Goal: Task Accomplishment & Management: Use online tool/utility

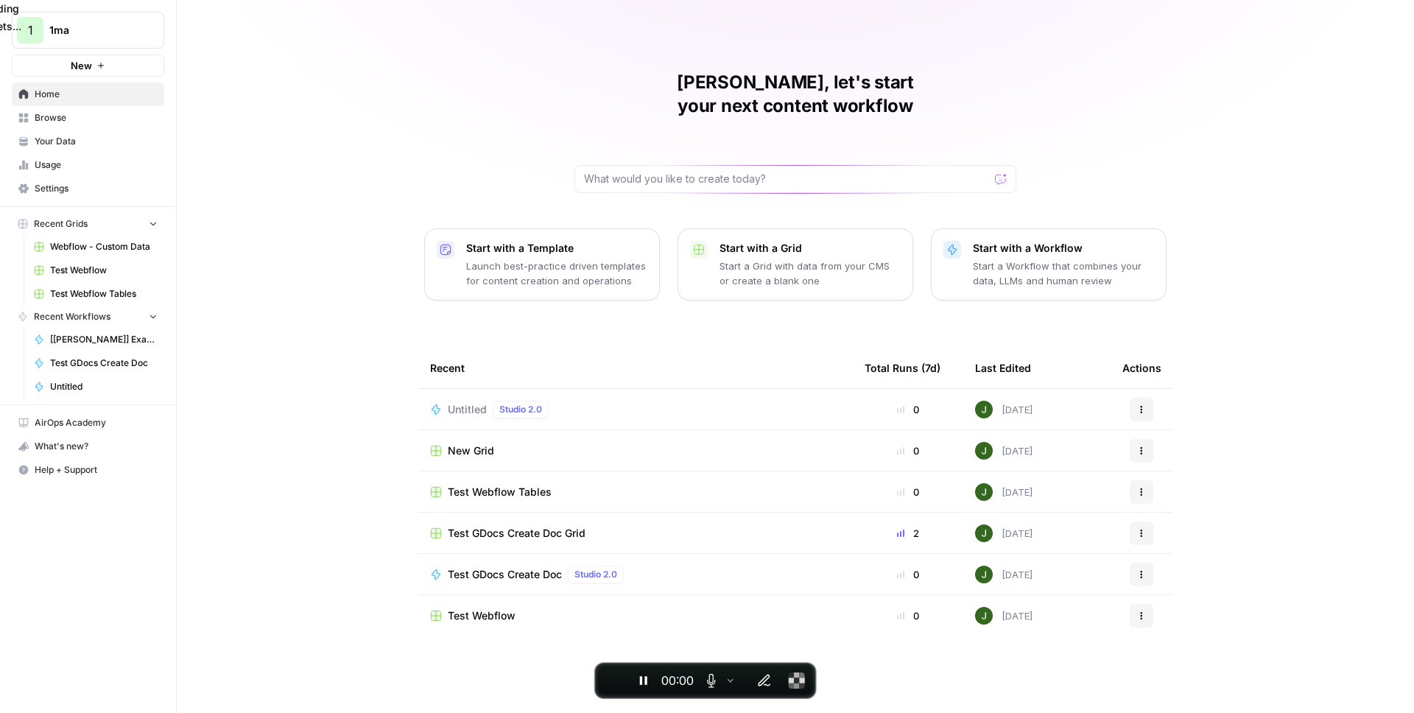
click at [127, 70] on button "New" at bounding box center [88, 65] width 152 height 22
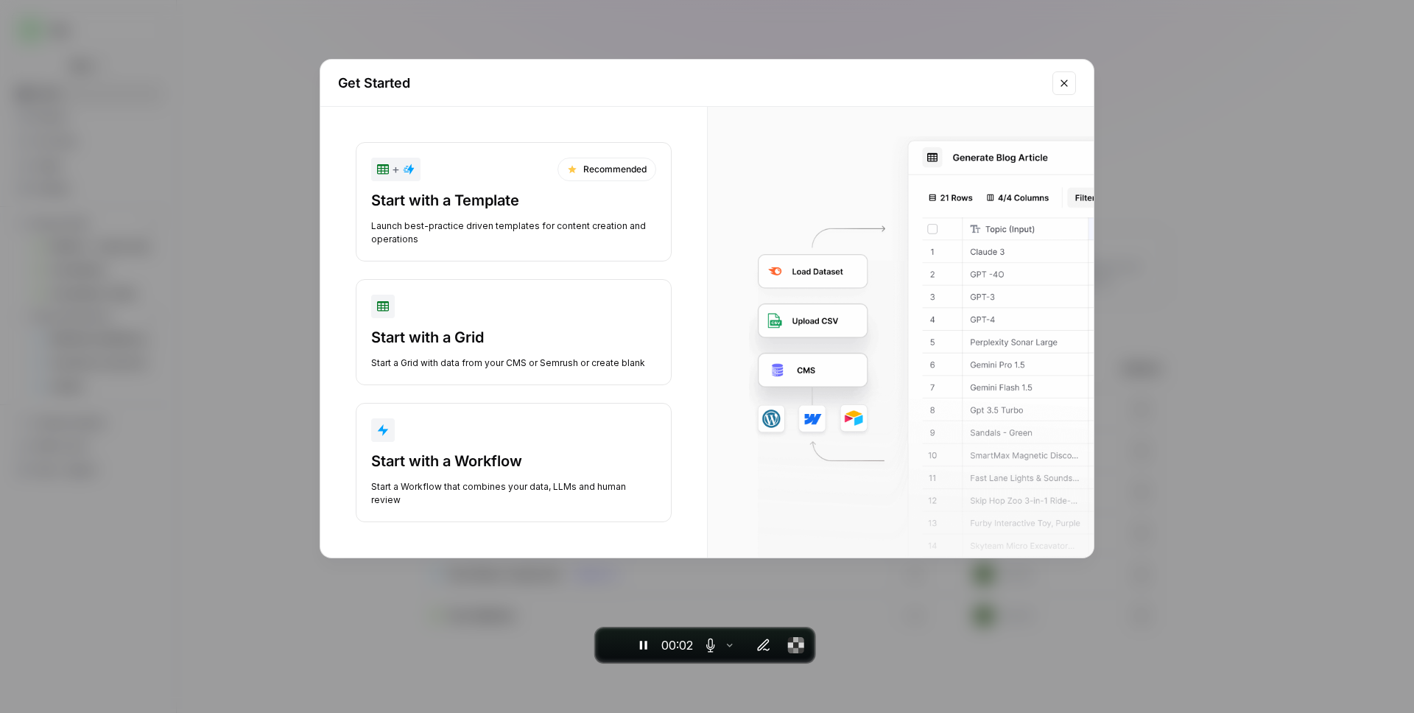
click at [473, 339] on div "Start with a Grid" at bounding box center [513, 337] width 285 height 21
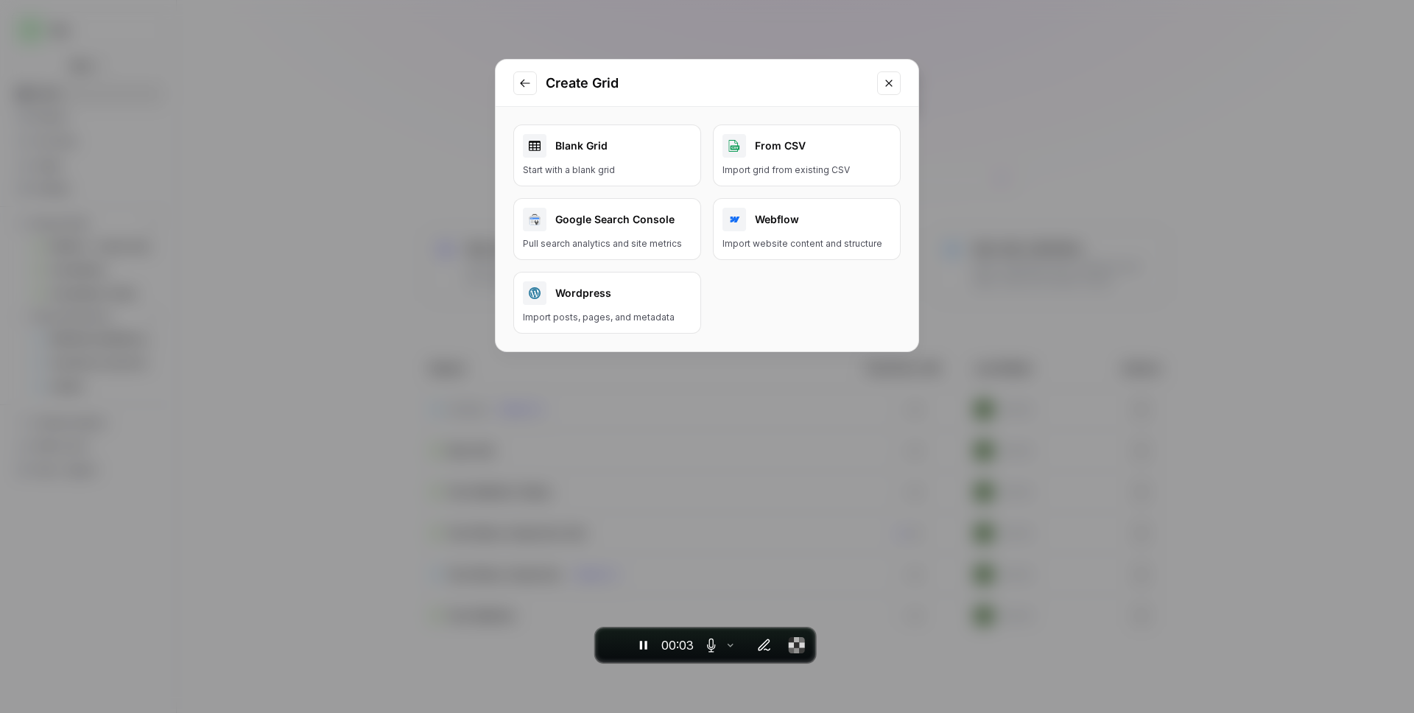
click at [630, 295] on div "Wordpress" at bounding box center [607, 293] width 169 height 24
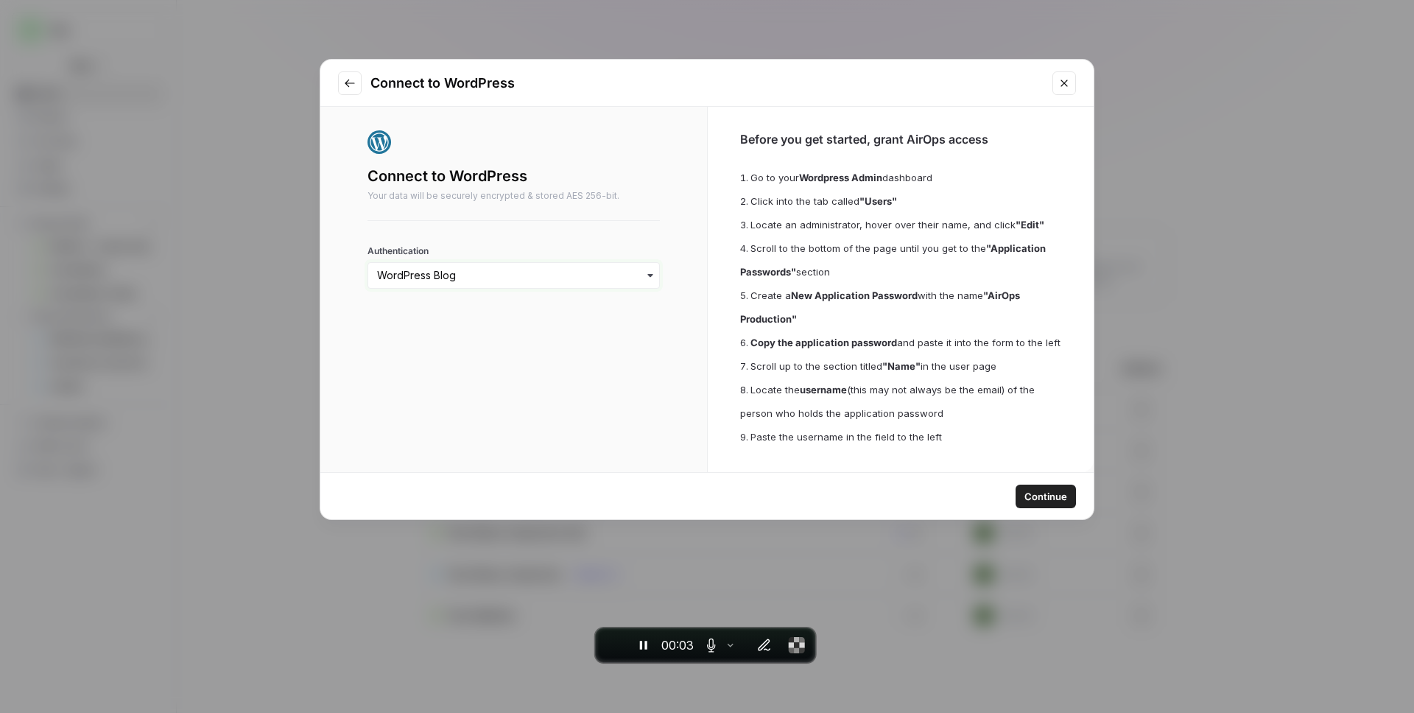
click at [513, 279] on input "Authentication" at bounding box center [513, 275] width 273 height 15
click at [663, 225] on div "Connect to WordPress Your data will be securely encrypted & stored AES 256-bit.…" at bounding box center [513, 289] width 387 height 365
click at [517, 279] on input "Authentication" at bounding box center [513, 275] width 273 height 15
click at [546, 456] on div "WordPress 3 - [DOMAIN_NAME]" at bounding box center [513, 455] width 279 height 28
click at [1052, 498] on span "Continue" at bounding box center [1045, 496] width 43 height 15
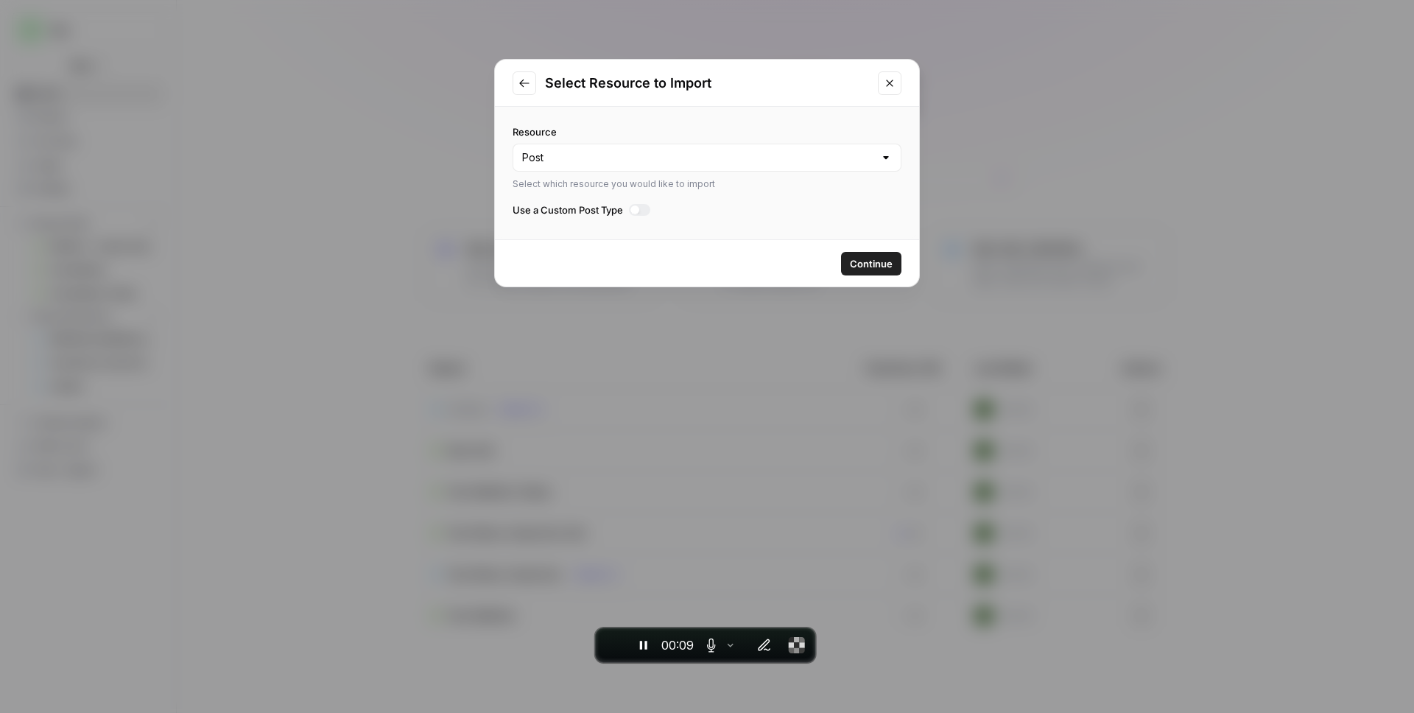
click at [649, 210] on div at bounding box center [639, 210] width 21 height 12
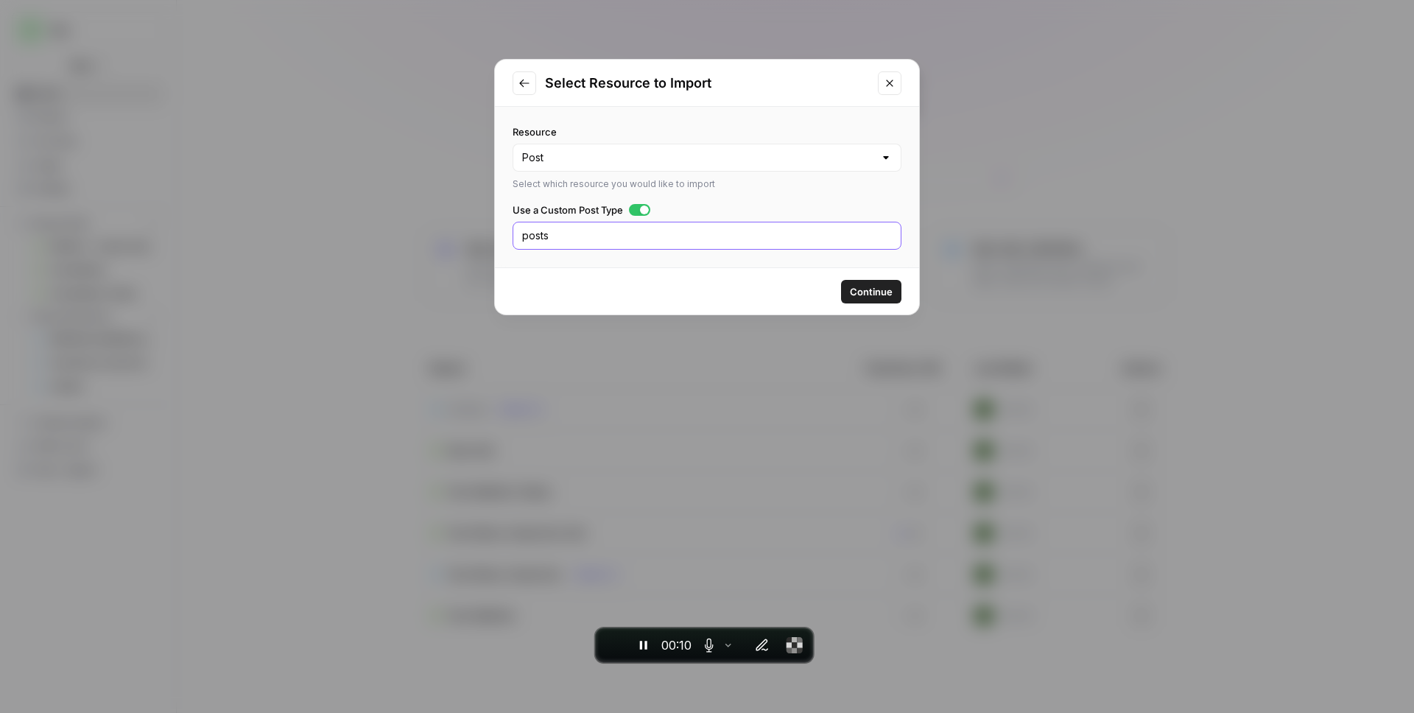
click at [582, 236] on input "posts" at bounding box center [707, 235] width 370 height 15
type input "movies"
click at [880, 299] on button "Continue" at bounding box center [871, 292] width 60 height 24
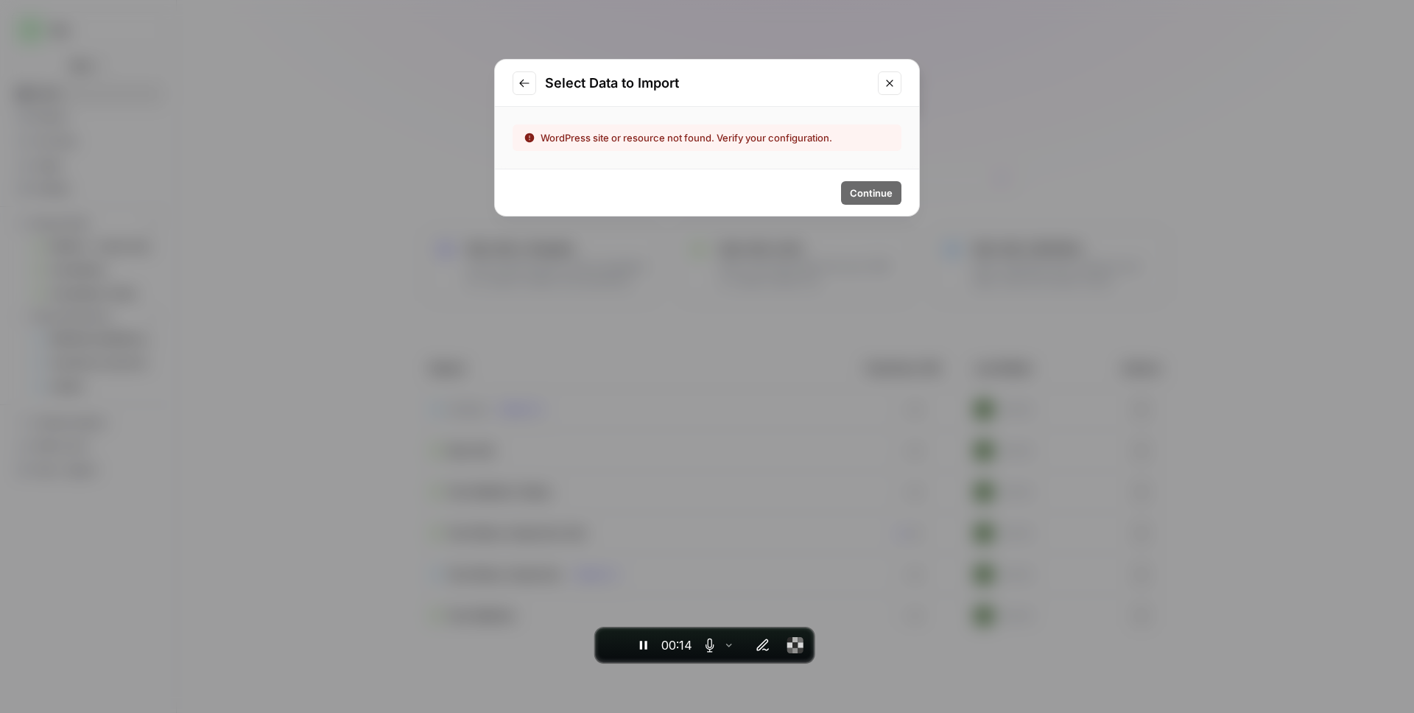
click at [529, 82] on icon "Go to previous step" at bounding box center [524, 83] width 12 height 12
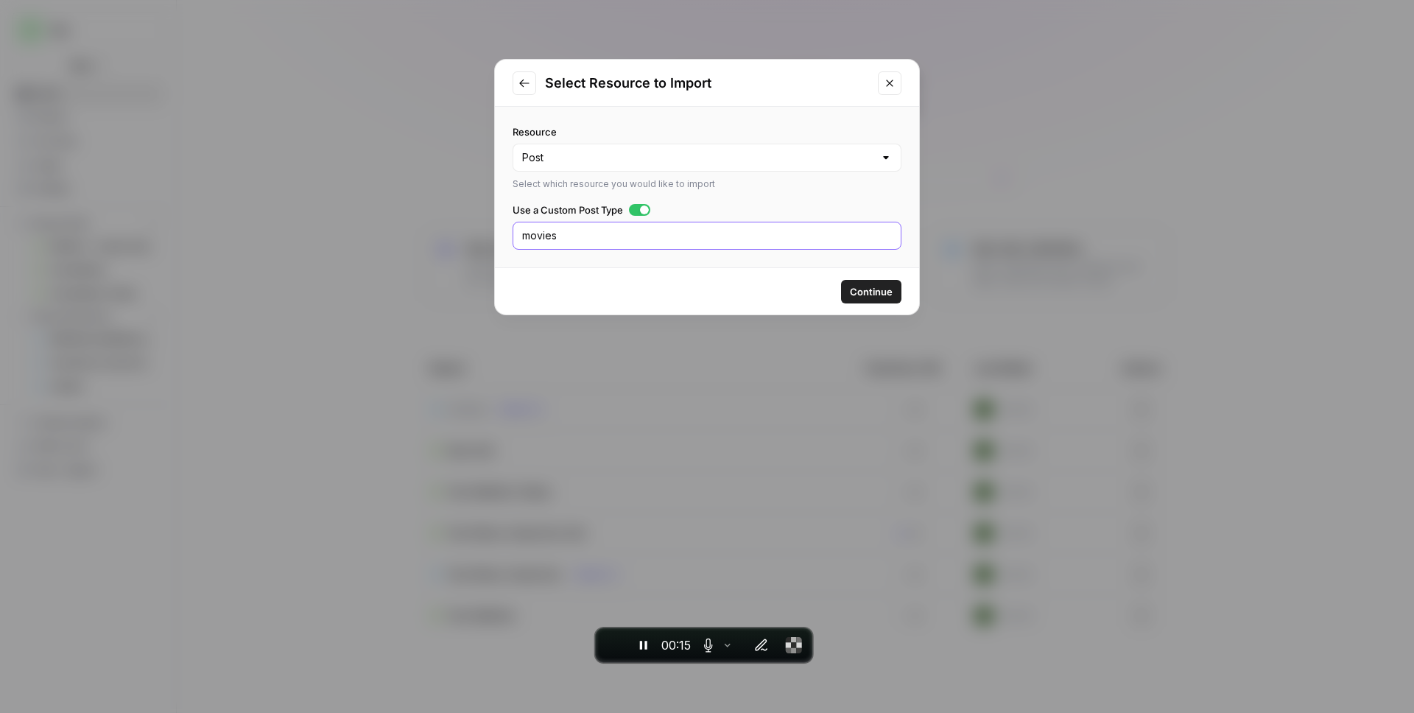
click at [597, 235] on input "movies" at bounding box center [707, 235] width 370 height 15
type input "movie"
click at [885, 291] on span "Continue" at bounding box center [871, 291] width 43 height 15
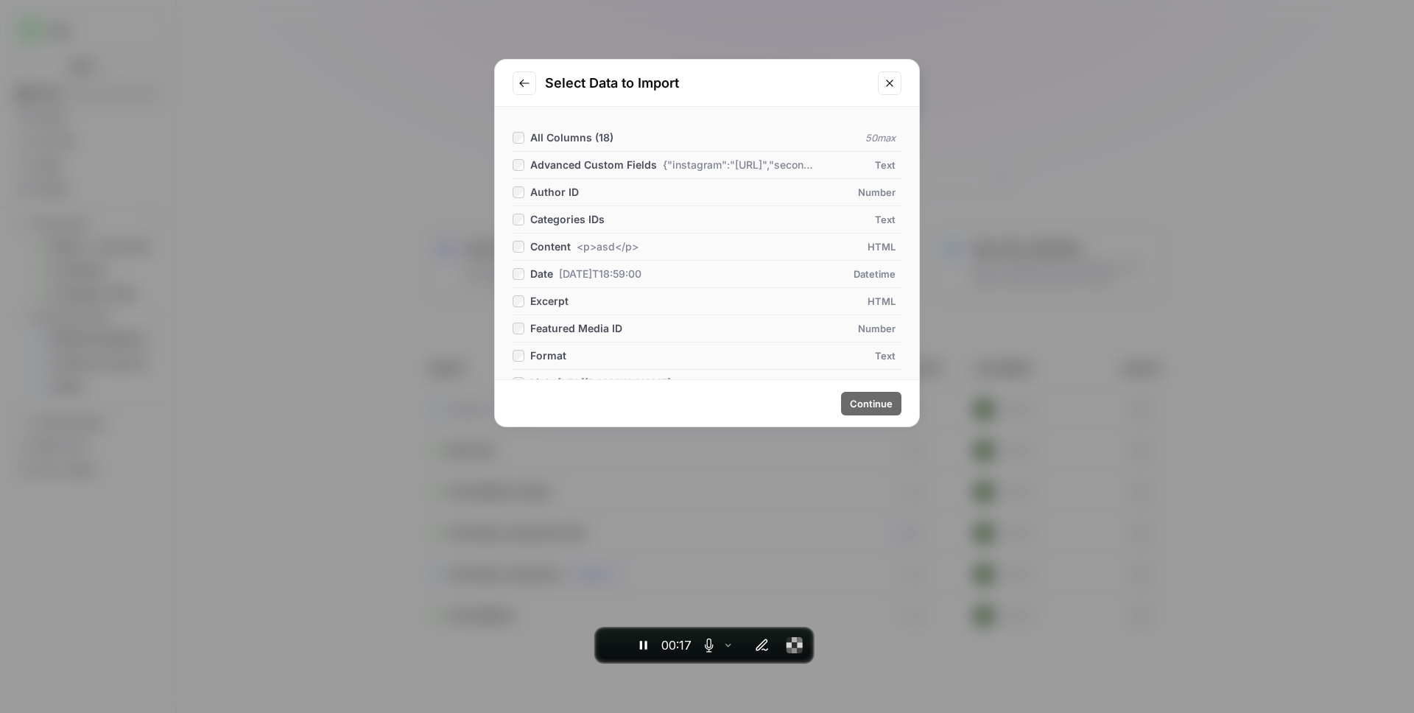
click at [571, 135] on span "All Columns ( 18 )" at bounding box center [571, 137] width 83 height 13
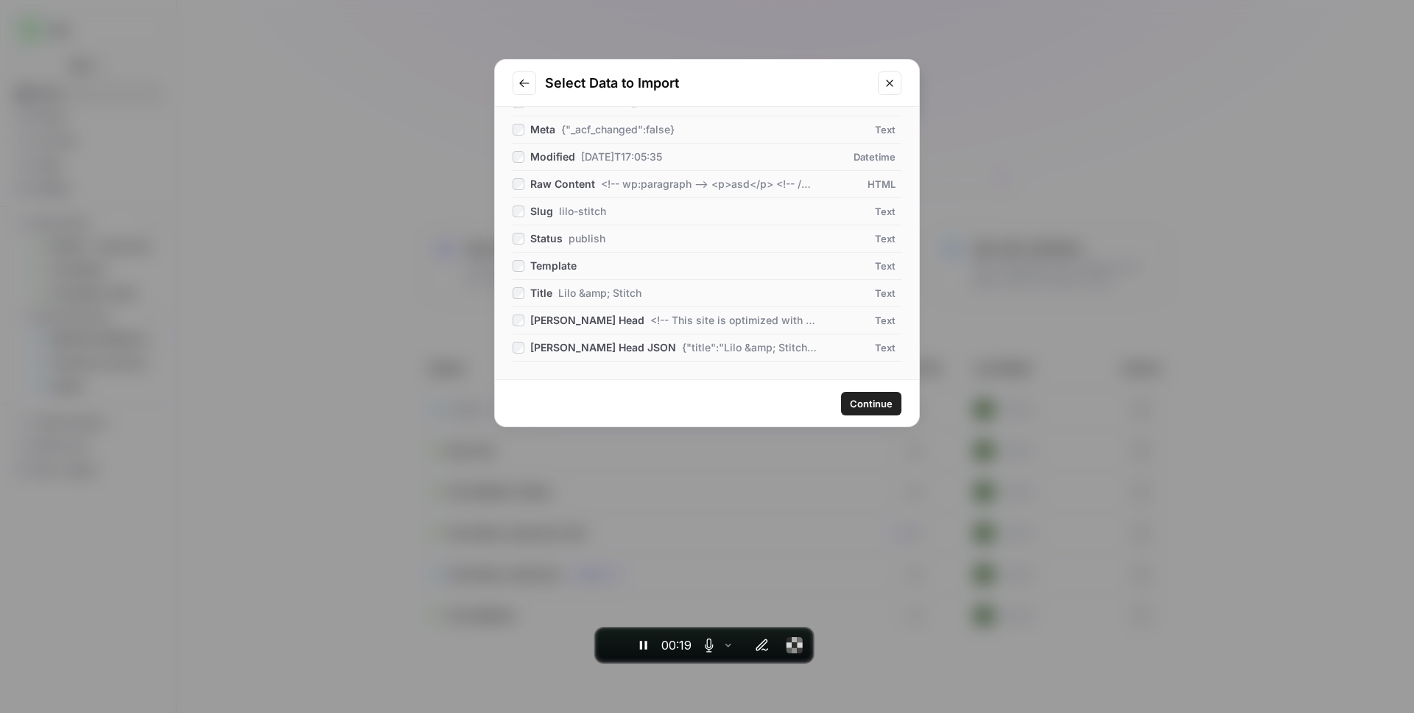
click at [862, 401] on span "Continue" at bounding box center [871, 403] width 43 height 15
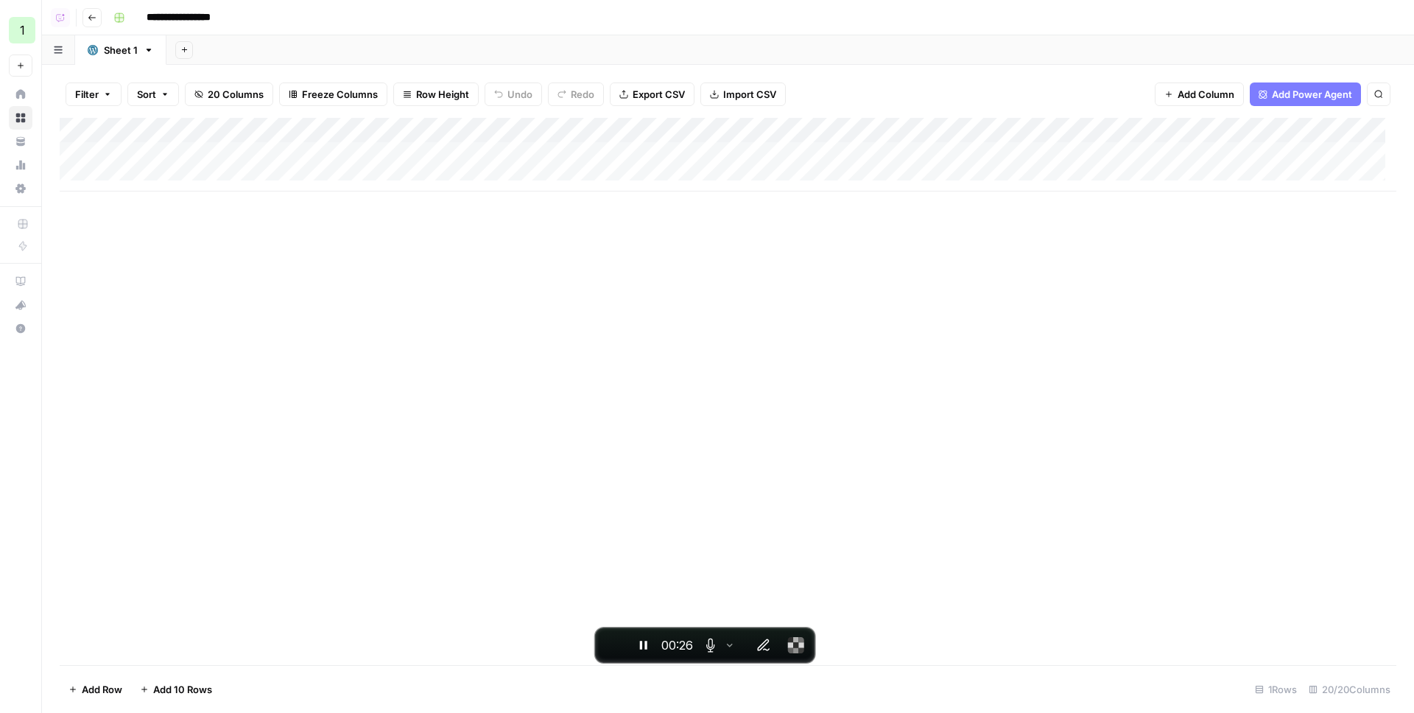
click at [228, 82] on button "20 Columns" at bounding box center [229, 94] width 88 height 24
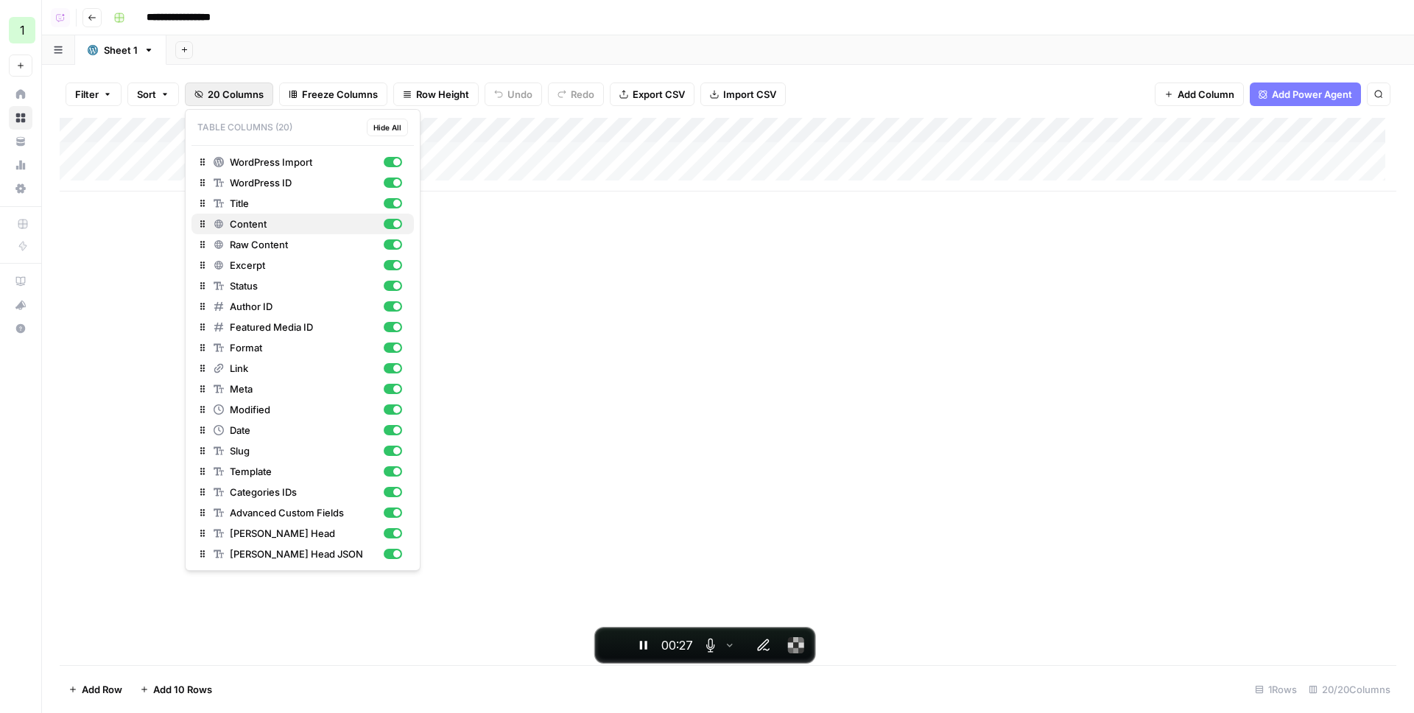
click at [265, 226] on span "Content" at bounding box center [304, 223] width 148 height 15
click at [263, 240] on span "Raw Content" at bounding box center [304, 244] width 148 height 15
click at [255, 269] on span "Excerpt" at bounding box center [304, 265] width 148 height 15
click at [252, 288] on span "Status" at bounding box center [304, 285] width 148 height 15
click at [252, 303] on span "Author ID" at bounding box center [304, 306] width 148 height 15
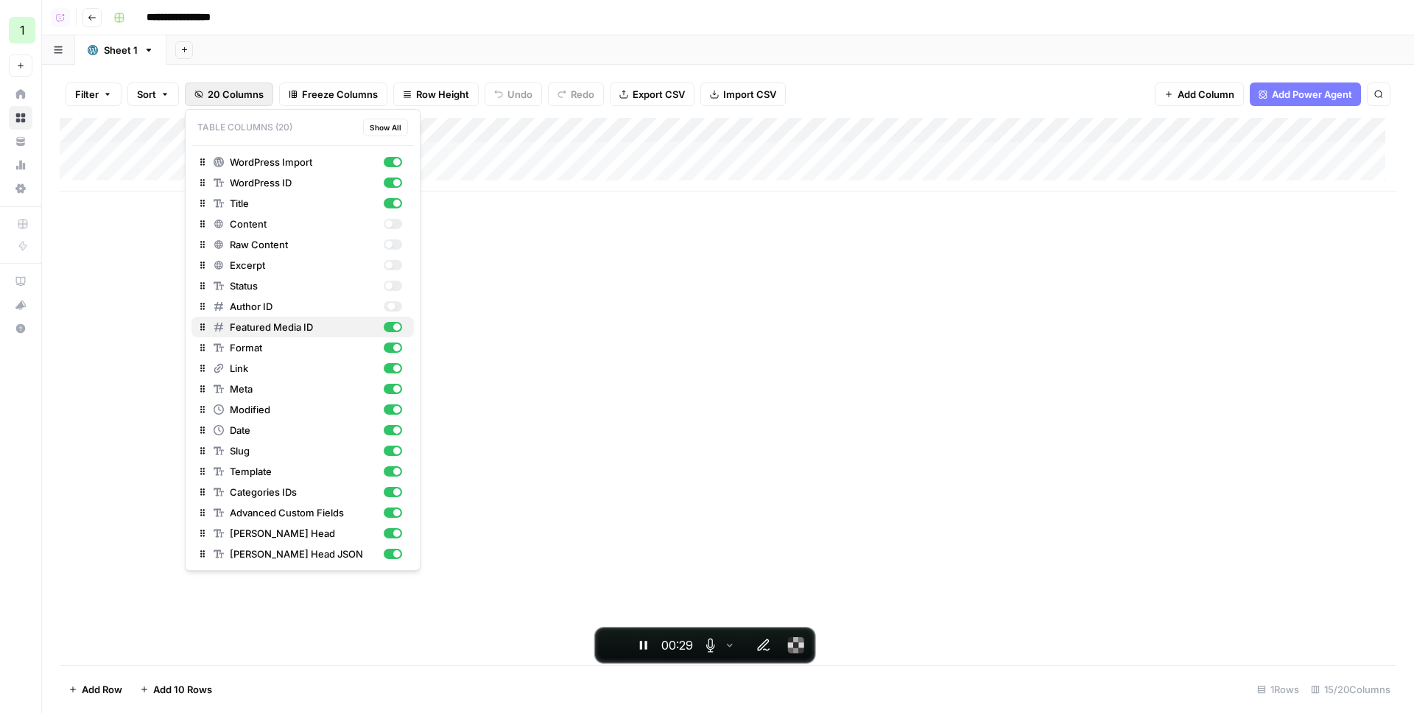
click at [254, 320] on span "Featured Media ID" at bounding box center [304, 327] width 148 height 15
click at [253, 348] on span "Format" at bounding box center [304, 347] width 148 height 15
click at [242, 375] on span "Link" at bounding box center [304, 368] width 148 height 15
drag, startPoint x: 241, startPoint y: 390, endPoint x: 242, endPoint y: 400, distance: 9.6
click at [241, 391] on span "Meta" at bounding box center [304, 388] width 148 height 15
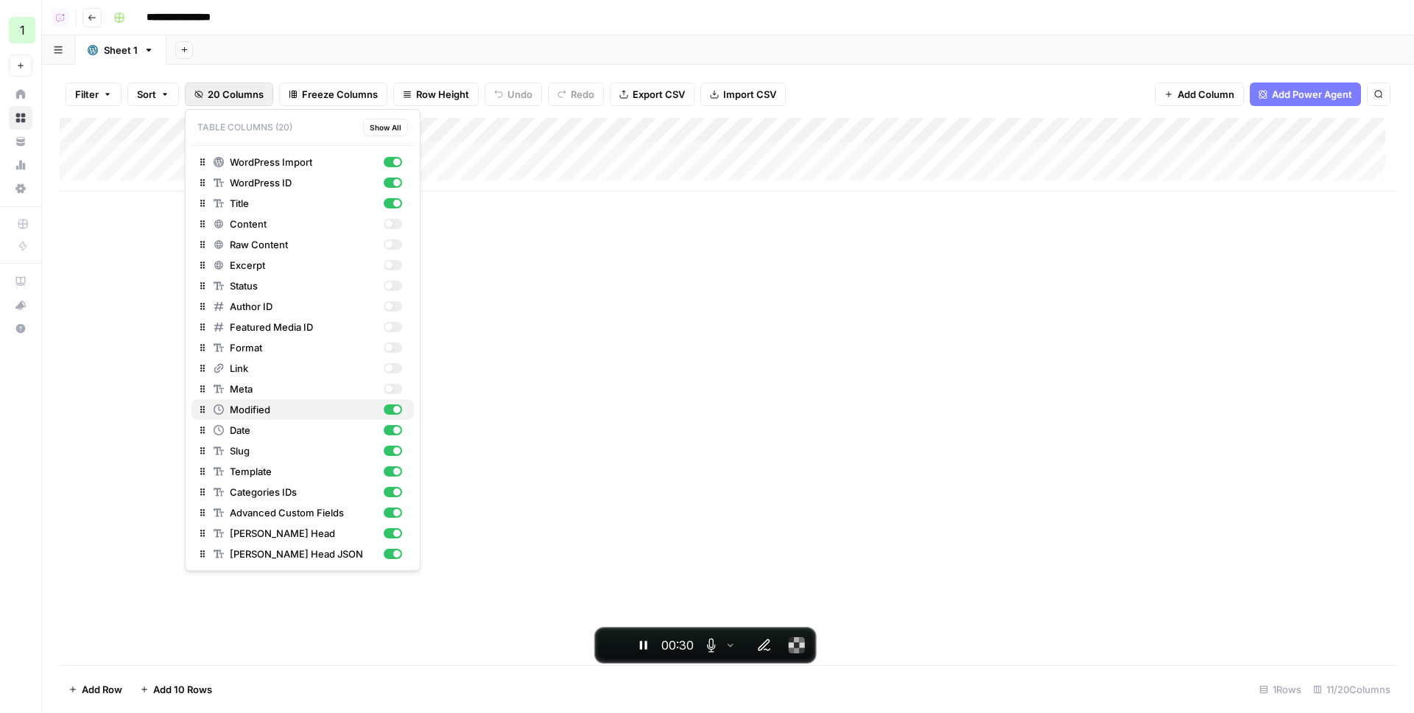
click at [245, 409] on span "Modified" at bounding box center [304, 409] width 148 height 15
click at [247, 466] on span "Template" at bounding box center [304, 471] width 148 height 15
click at [252, 493] on span "Categories IDs" at bounding box center [304, 491] width 148 height 15
click at [256, 518] on span "Advanced Custom Fields" at bounding box center [304, 512] width 148 height 15
click at [257, 536] on span "[PERSON_NAME] Head" at bounding box center [304, 533] width 148 height 15
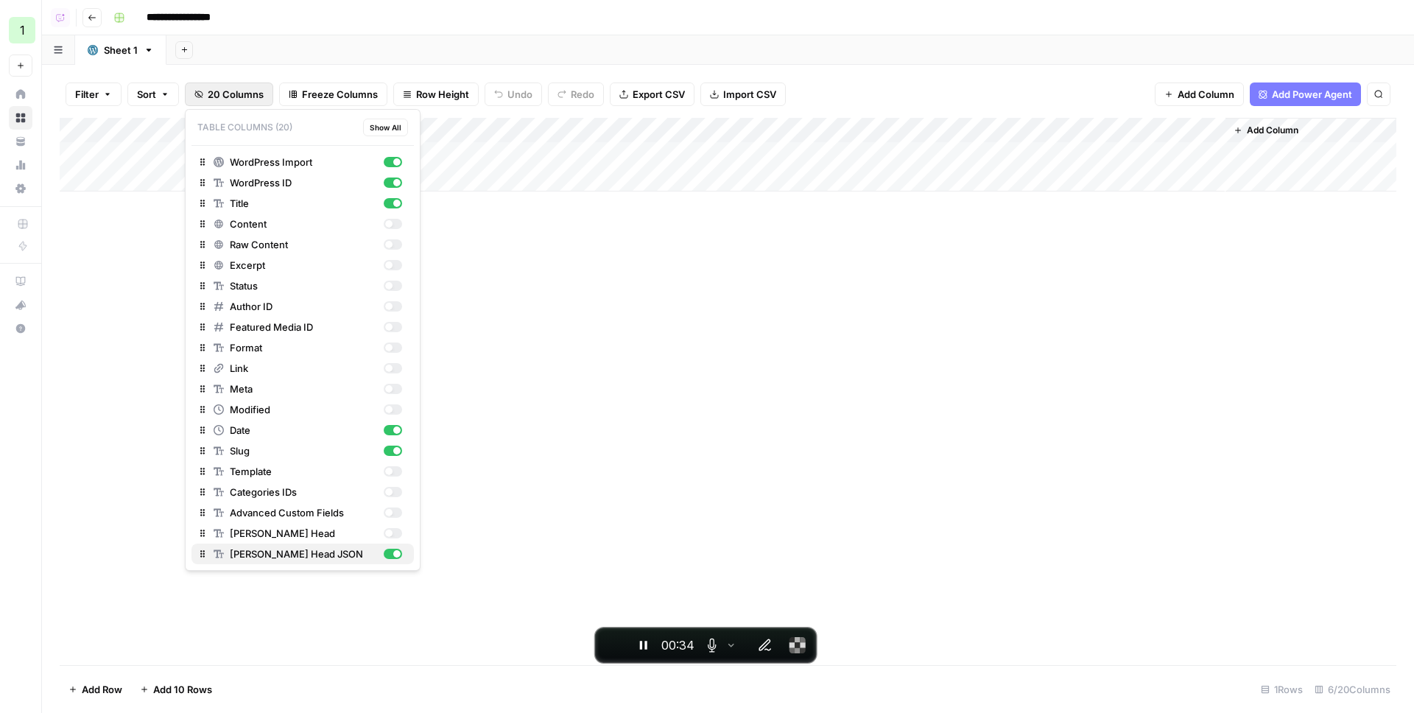
drag, startPoint x: 263, startPoint y: 551, endPoint x: 272, endPoint y: 552, distance: 8.9
click at [264, 552] on span "[PERSON_NAME] Head JSON" at bounding box center [304, 553] width 148 height 15
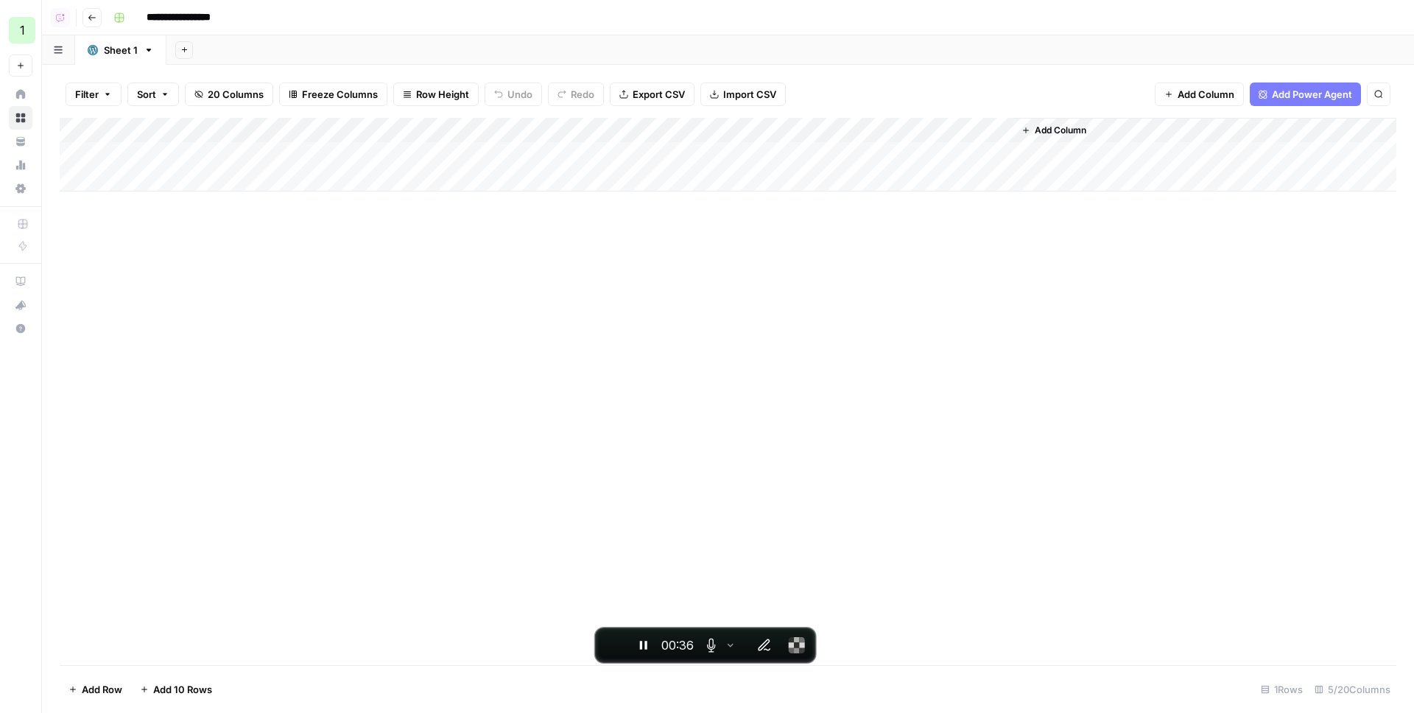
click at [579, 231] on div "Add Column" at bounding box center [728, 391] width 1336 height 547
click at [717, 155] on div "Add Column" at bounding box center [728, 155] width 1336 height 74
click at [1055, 132] on span "Add Column" at bounding box center [1060, 130] width 52 height 13
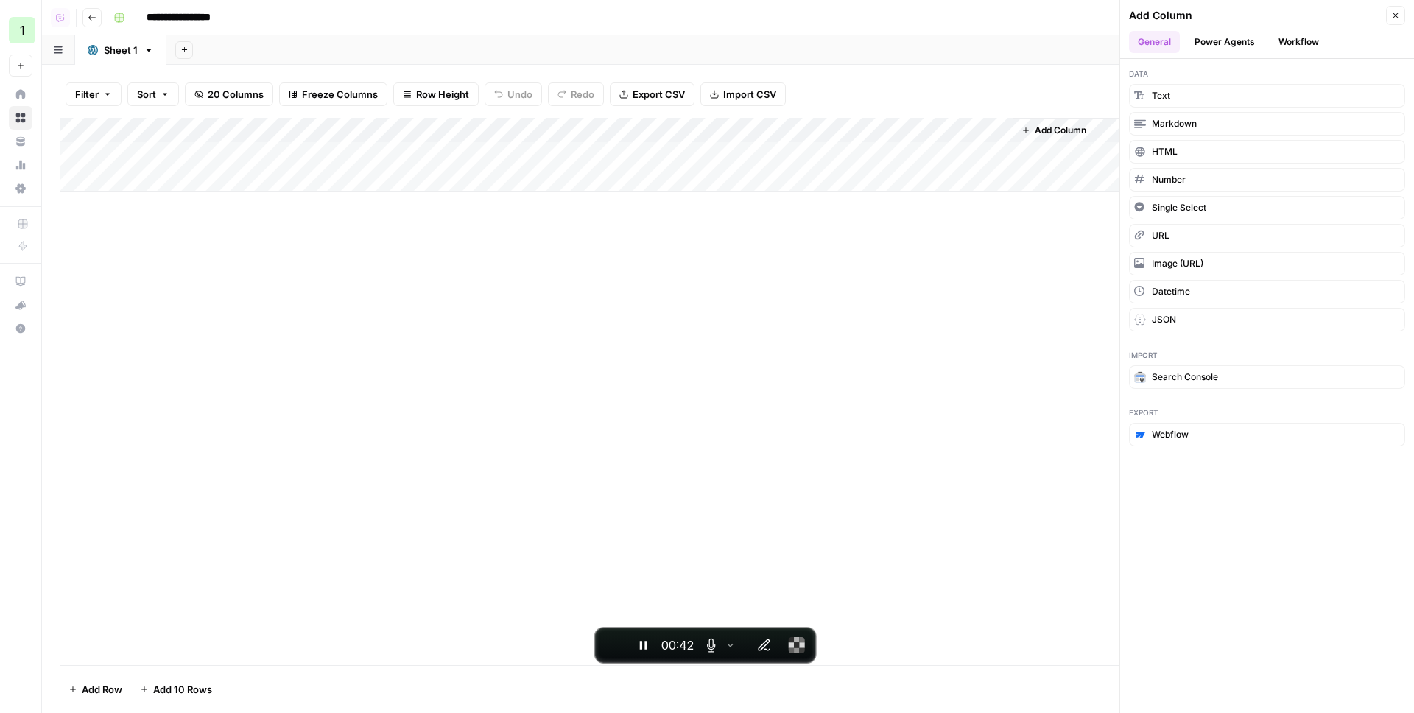
click at [1286, 43] on button "Workflow" at bounding box center [1298, 42] width 58 height 22
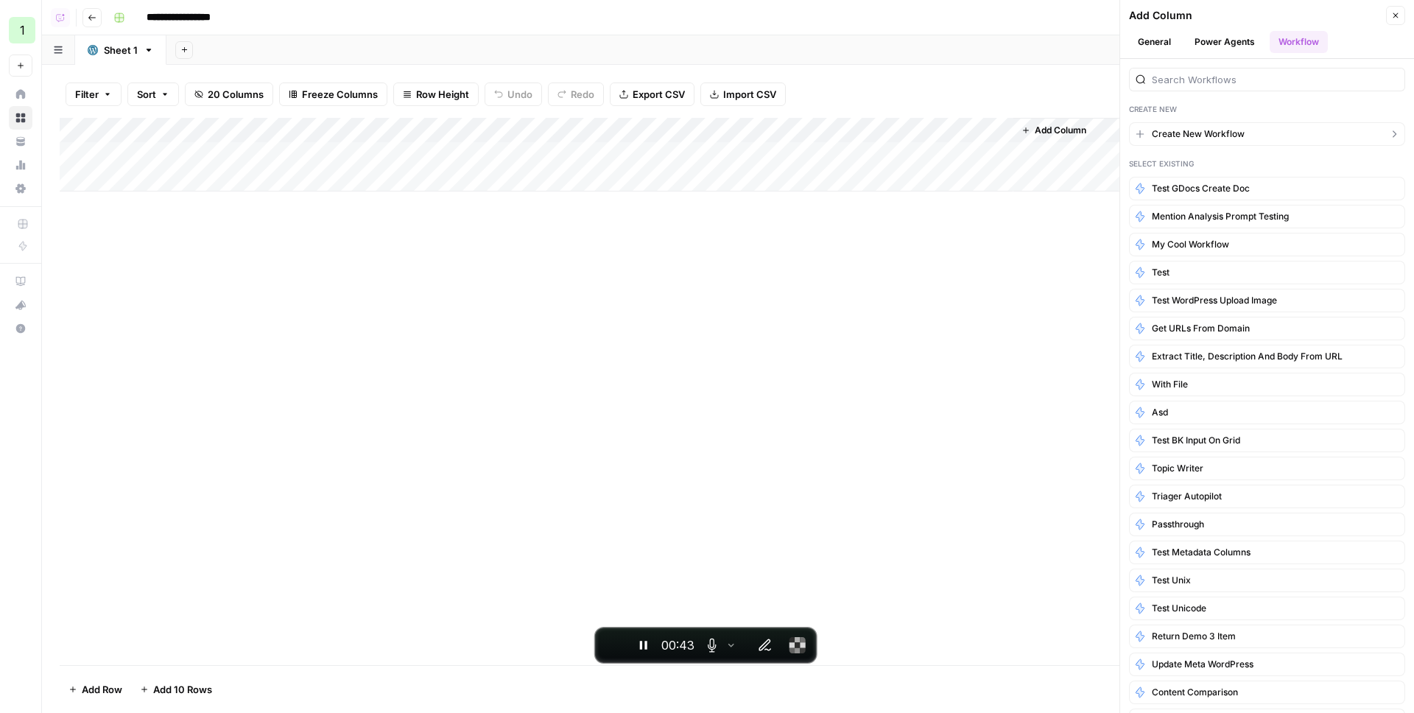
click at [1191, 127] on span "Create New Workflow" at bounding box center [1198, 133] width 93 height 13
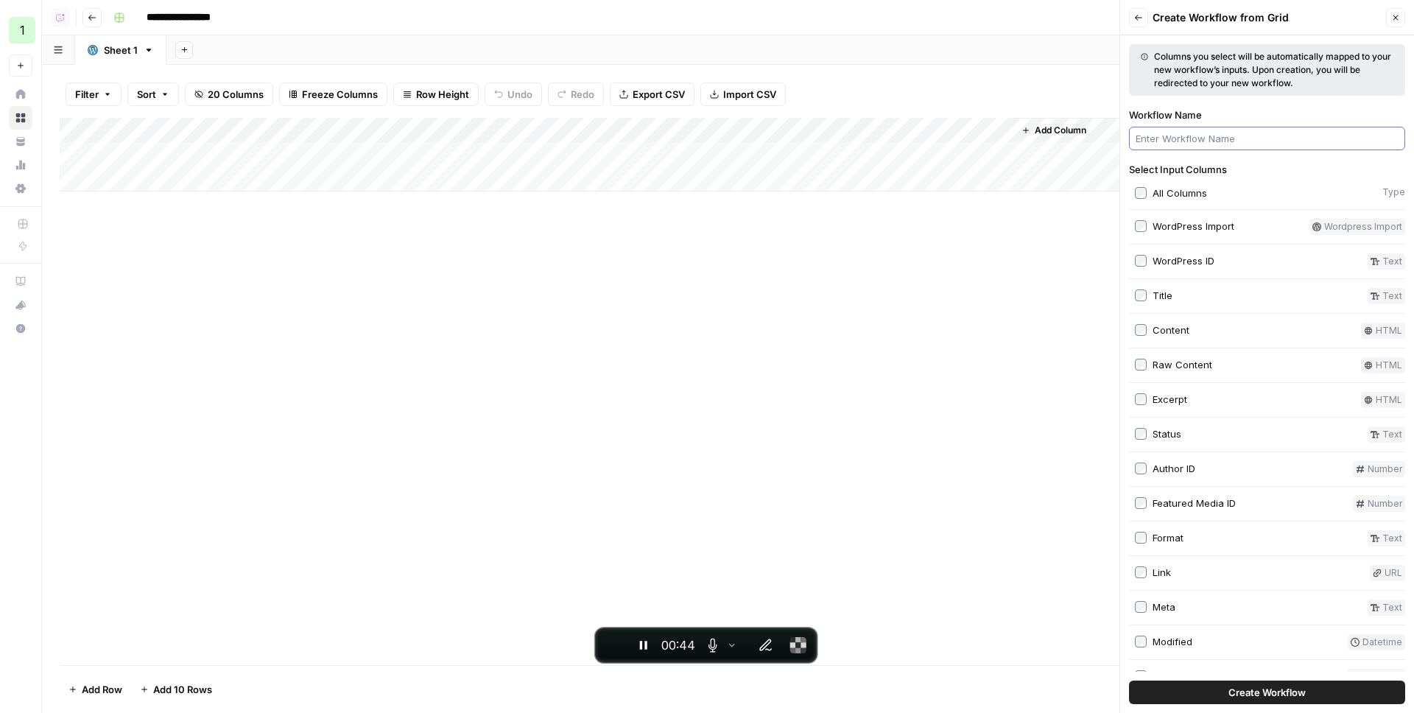
click at [1175, 141] on input "Workflow Name" at bounding box center [1266, 138] width 263 height 15
type input "Publish to Wordpress"
click at [1178, 261] on div "WordPress ID" at bounding box center [1183, 260] width 62 height 15
click at [1166, 295] on div "Title" at bounding box center [1162, 295] width 20 height 15
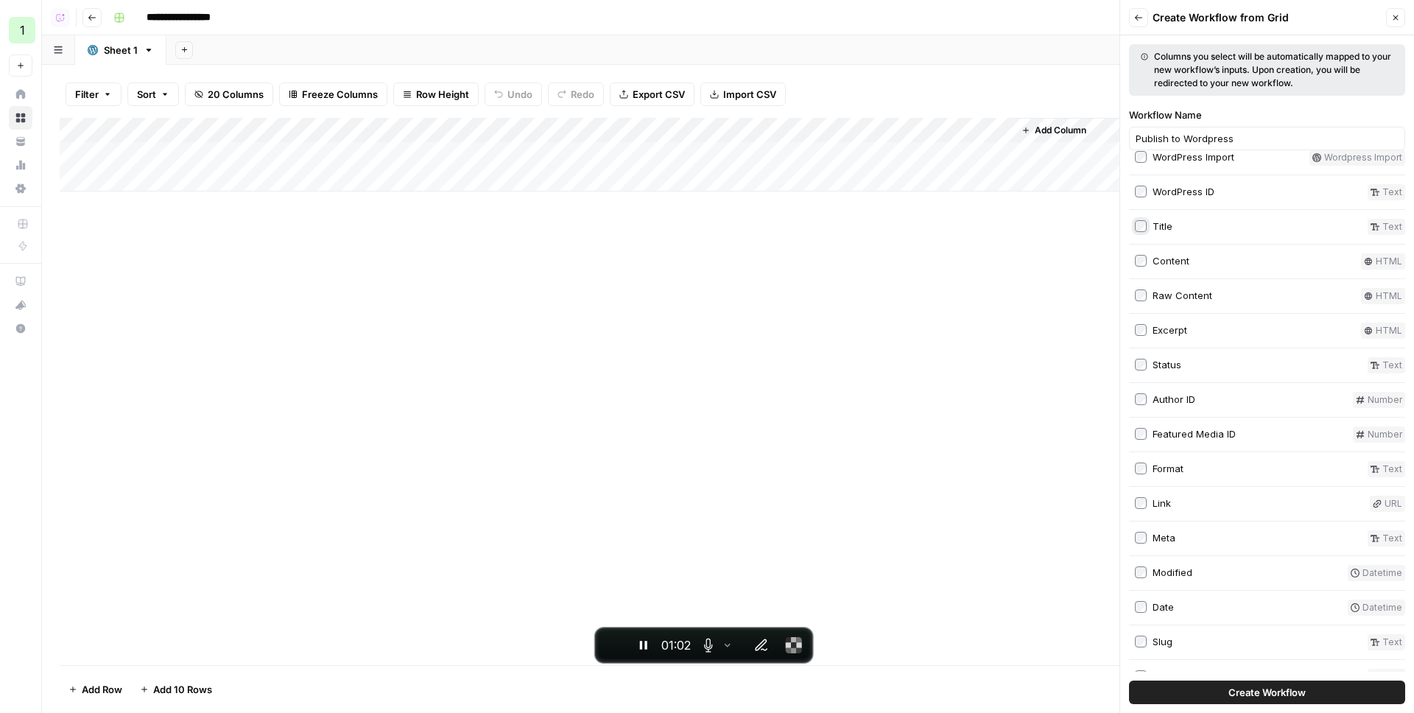
scroll to position [102, 0]
click at [1161, 571] on div "Date" at bounding box center [1162, 573] width 21 height 15
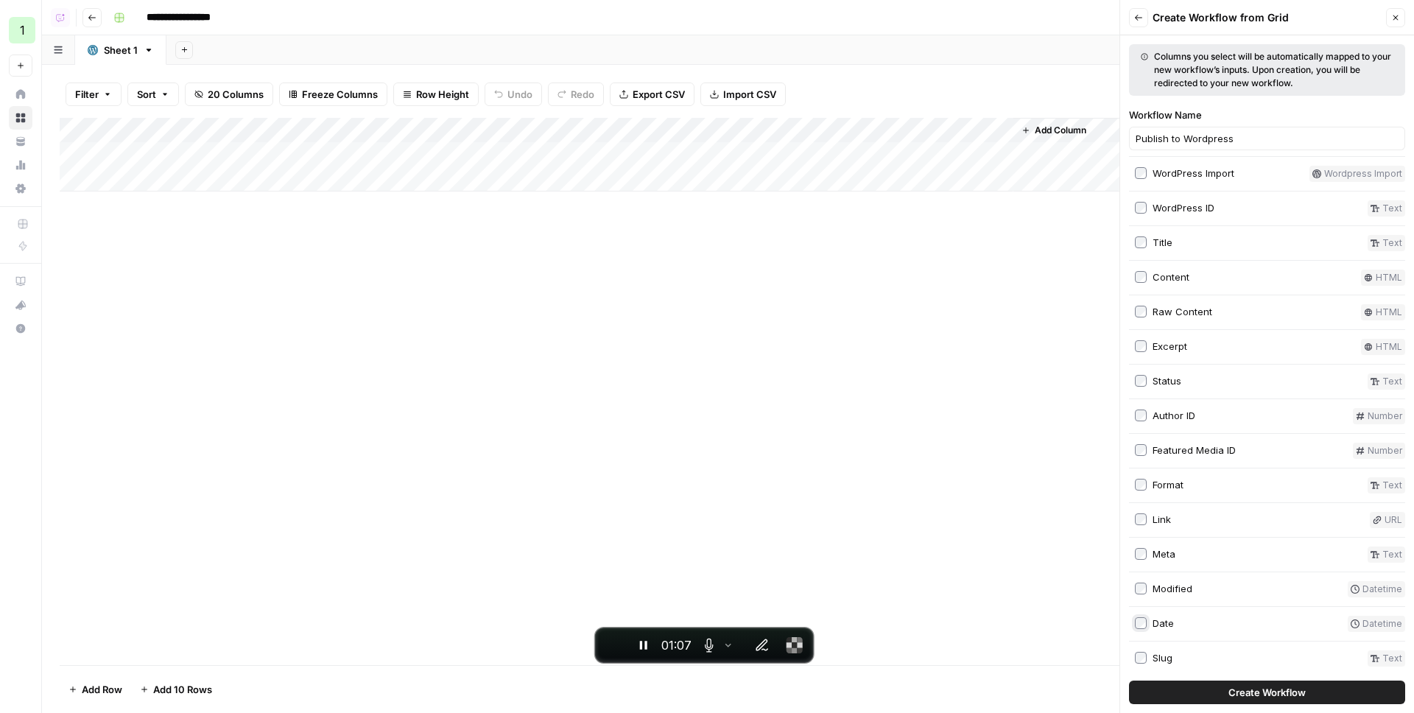
scroll to position [233, 0]
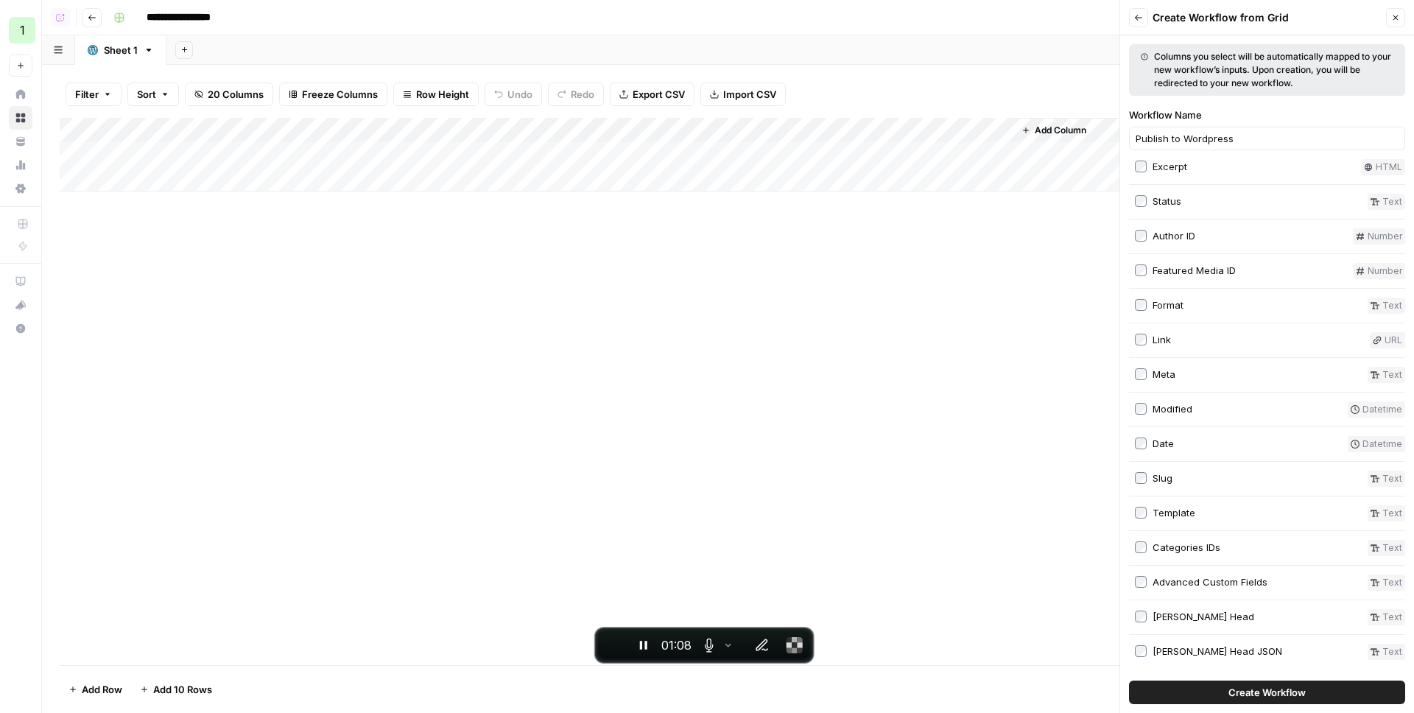
click at [1172, 480] on label "Slug" at bounding box center [1248, 478] width 227 height 16
click at [1228, 689] on span "Create Workflow" at bounding box center [1266, 692] width 77 height 15
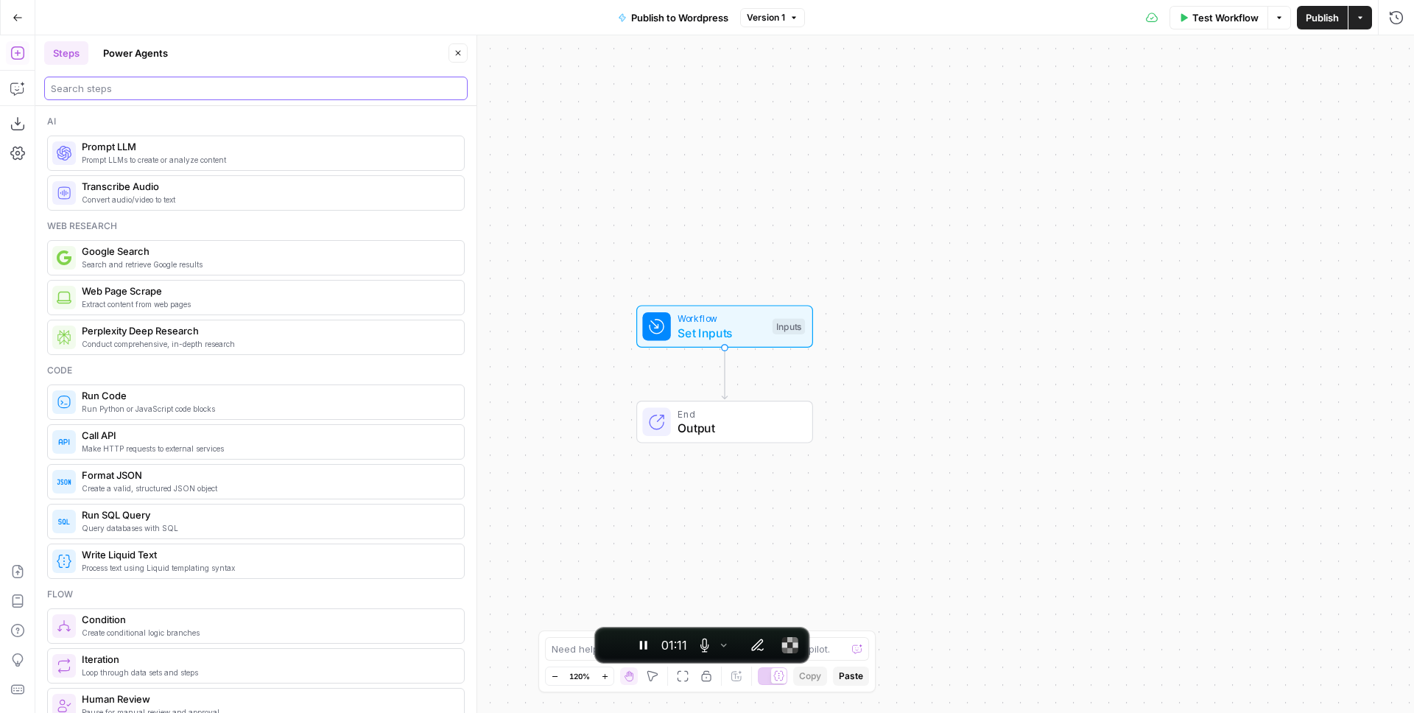
click at [95, 95] on input "search" at bounding box center [256, 88] width 410 height 15
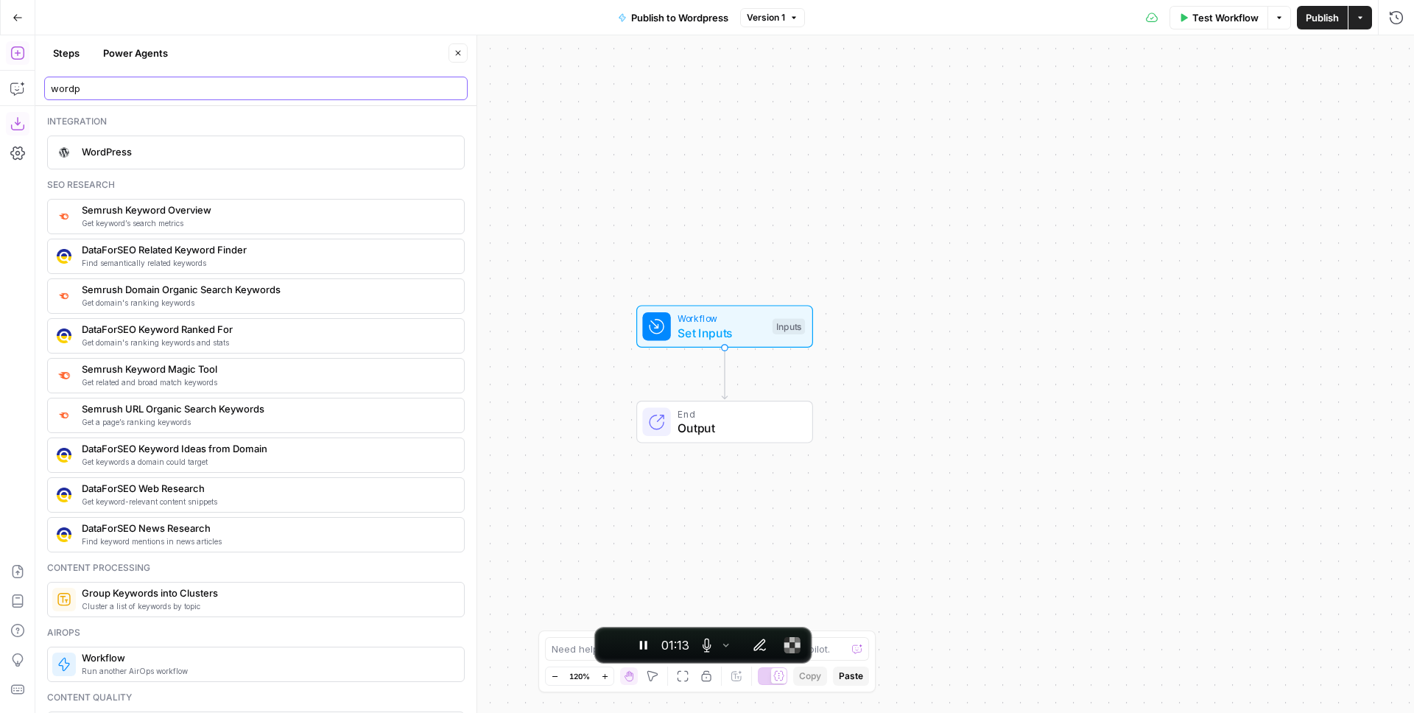
type input "wordp"
click at [107, 154] on span "WordPress" at bounding box center [267, 151] width 370 height 15
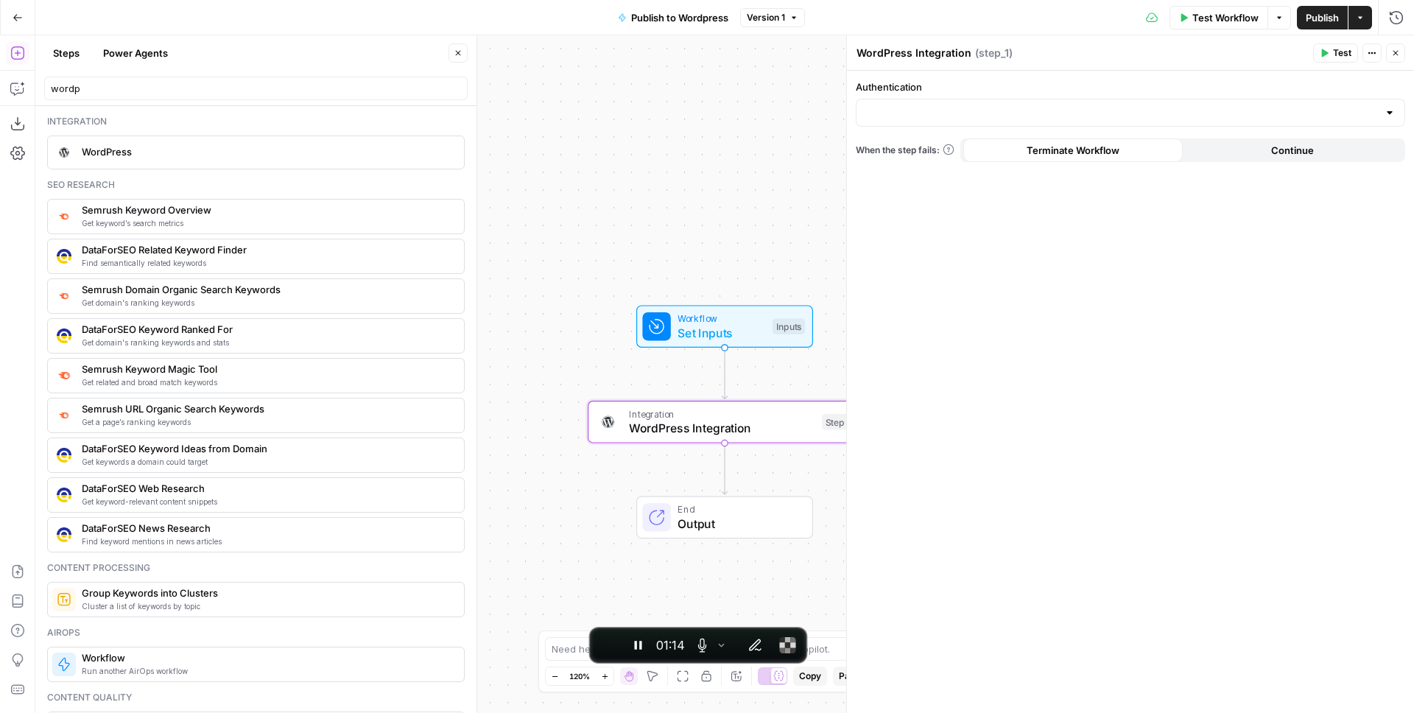
click at [977, 96] on div "Authentication" at bounding box center [1130, 103] width 549 height 47
click at [942, 102] on div at bounding box center [1130, 113] width 549 height 28
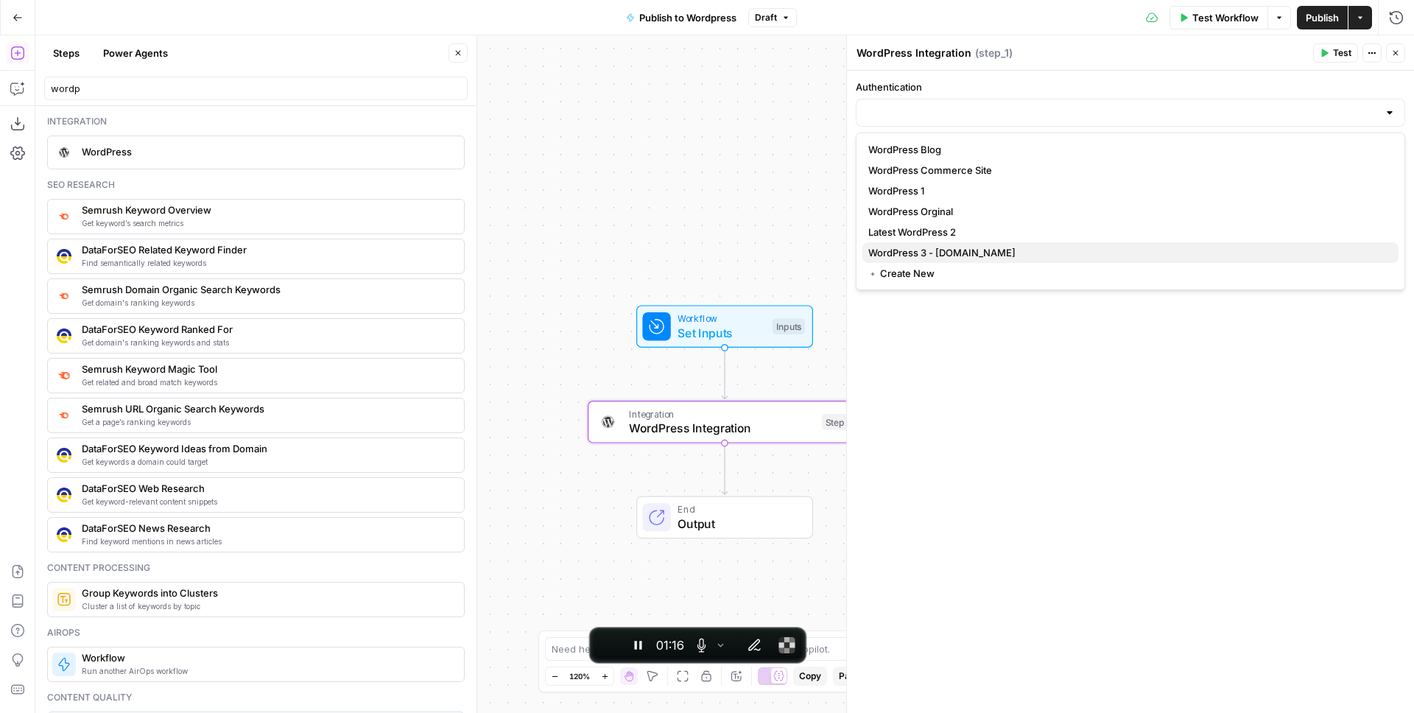
click at [953, 251] on span "WordPress 3 - [DOMAIN_NAME]" at bounding box center [1127, 252] width 518 height 15
type input "WordPress 3 - [DOMAIN_NAME]"
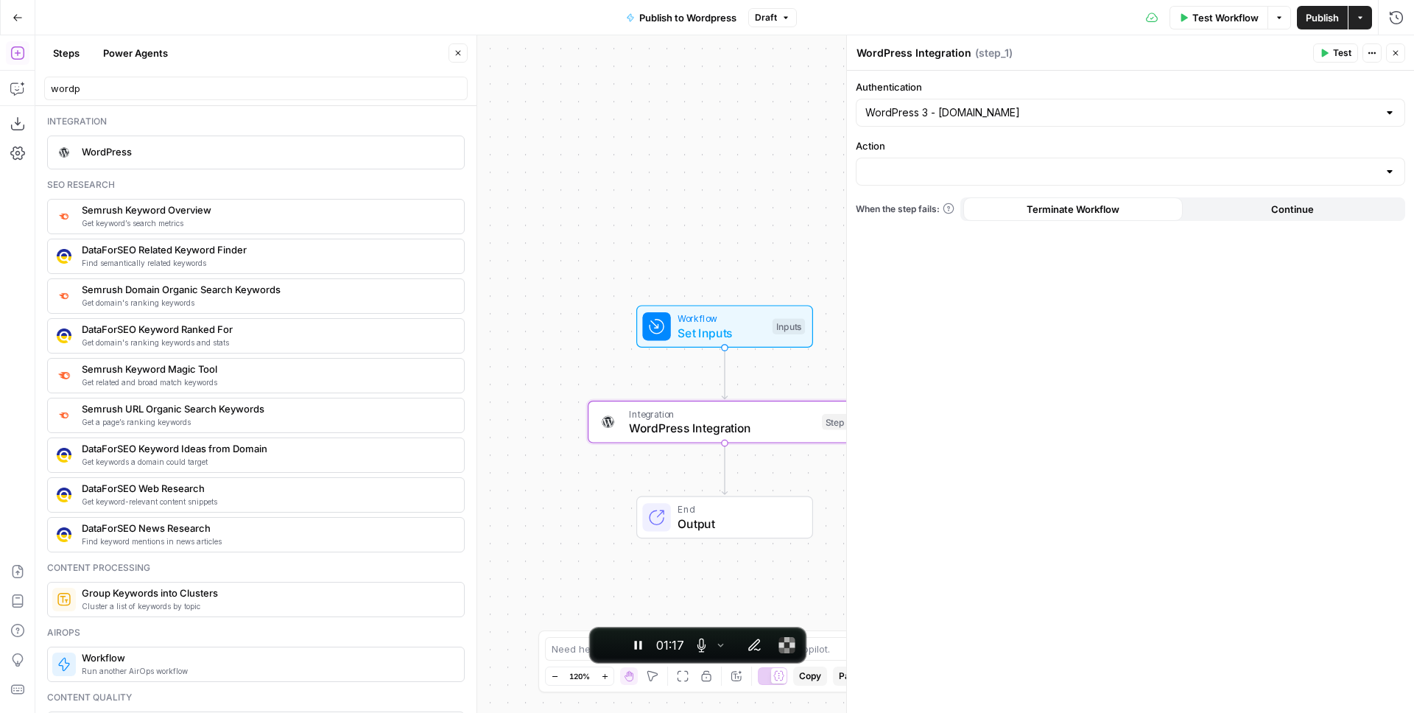
click at [948, 159] on div at bounding box center [1130, 172] width 549 height 28
click at [888, 129] on div "Authentication WordPress 3 - [DOMAIN_NAME] Action When the step fails: Terminat…" at bounding box center [1130, 392] width 567 height 642
click at [462, 52] on icon "button" at bounding box center [458, 53] width 9 height 9
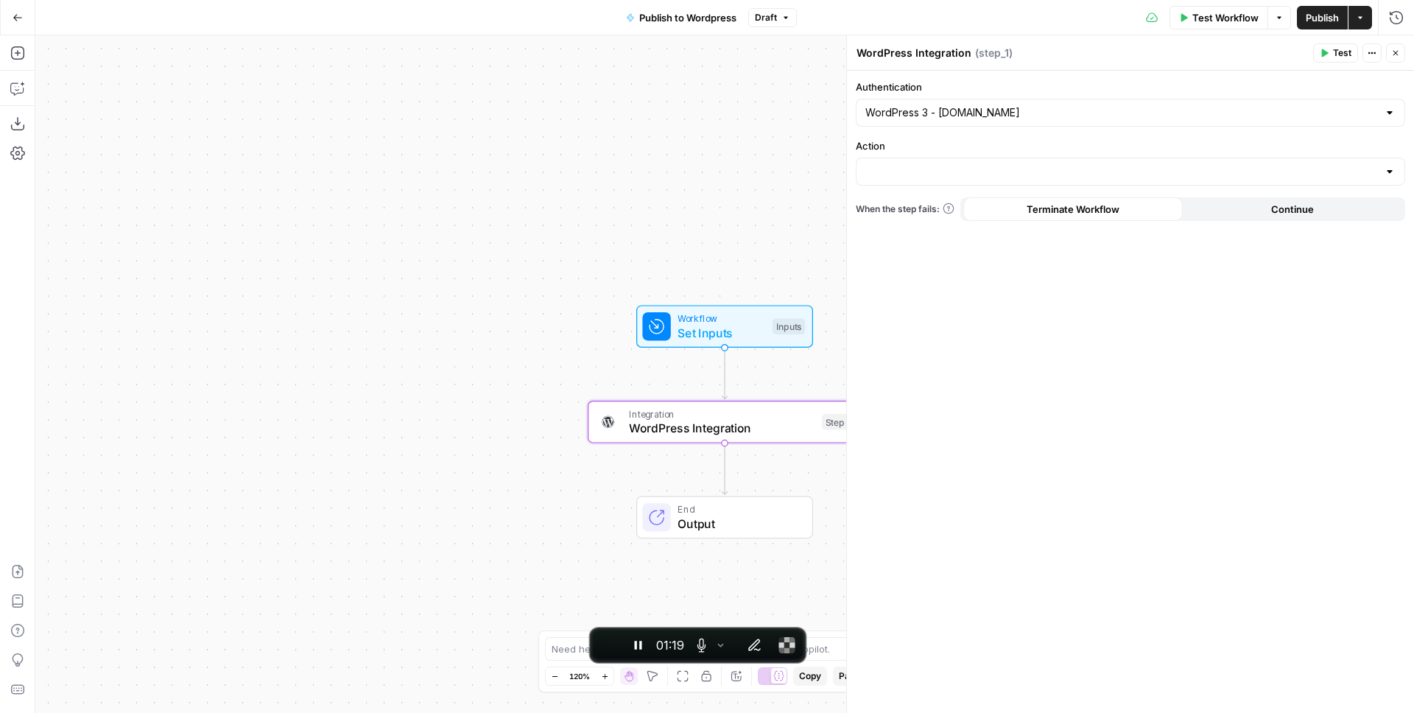
click at [1391, 54] on icon "button" at bounding box center [1395, 53] width 9 height 9
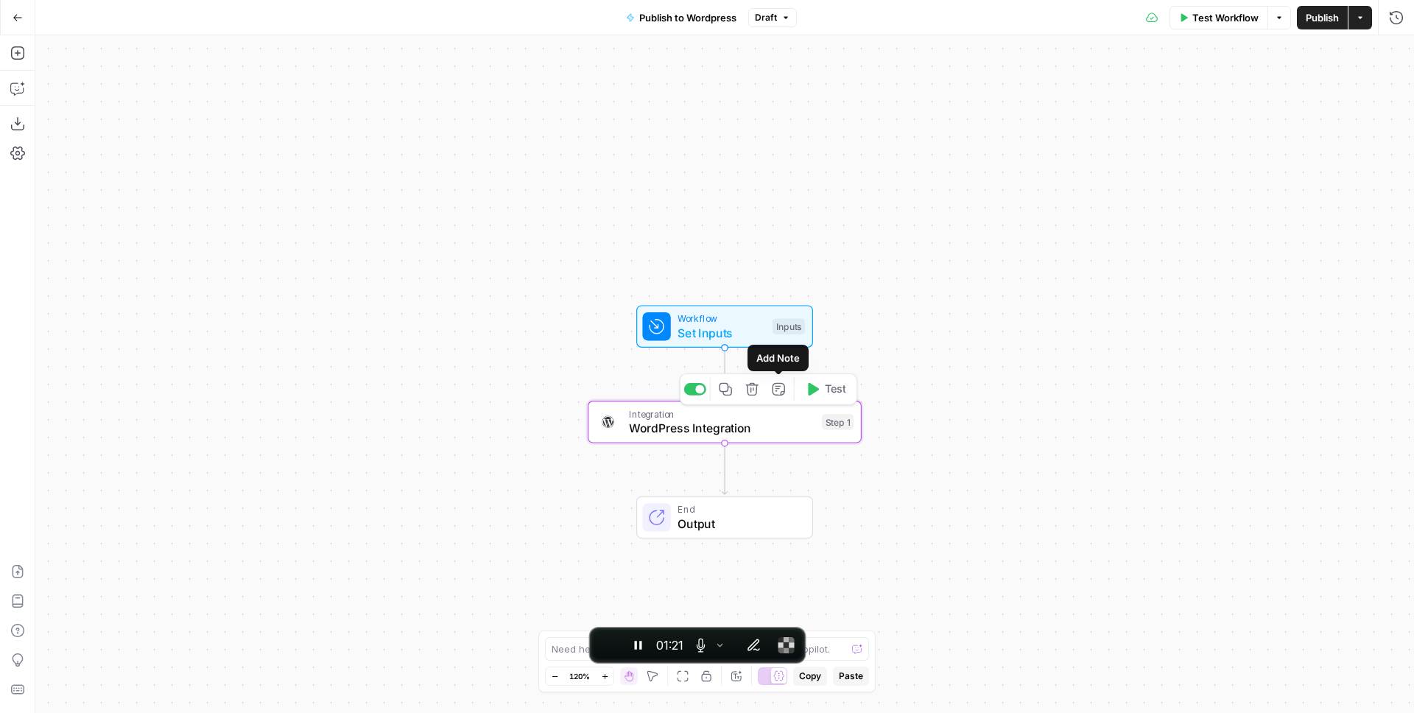
click at [758, 389] on span "Delete step" at bounding box center [758, 389] width 1 height 1
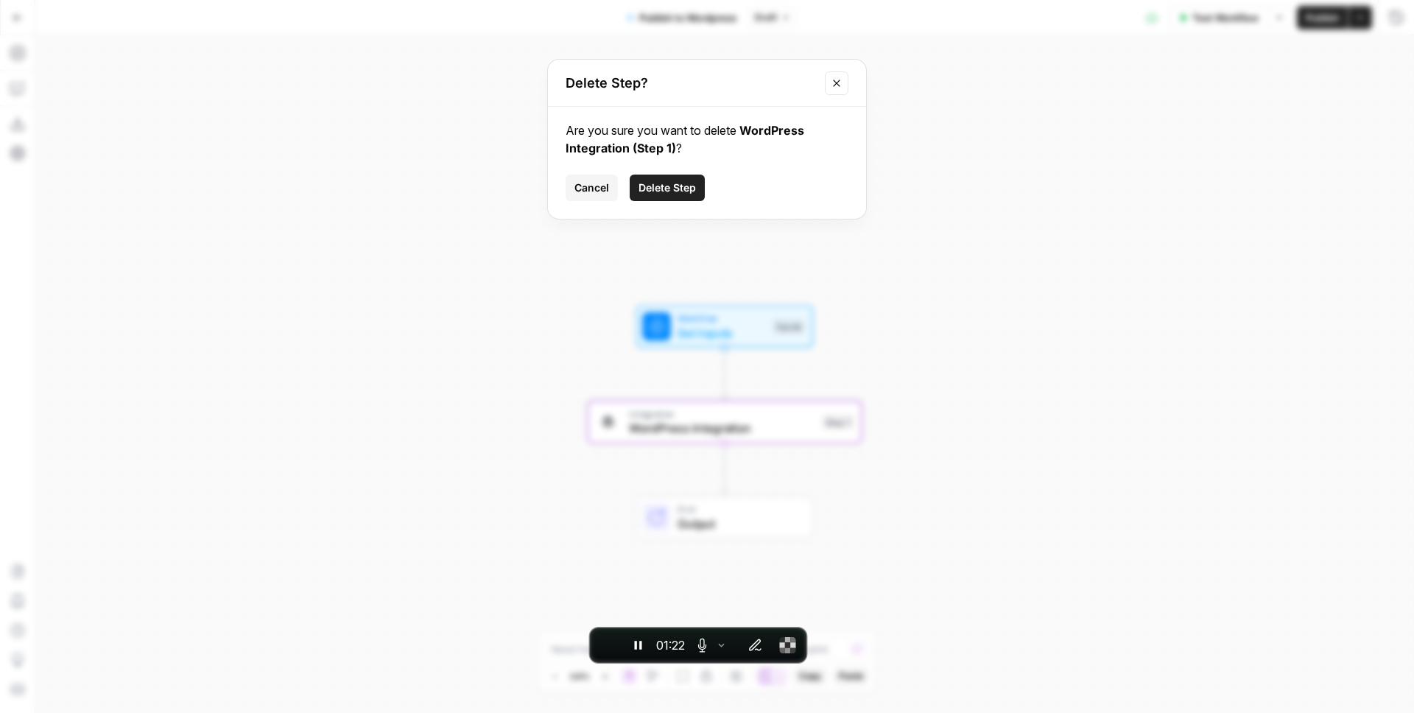
click at [692, 187] on span "Delete Step" at bounding box center [666, 187] width 57 height 15
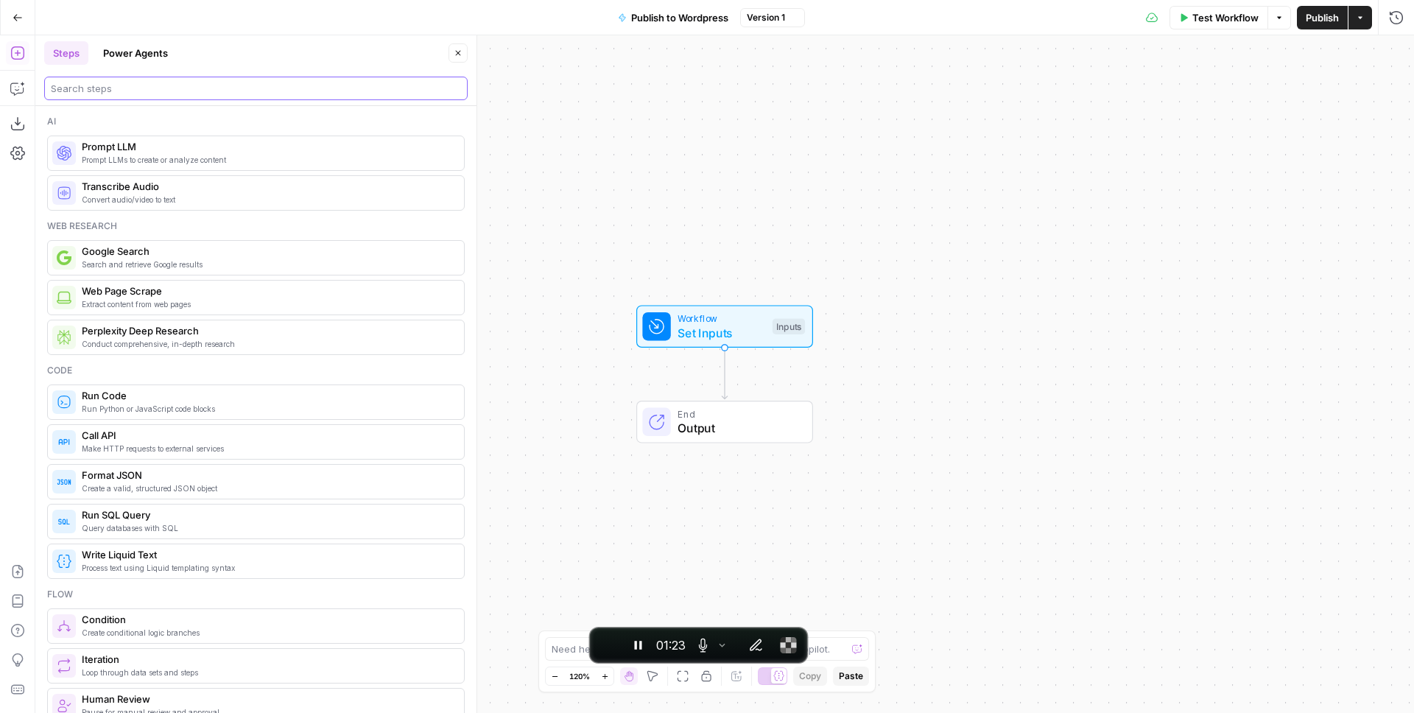
click at [129, 91] on input "search" at bounding box center [256, 88] width 410 height 15
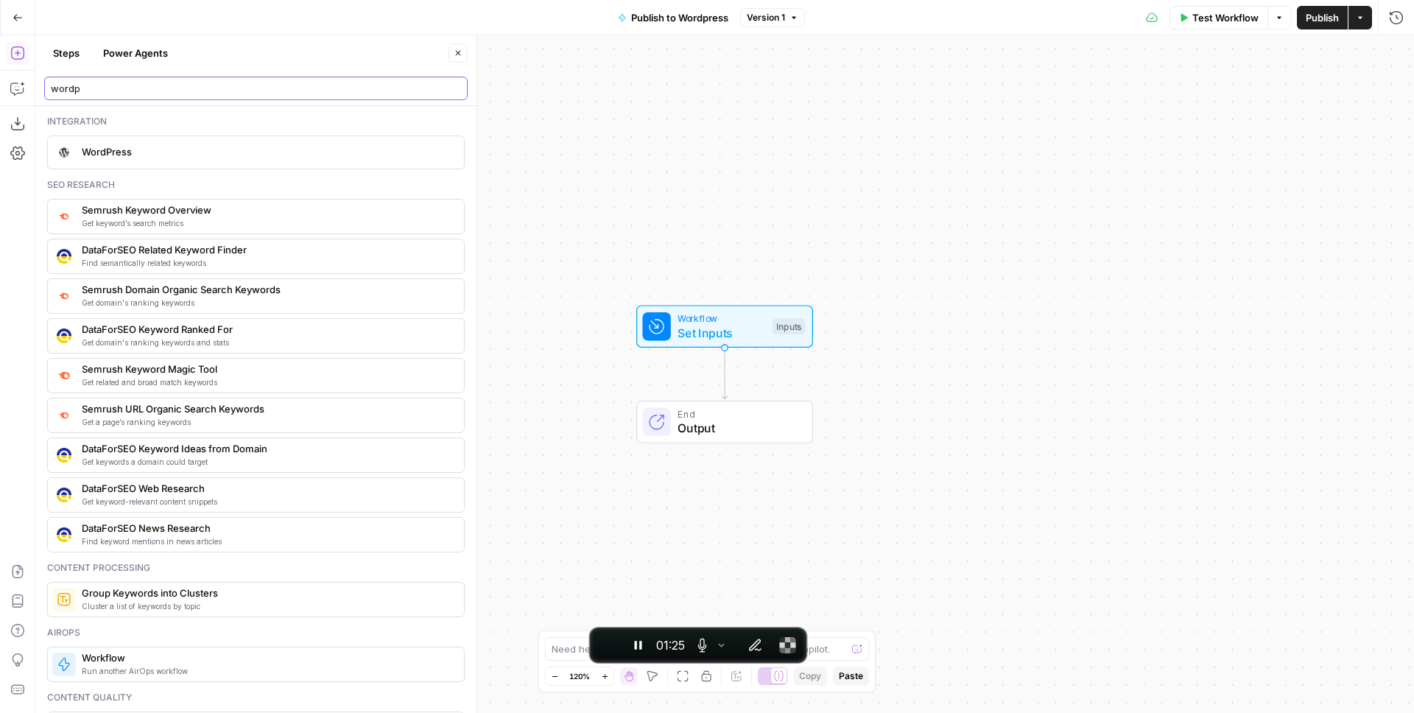
type input "wordp"
click at [152, 135] on div "WordPress" at bounding box center [255, 152] width 417 height 34
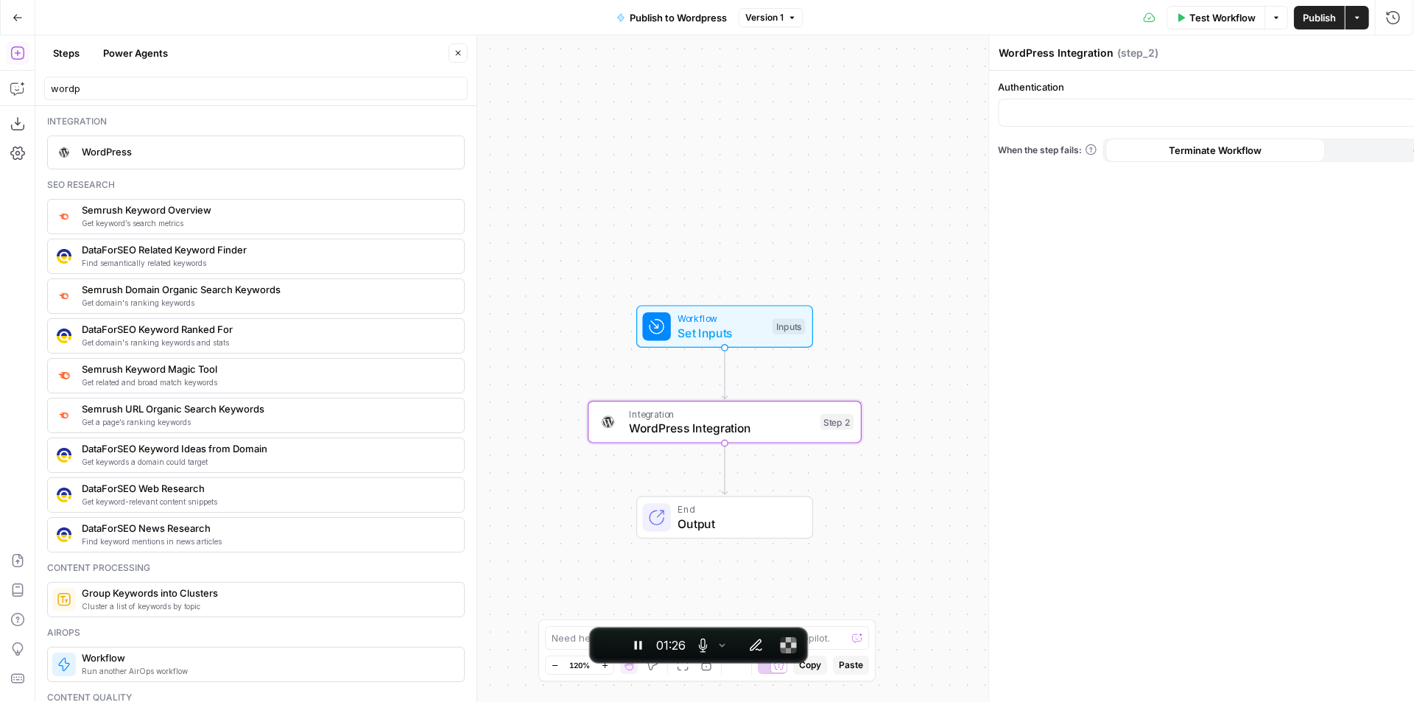
click at [153, 156] on span "WordPress" at bounding box center [267, 151] width 370 height 15
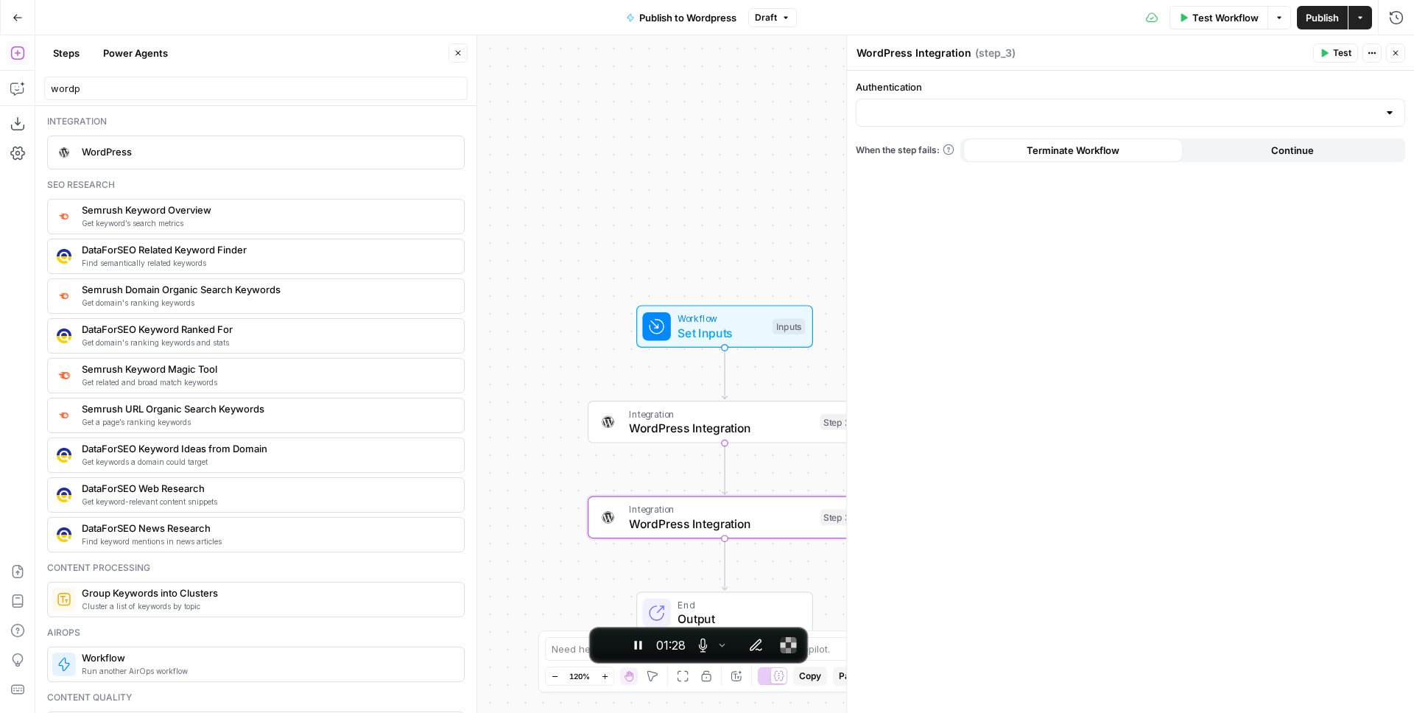
click at [1399, 51] on icon "button" at bounding box center [1395, 53] width 9 height 9
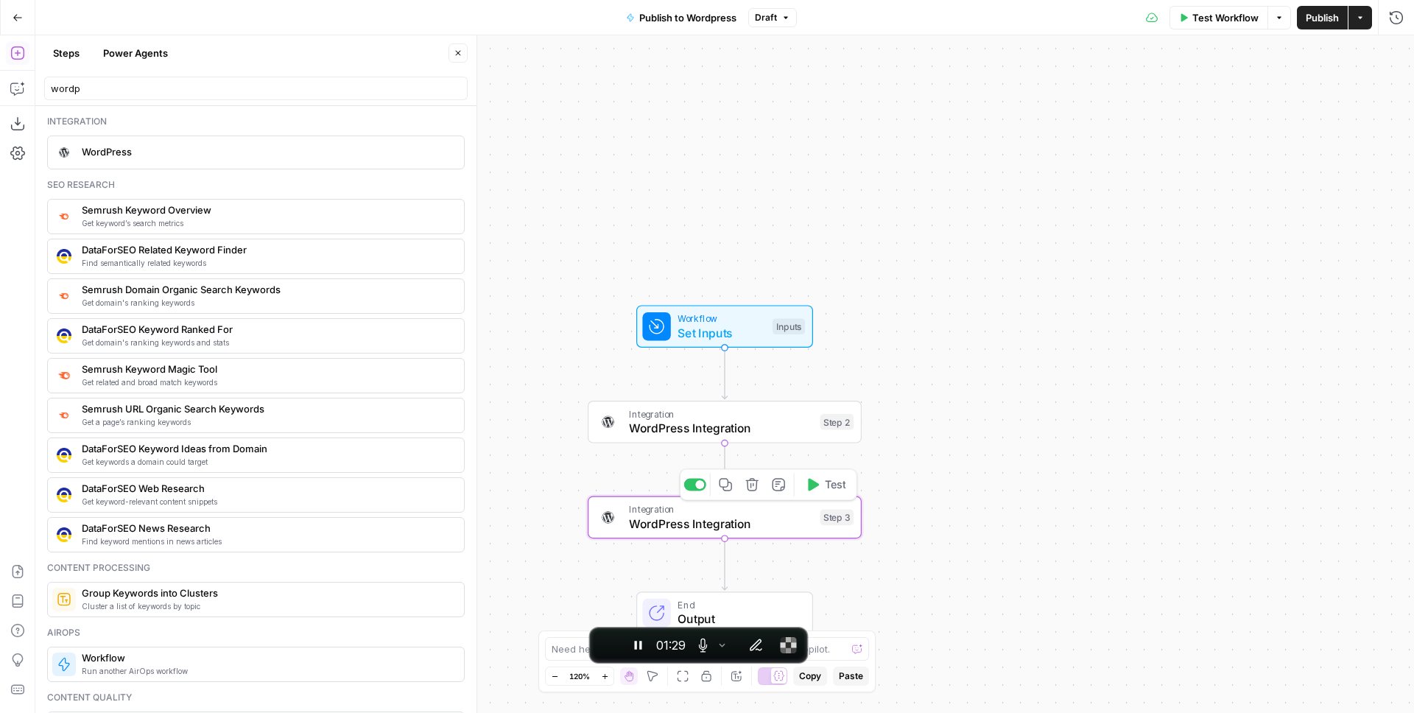
click at [753, 487] on icon "button" at bounding box center [752, 484] width 14 height 14
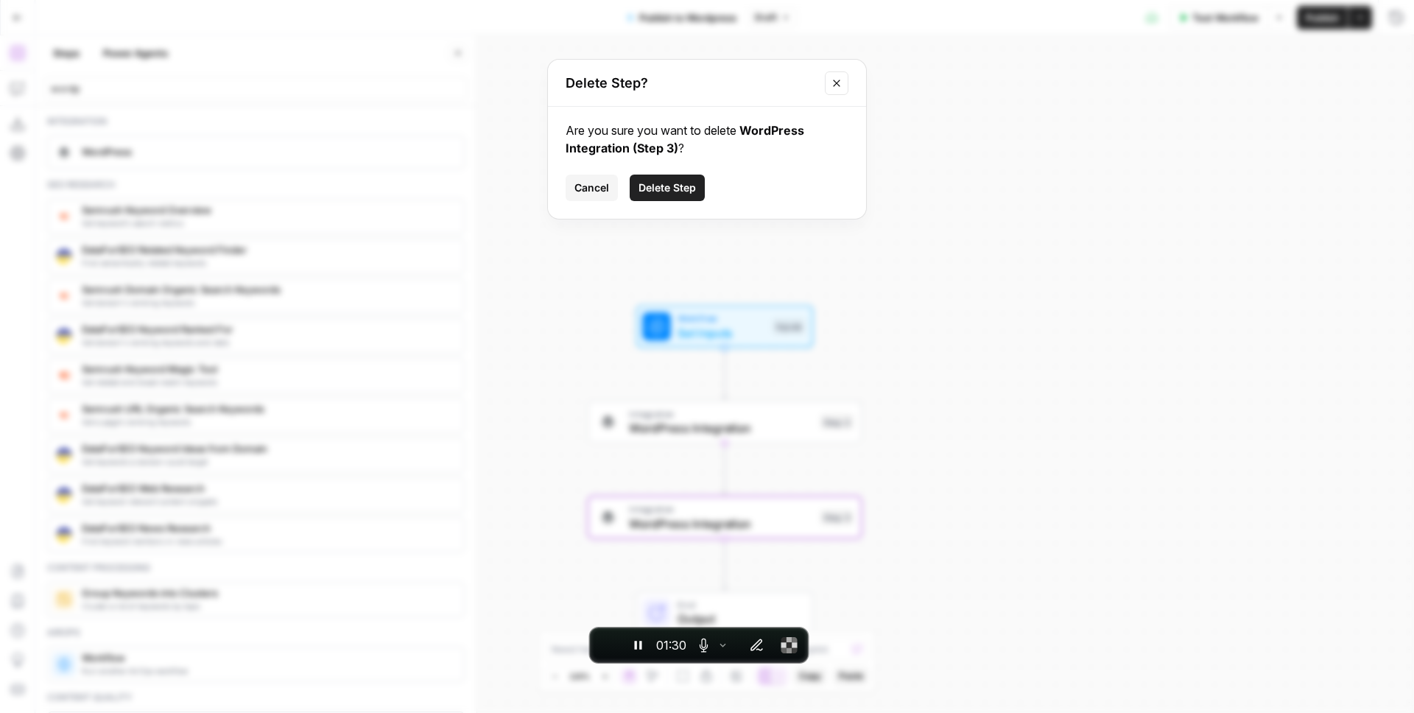
click at [680, 178] on button "Delete Step" at bounding box center [667, 187] width 75 height 27
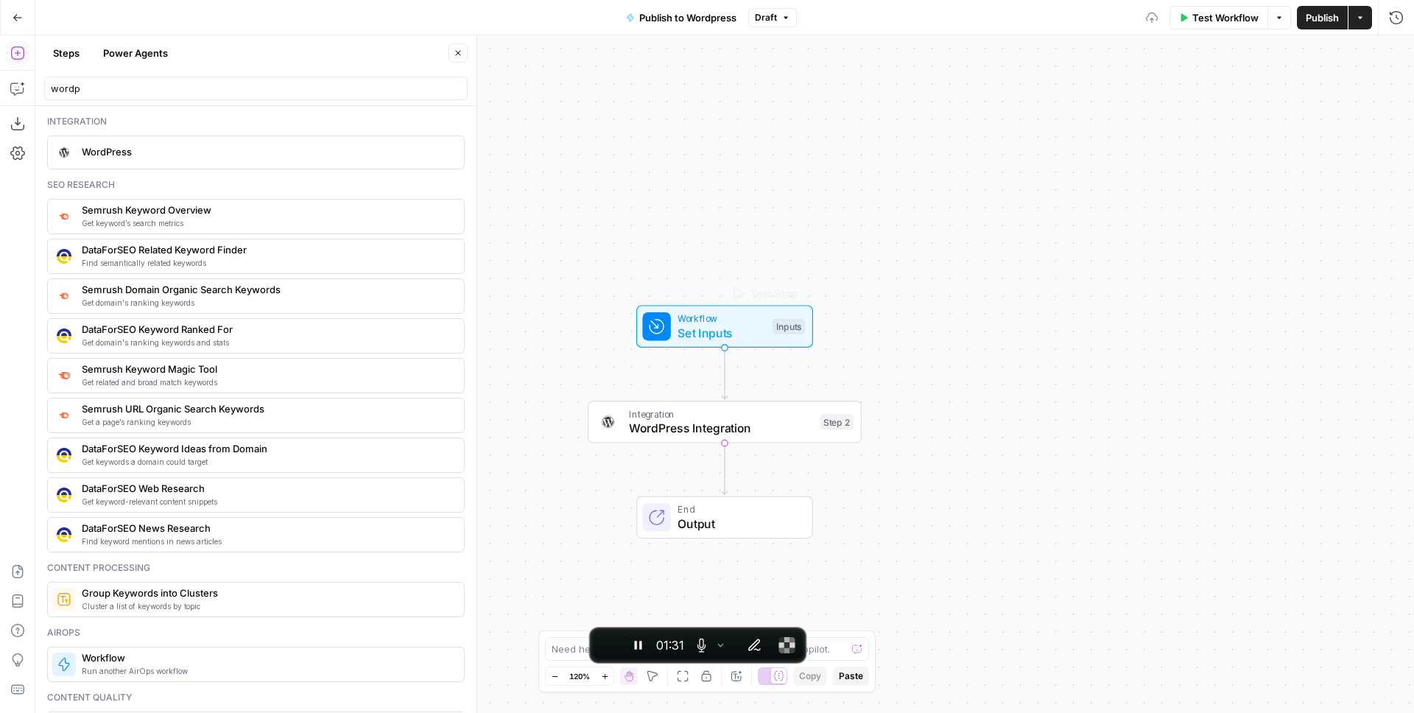
click at [715, 423] on span "WordPress Integration" at bounding box center [721, 428] width 184 height 18
click at [960, 105] on input "Authentication" at bounding box center [1121, 112] width 512 height 15
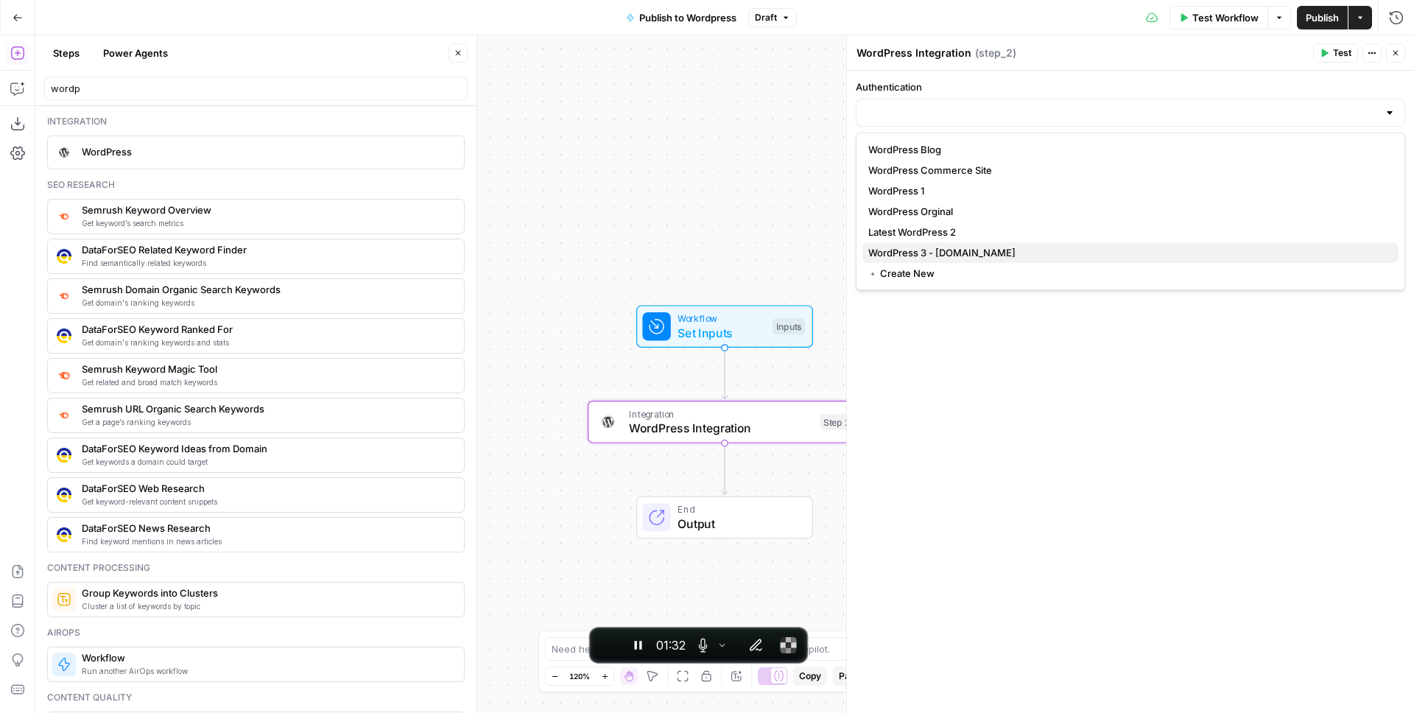
click at [964, 253] on span "WordPress 3 - [DOMAIN_NAME]" at bounding box center [1127, 252] width 518 height 15
type input "WordPress 3 - [DOMAIN_NAME]"
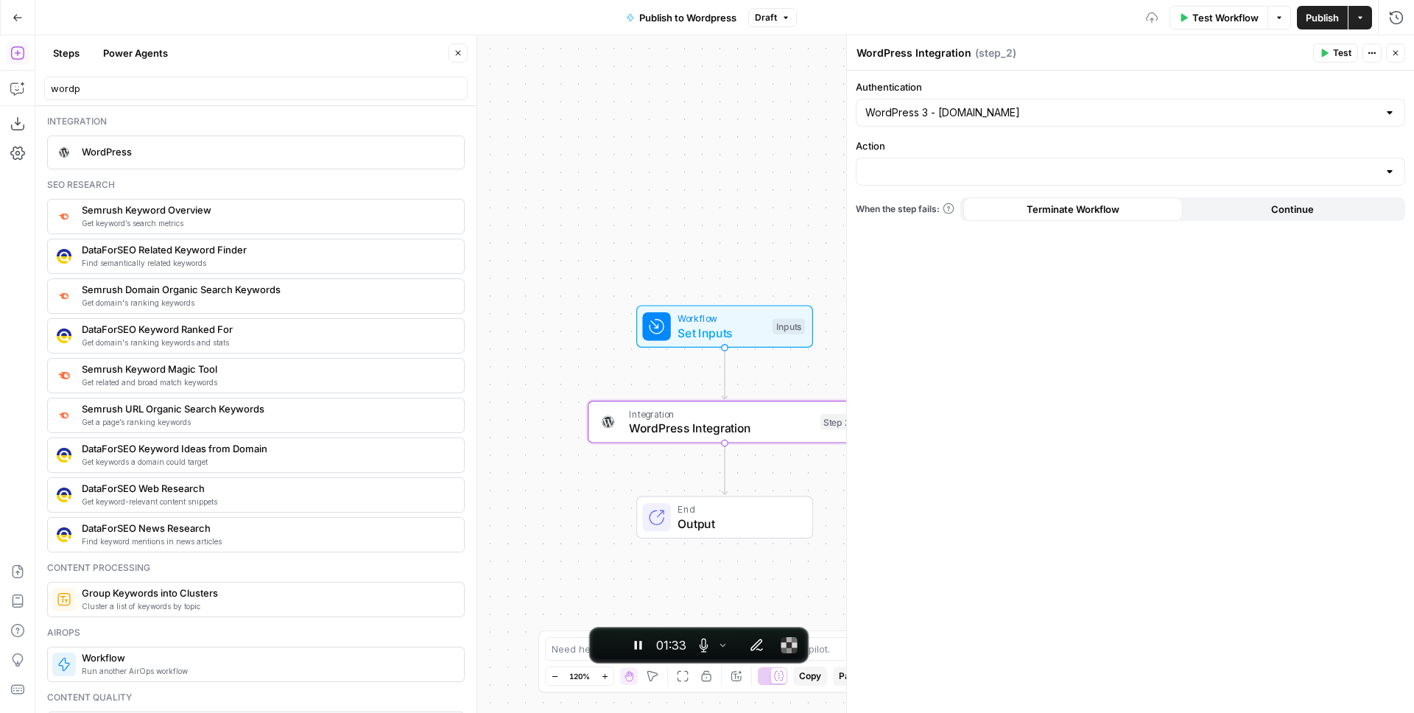
click at [1057, 179] on div at bounding box center [1130, 172] width 549 height 28
click at [908, 230] on span "Update Post" at bounding box center [1127, 229] width 518 height 15
type input "Update Post"
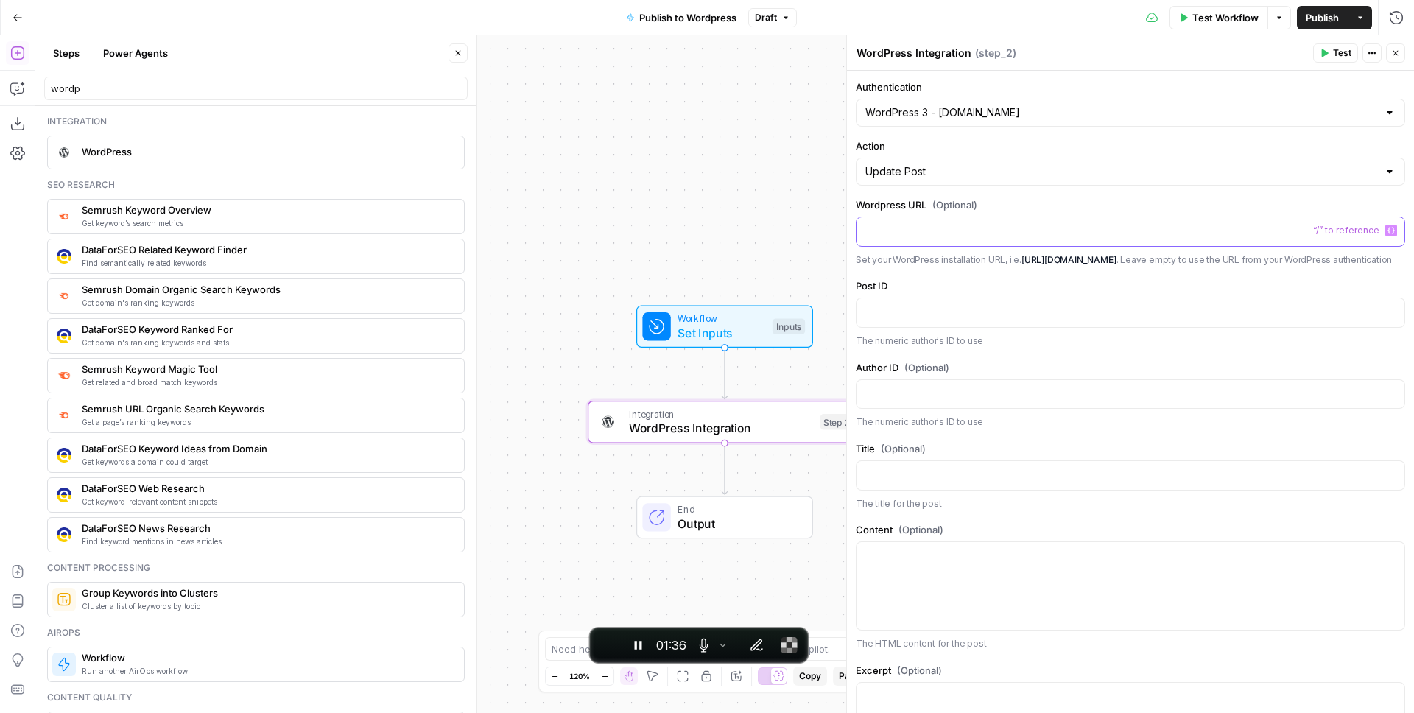
click at [907, 226] on p at bounding box center [1130, 230] width 530 height 15
click at [901, 319] on p at bounding box center [1130, 311] width 530 height 15
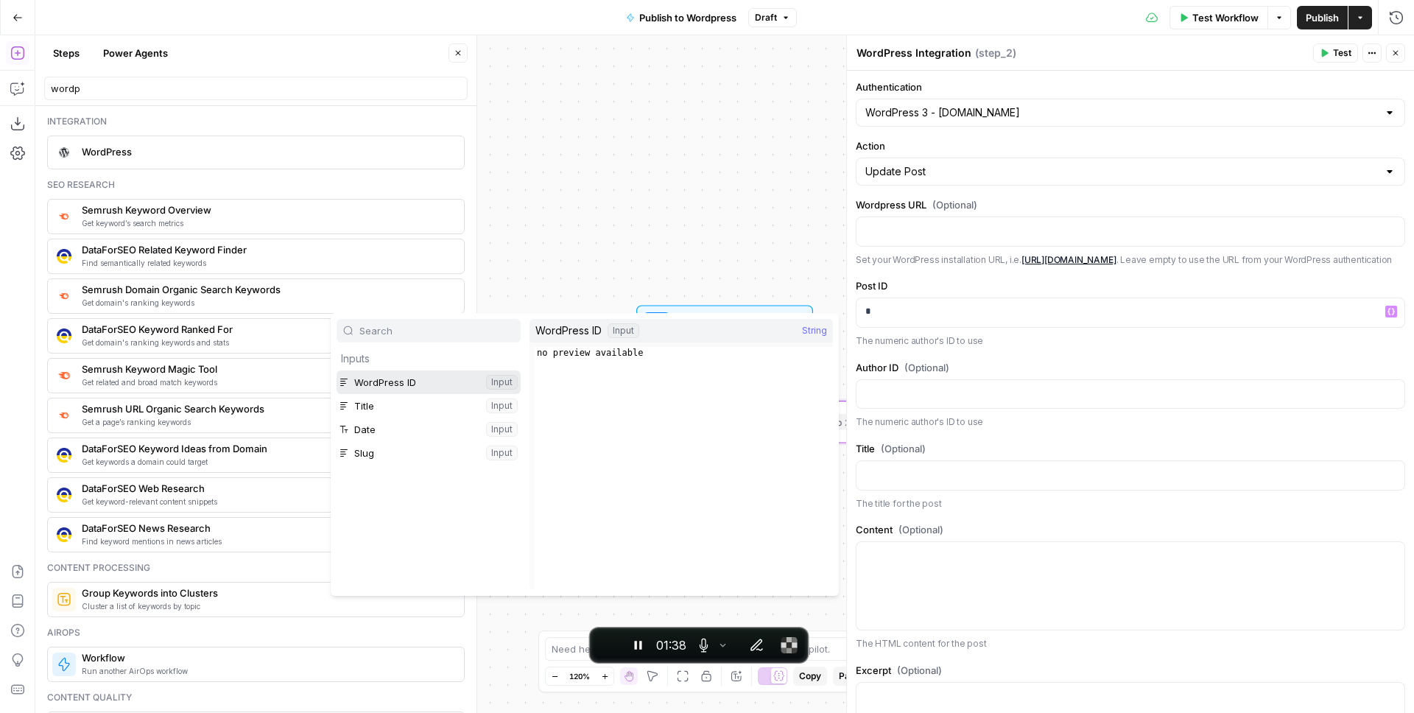
drag, startPoint x: 367, startPoint y: 378, endPoint x: 530, endPoint y: 385, distance: 163.6
click at [367, 378] on button "Select variable WordPress ID" at bounding box center [428, 382] width 184 height 24
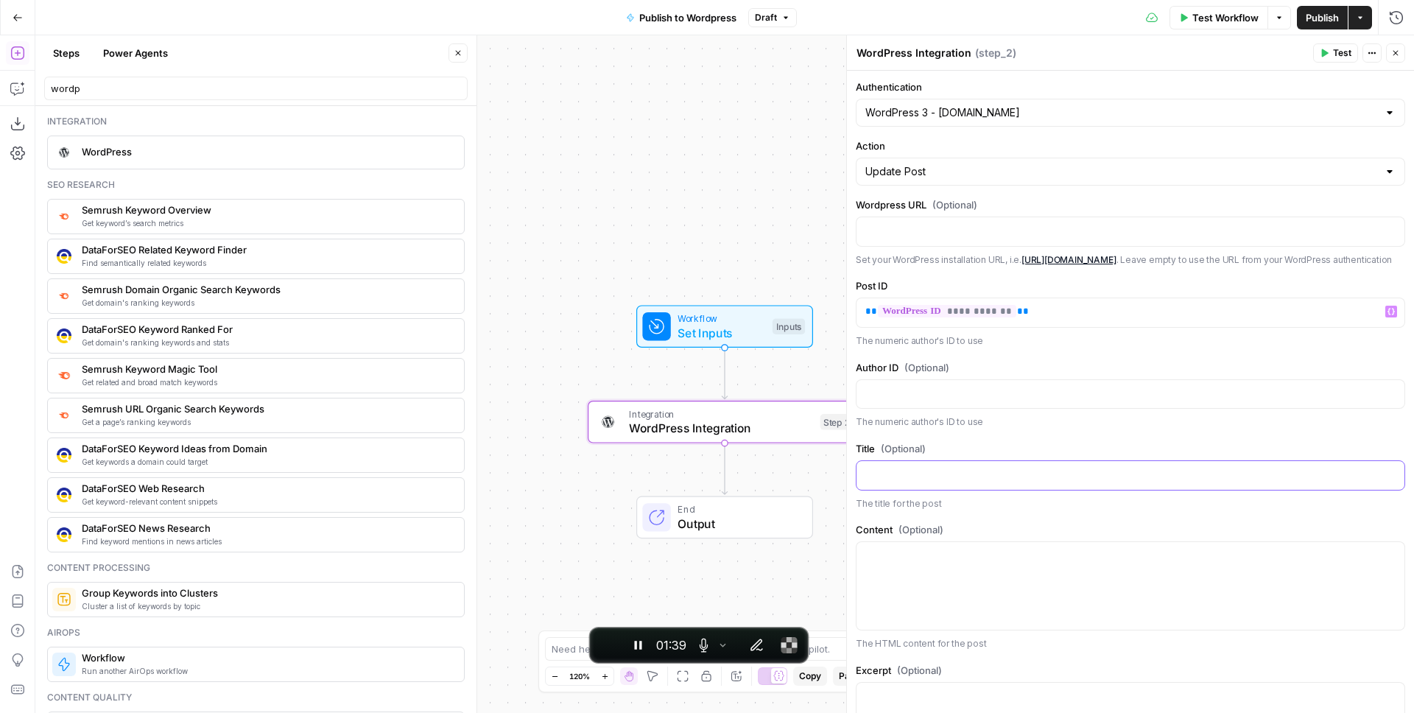
click at [895, 482] on p at bounding box center [1130, 474] width 530 height 15
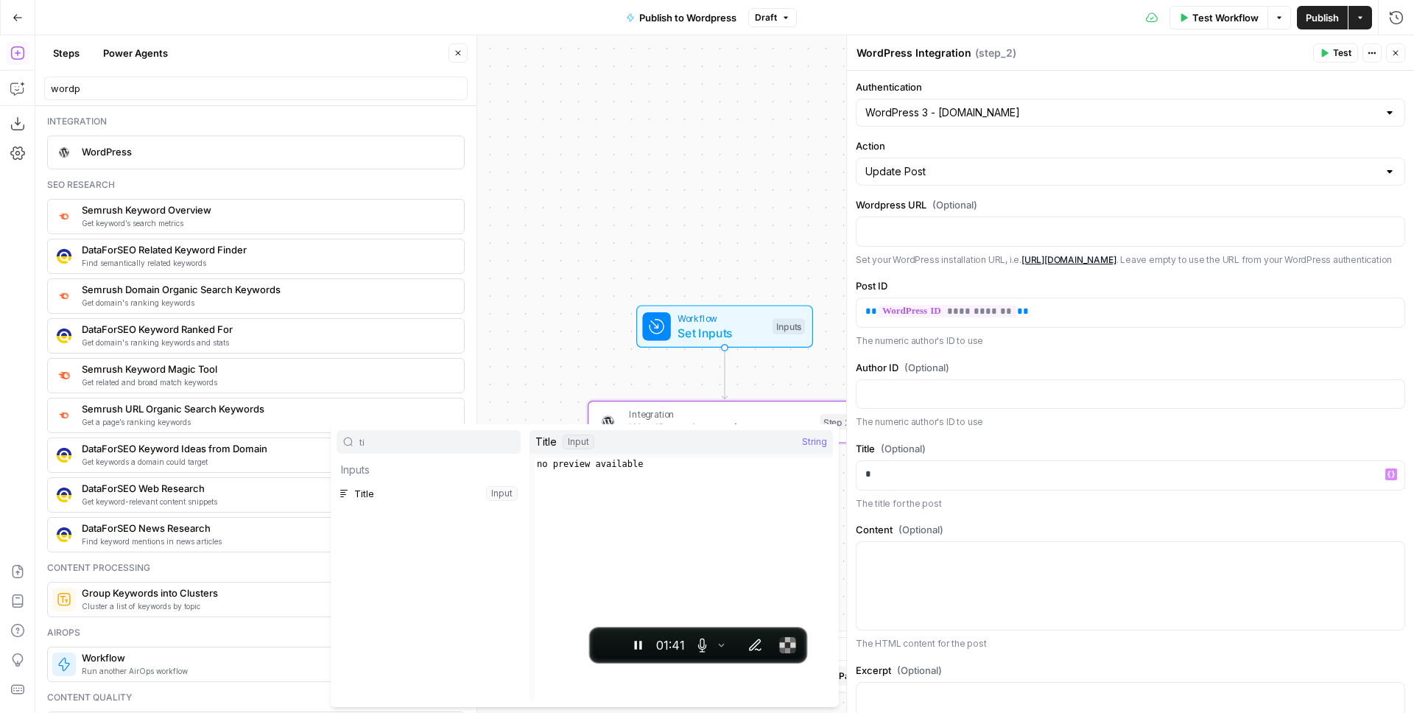
type input "ti"
click at [373, 483] on button "Select variable Title" at bounding box center [428, 494] width 184 height 24
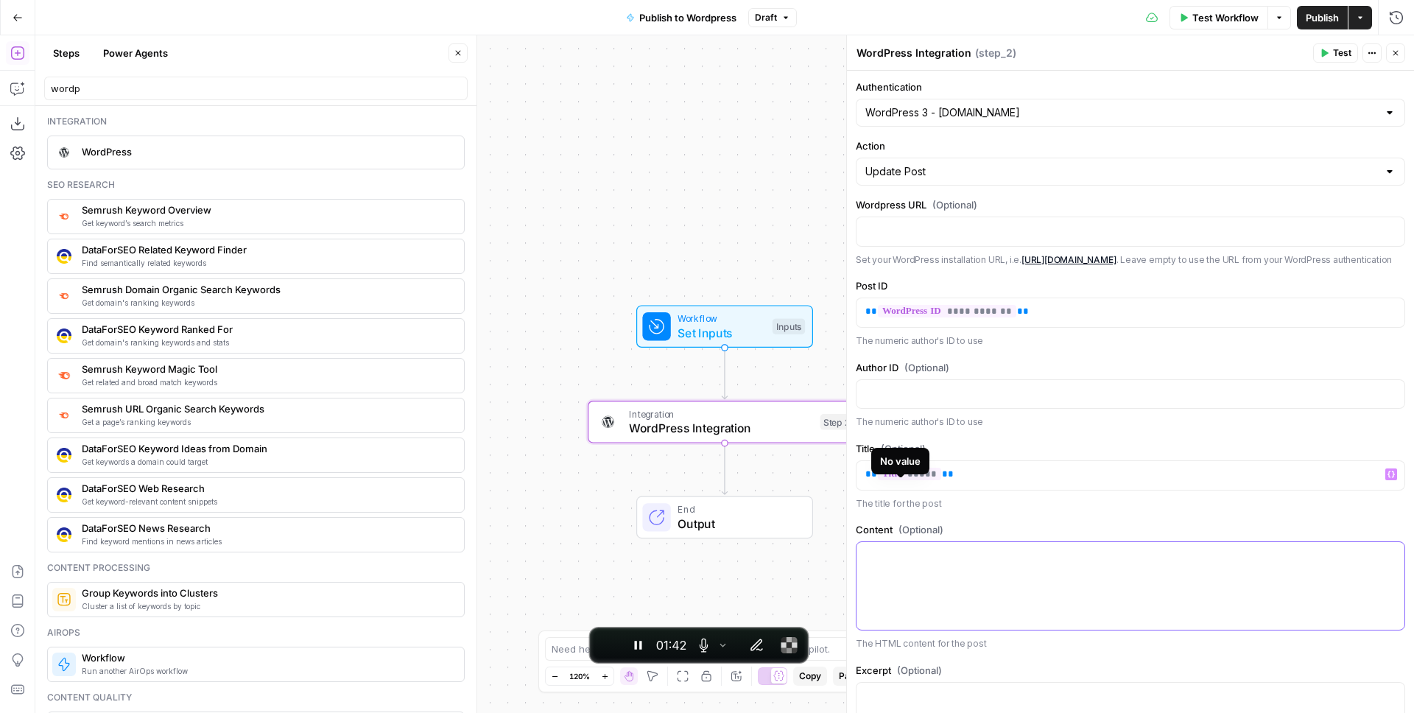
click at [902, 563] on p at bounding box center [1130, 555] width 530 height 15
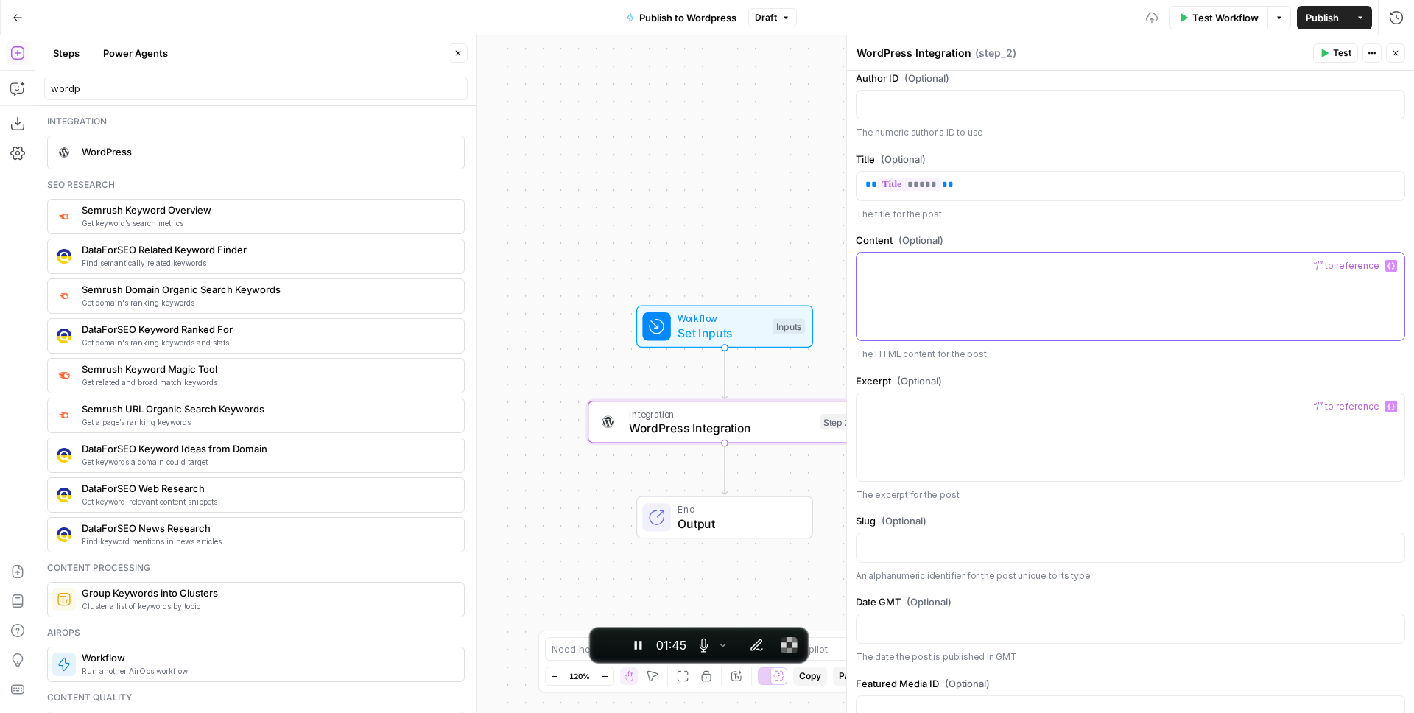
scroll to position [428, 0]
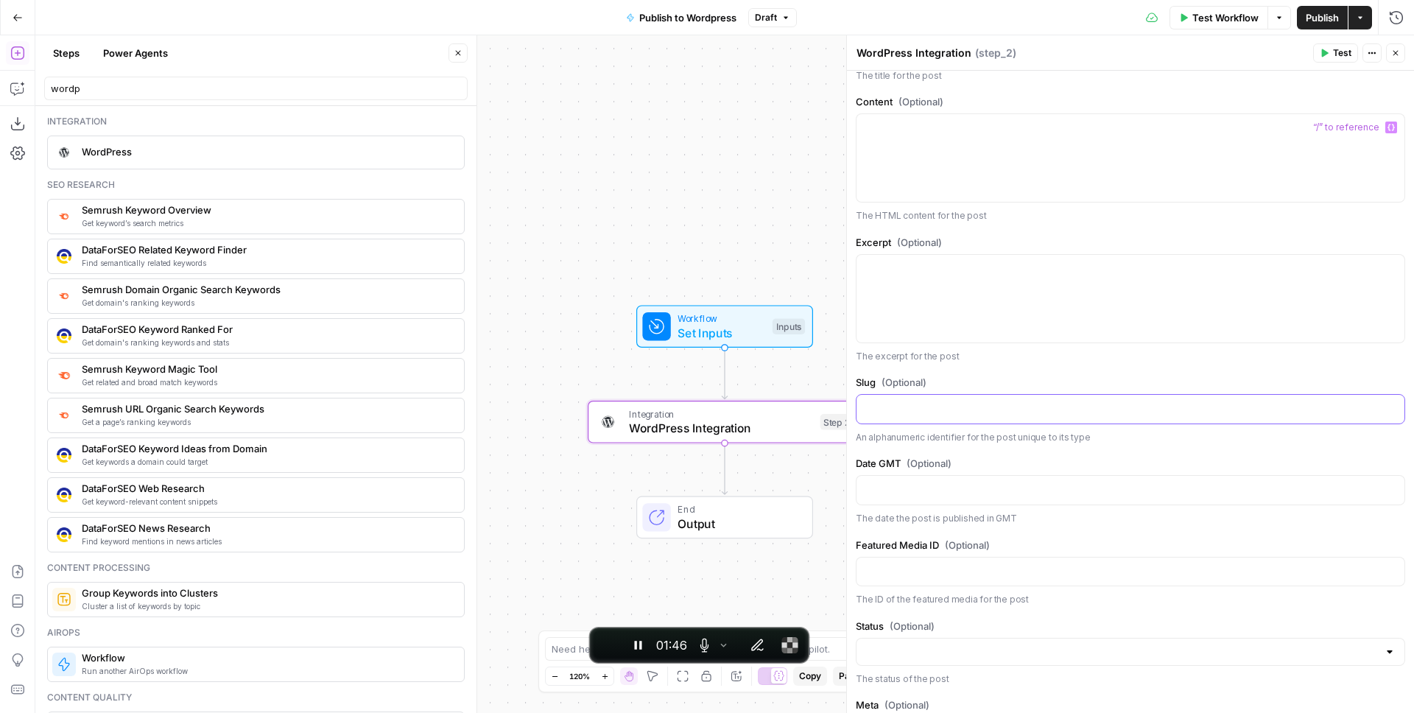
click at [892, 415] on p at bounding box center [1130, 408] width 530 height 15
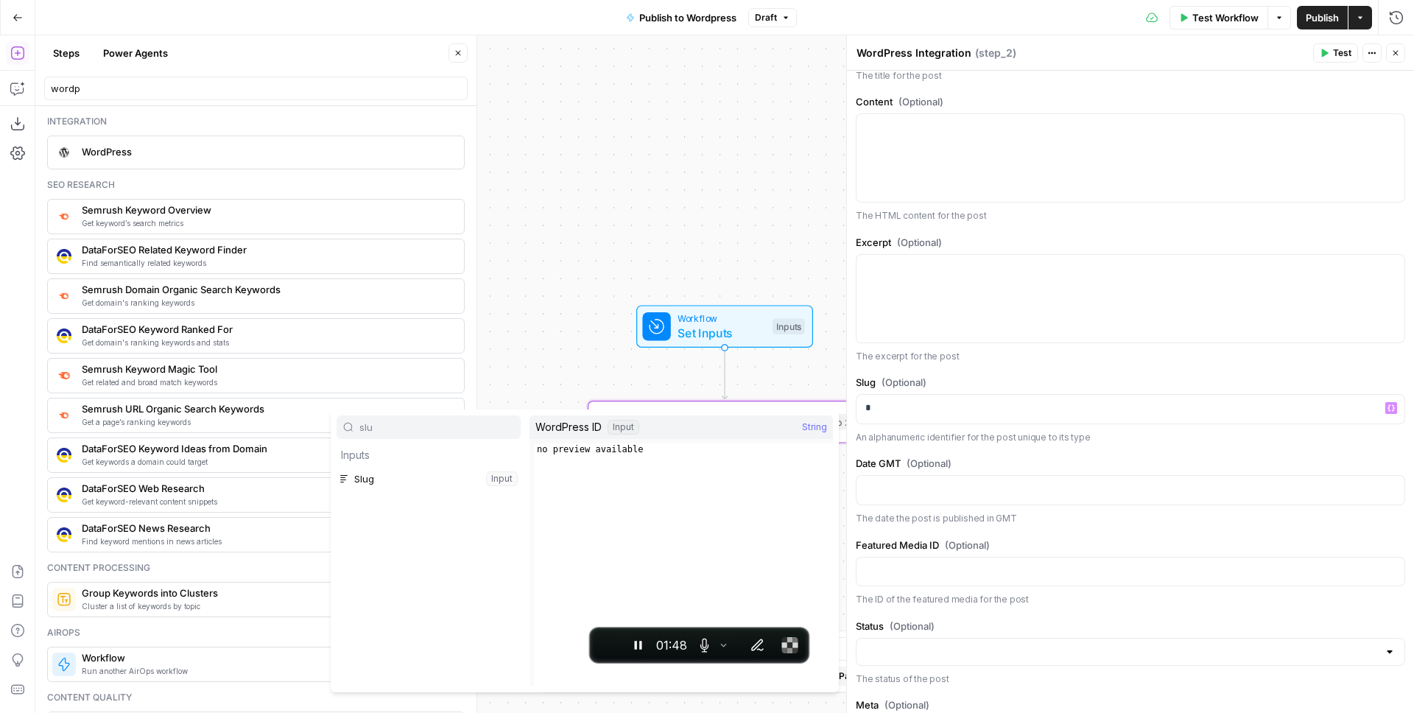
type input "slu"
click at [398, 474] on button "Select variable Slug" at bounding box center [428, 479] width 184 height 24
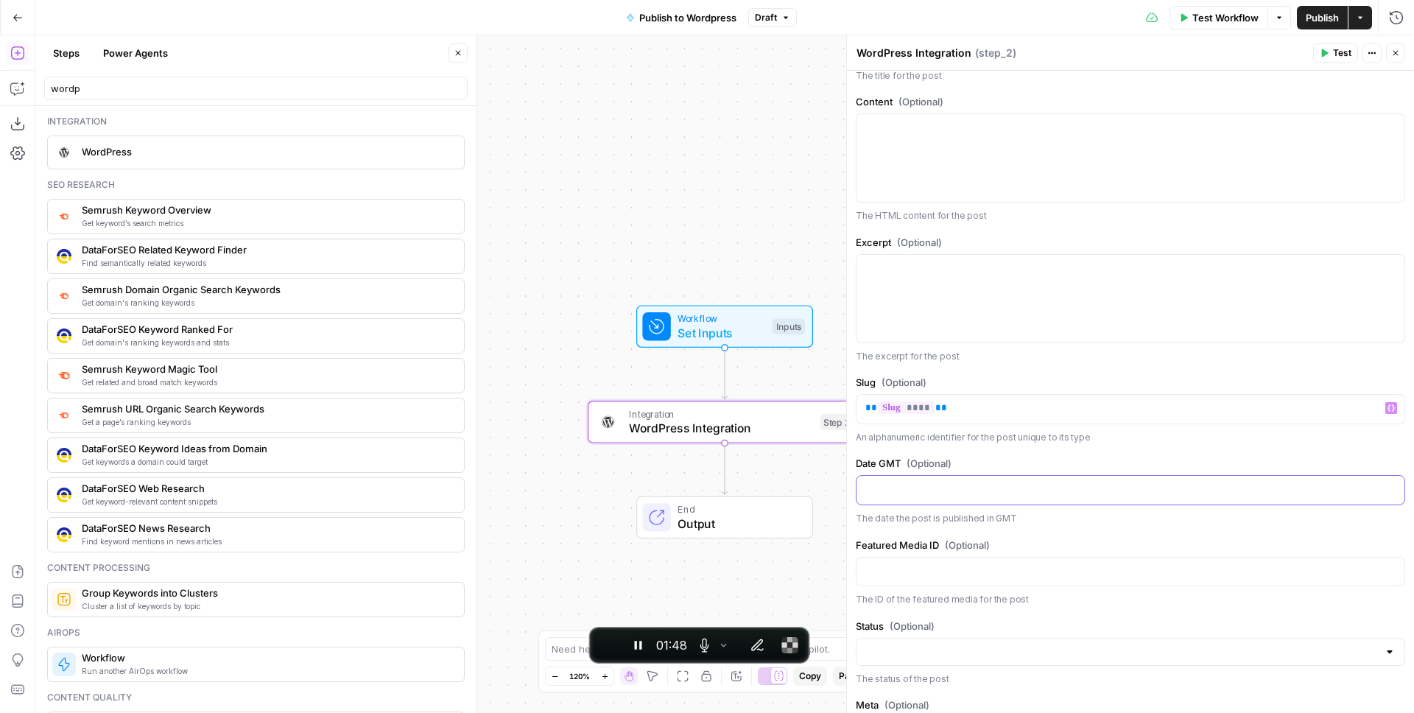
click at [918, 496] on p at bounding box center [1130, 489] width 530 height 15
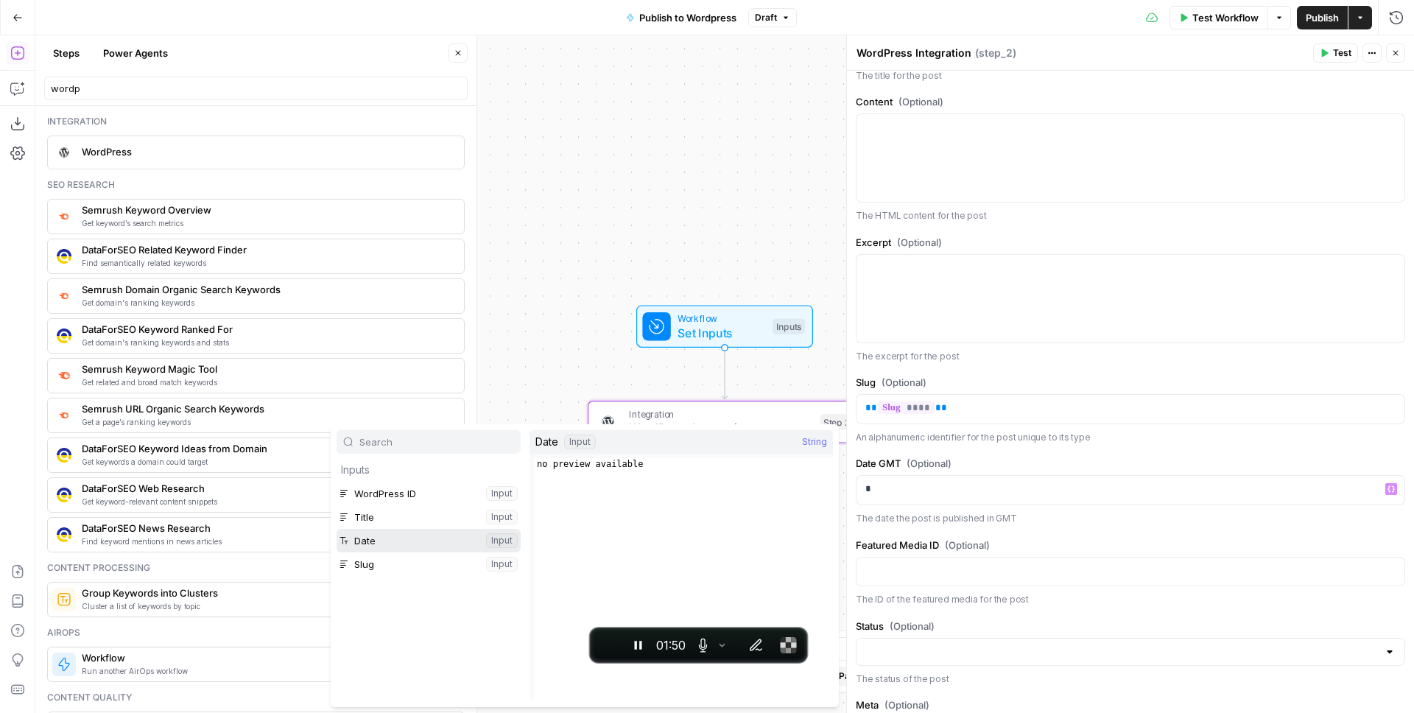
click at [403, 536] on button "Select variable Date" at bounding box center [428, 541] width 184 height 24
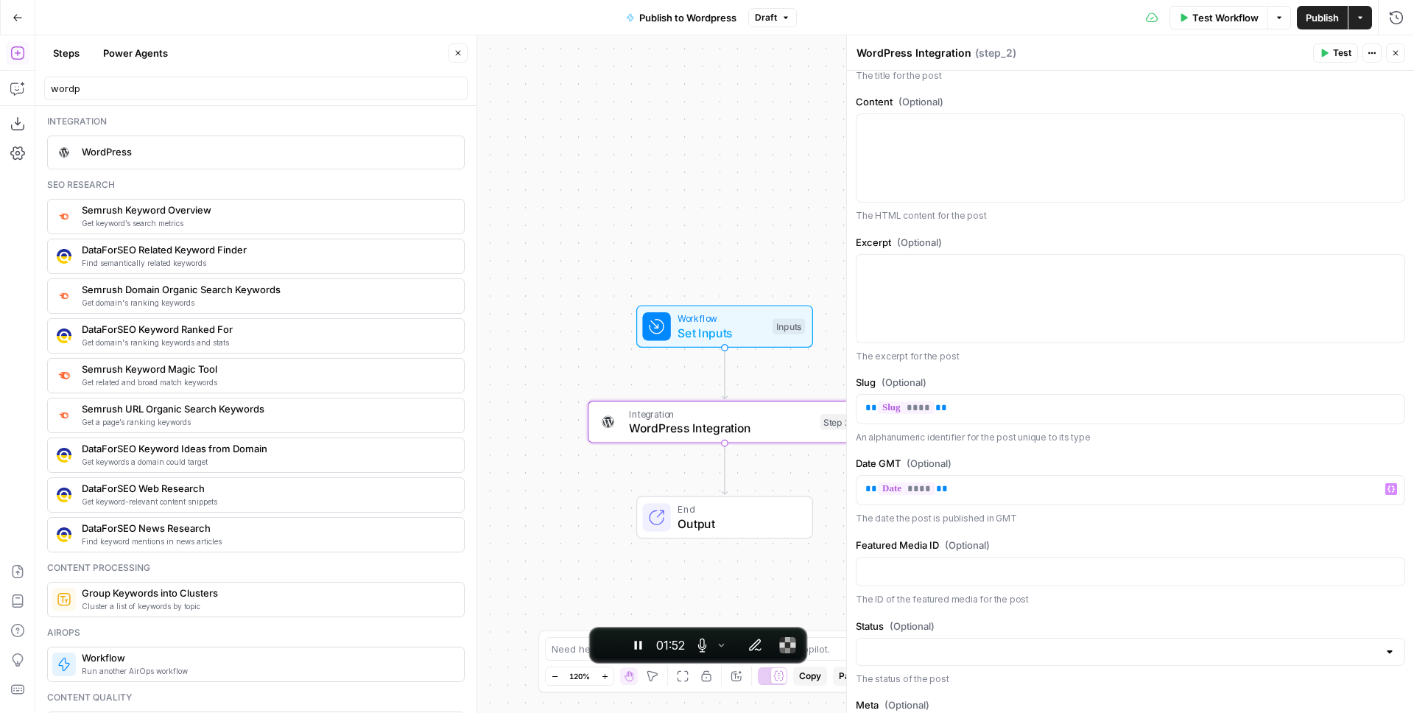
click at [1389, 54] on button "Close" at bounding box center [1395, 52] width 19 height 19
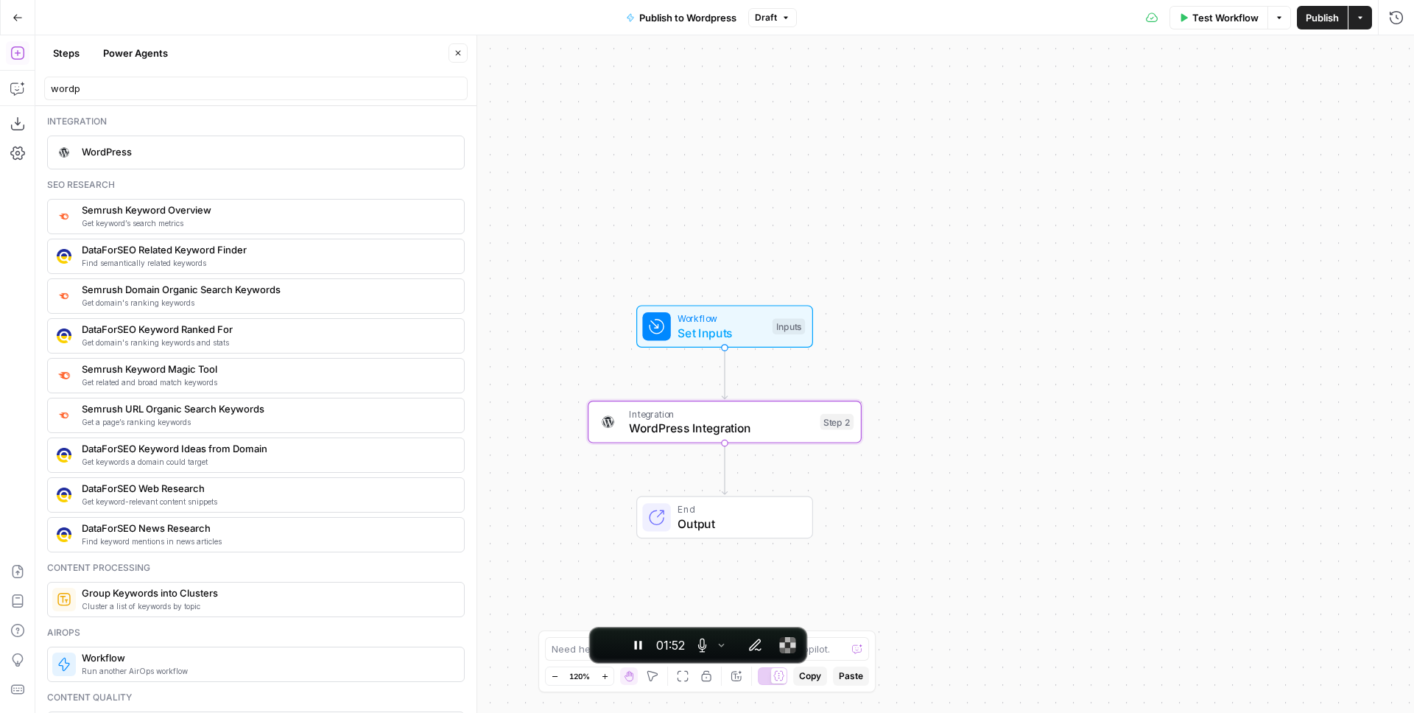
click at [1324, 23] on span "Publish" at bounding box center [1321, 17] width 33 height 15
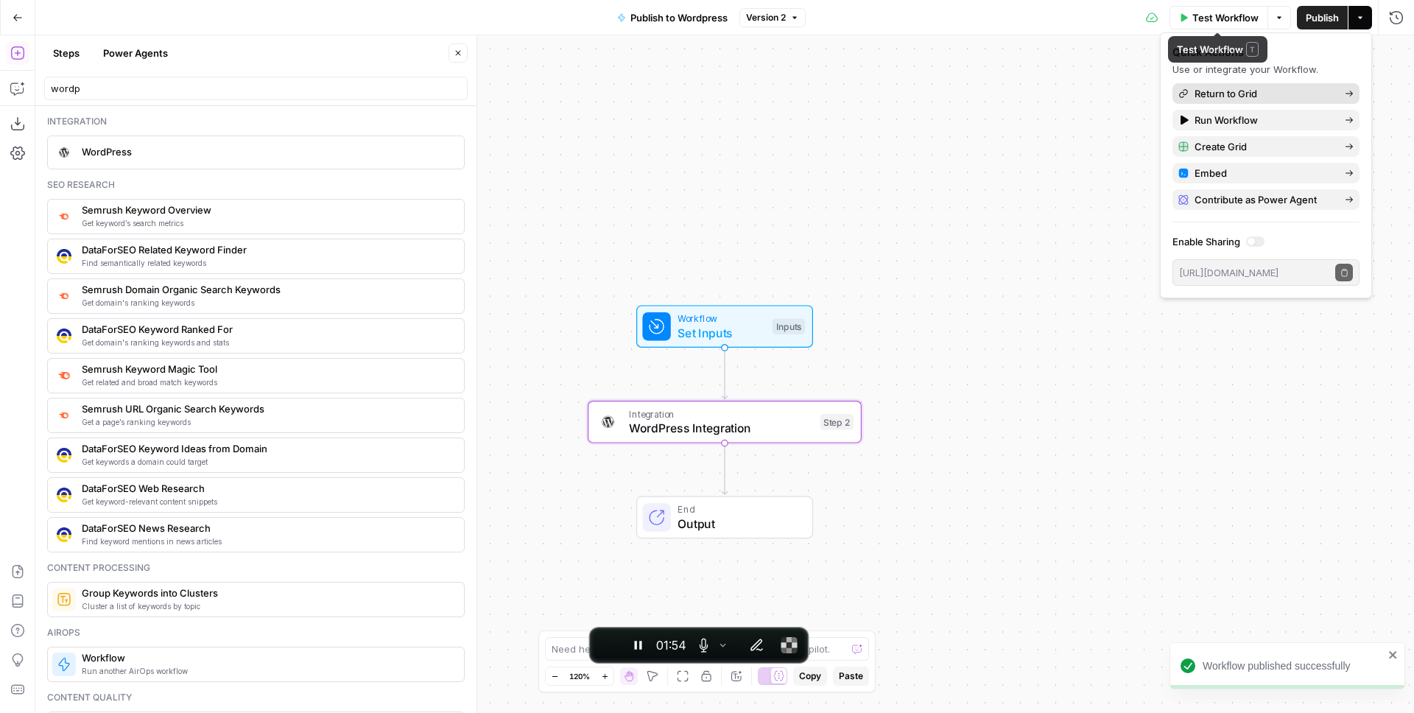
click at [1228, 91] on span "Return to Grid" at bounding box center [1263, 93] width 138 height 15
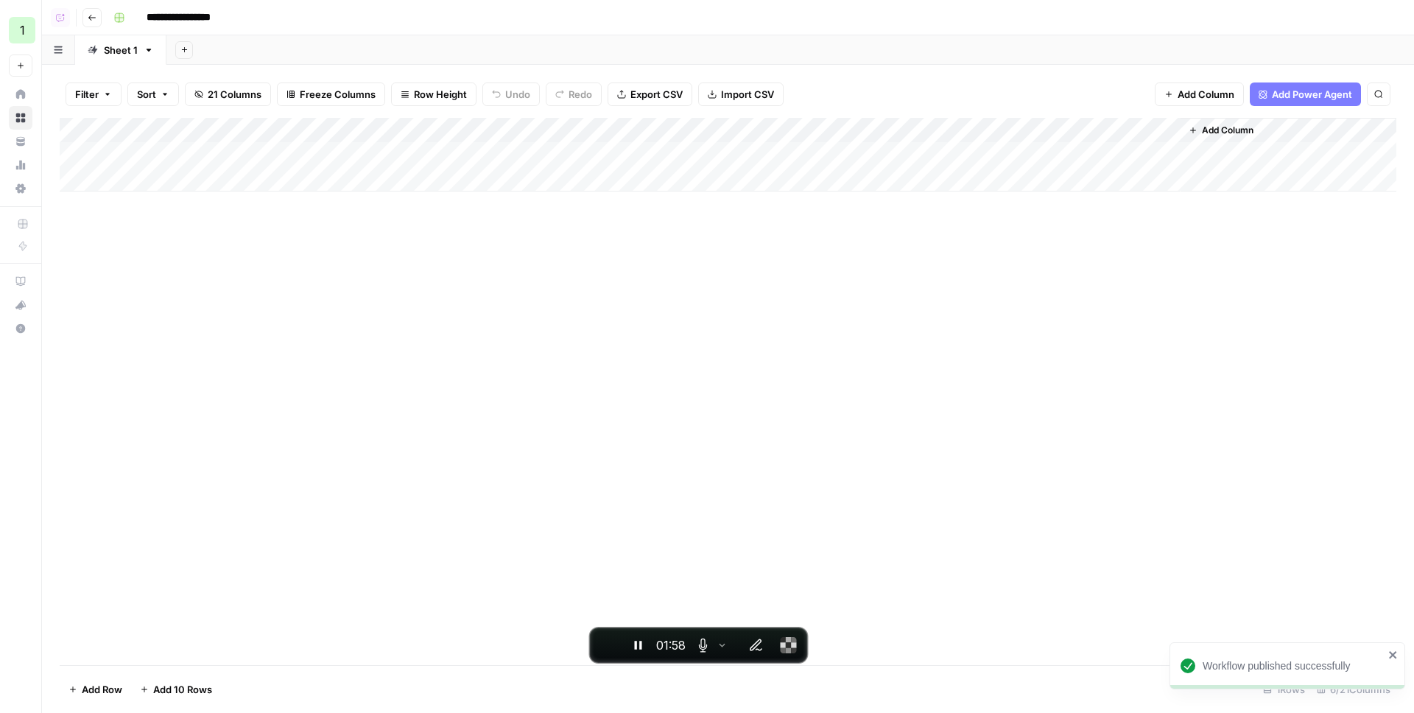
click at [702, 155] on div "Add Column" at bounding box center [728, 155] width 1336 height 74
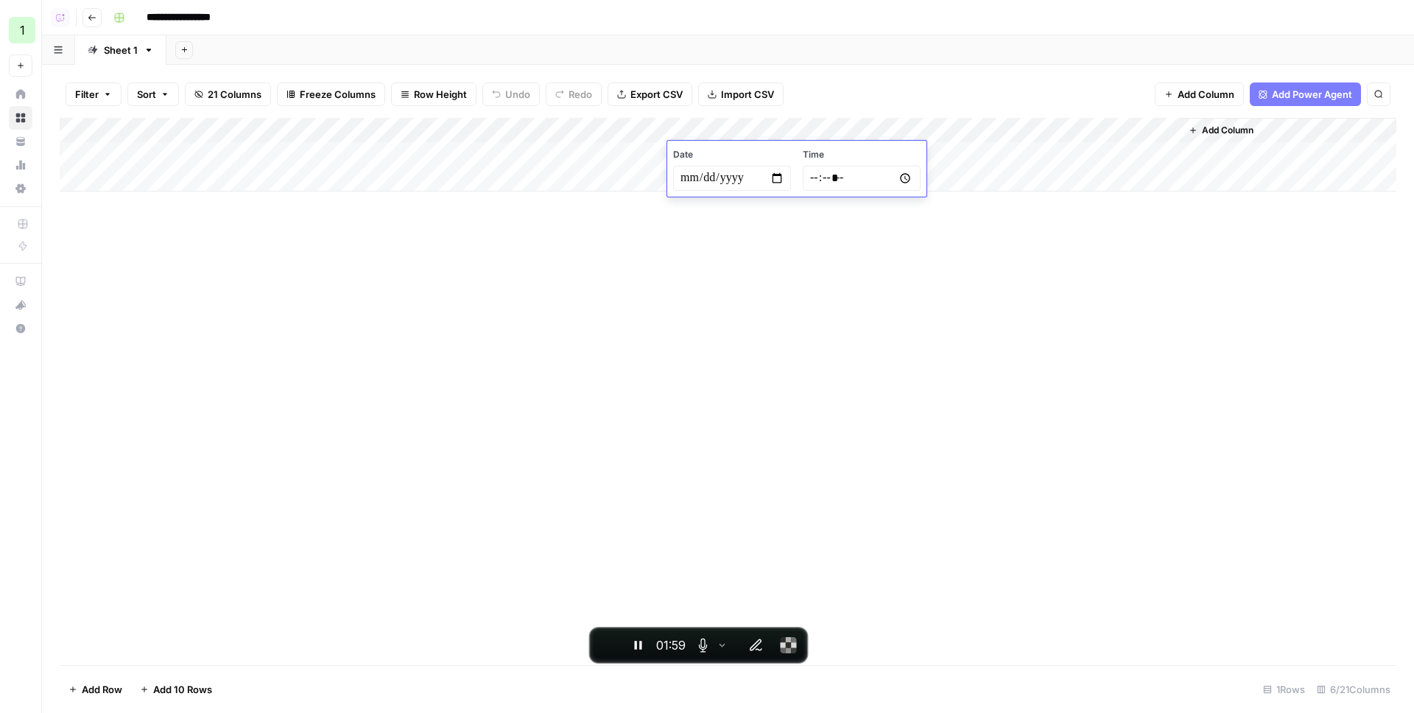
click at [778, 175] on input "**********" at bounding box center [732, 178] width 118 height 25
type input "**********"
click at [783, 219] on div "Add Column" at bounding box center [728, 391] width 1336 height 547
click at [1096, 152] on div "Add Column" at bounding box center [728, 155] width 1336 height 74
click at [1144, 154] on div "Add Column" at bounding box center [728, 155] width 1336 height 74
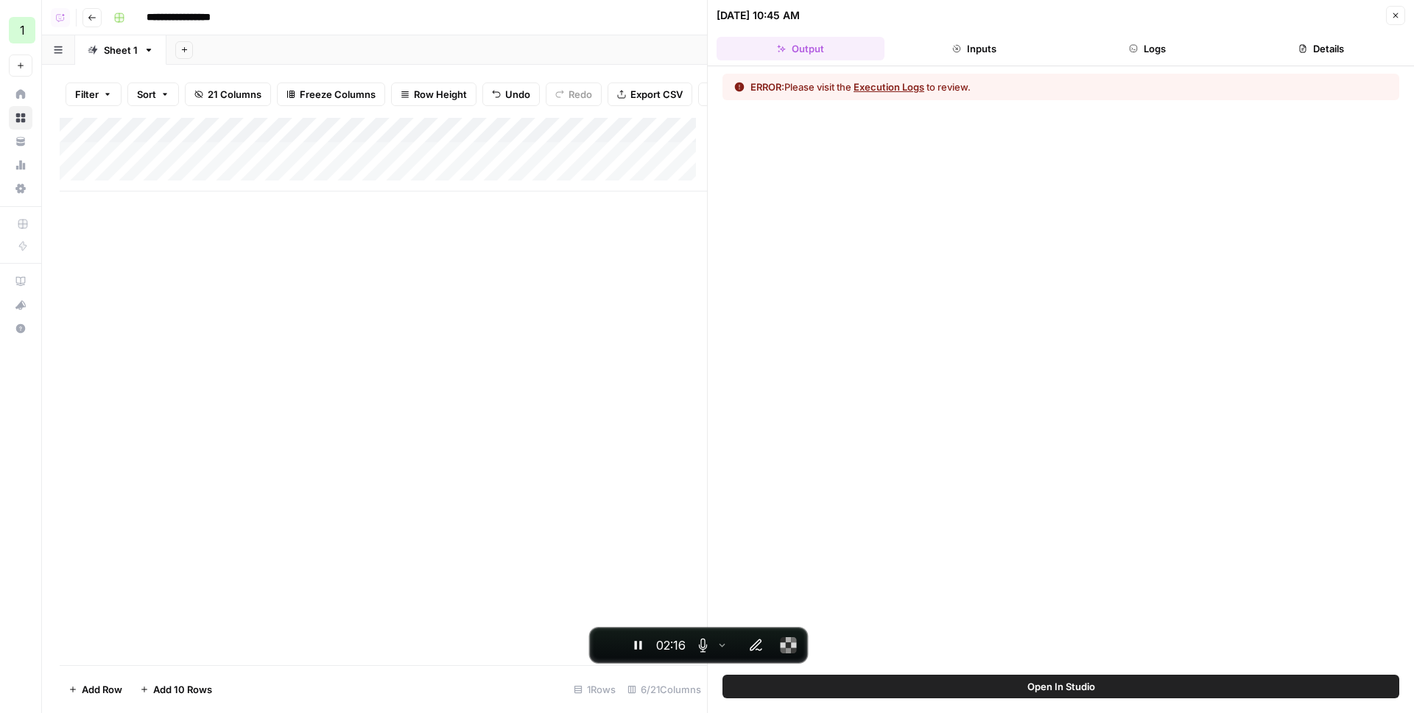
click at [863, 92] on button "Execution Logs" at bounding box center [888, 87] width 71 height 15
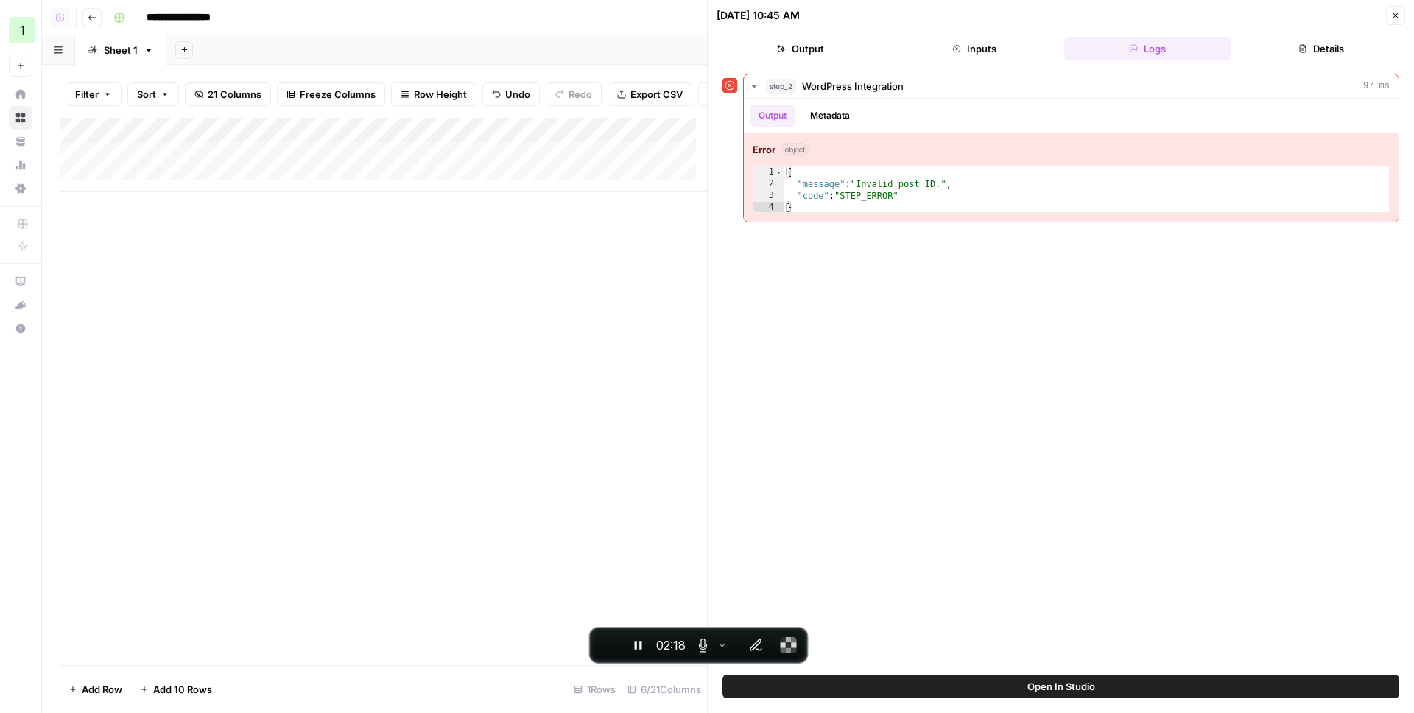
click at [983, 44] on button "Inputs" at bounding box center [974, 49] width 168 height 24
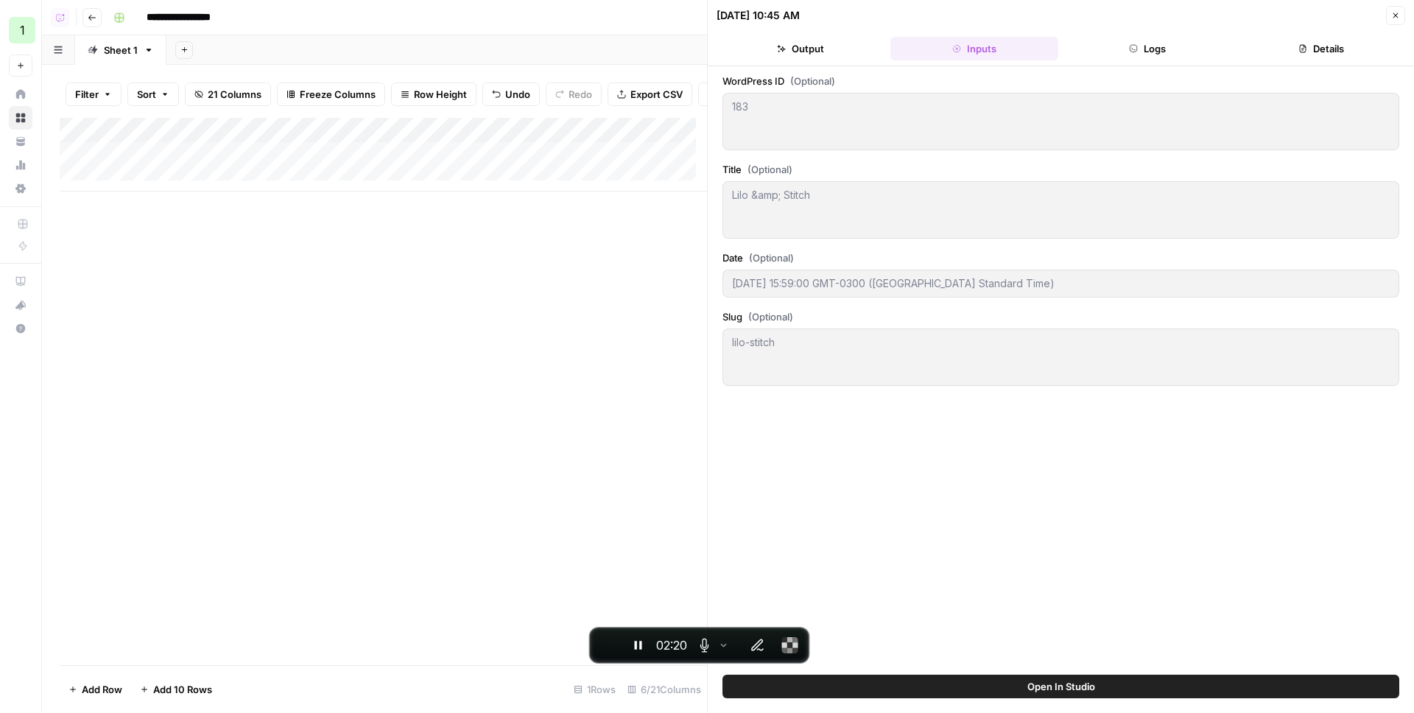
click at [776, 120] on div "183 183" at bounding box center [1060, 121] width 677 height 57
click at [1005, 129] on div "183 183" at bounding box center [1060, 121] width 677 height 57
click at [1152, 46] on button "Logs" at bounding box center [1148, 49] width 168 height 24
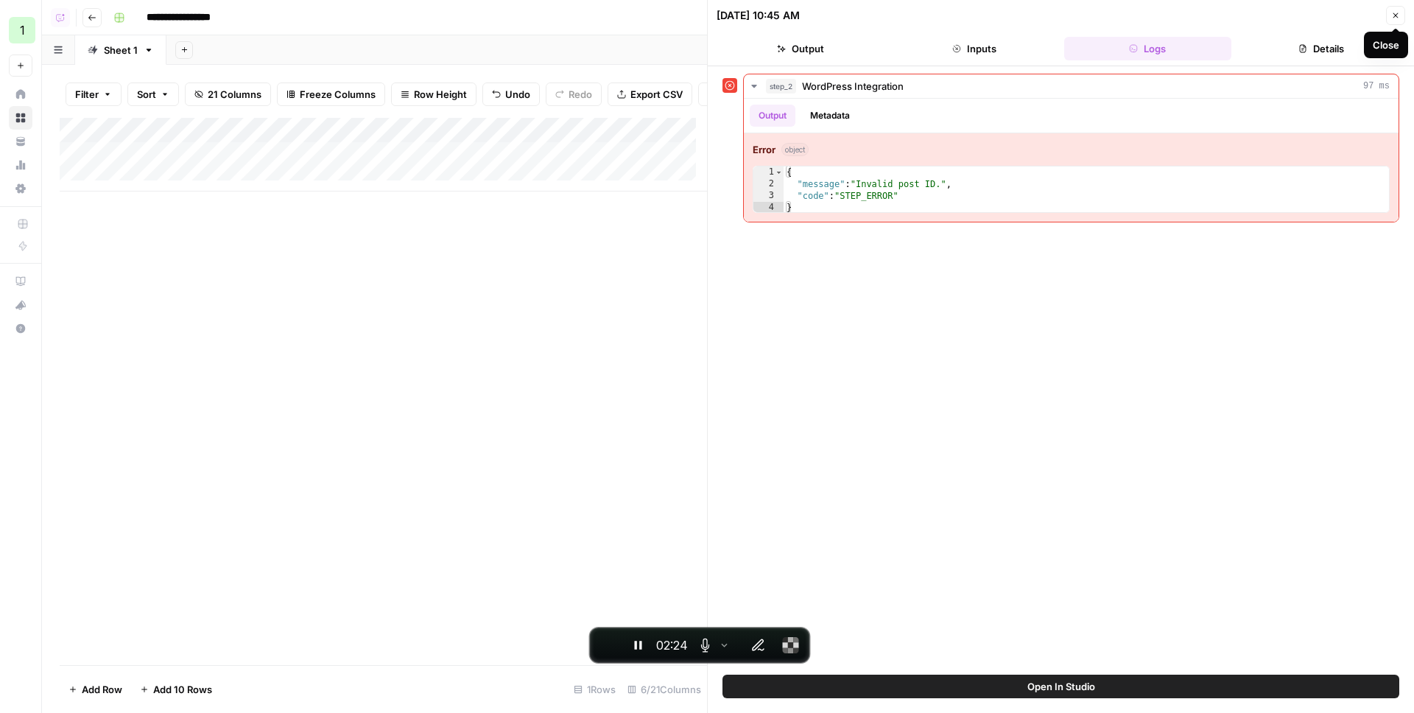
click at [1398, 17] on icon "button" at bounding box center [1395, 15] width 9 height 9
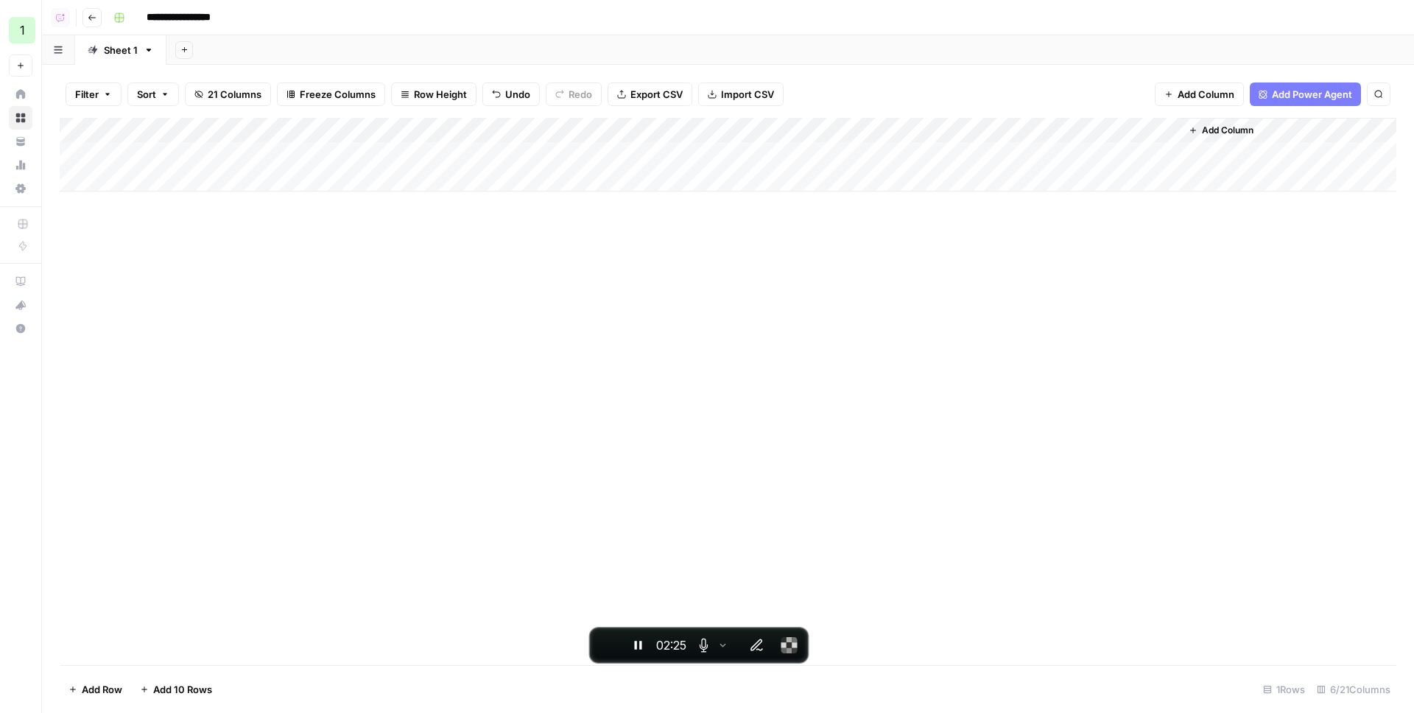
click at [1064, 124] on div "Add Column" at bounding box center [728, 155] width 1336 height 74
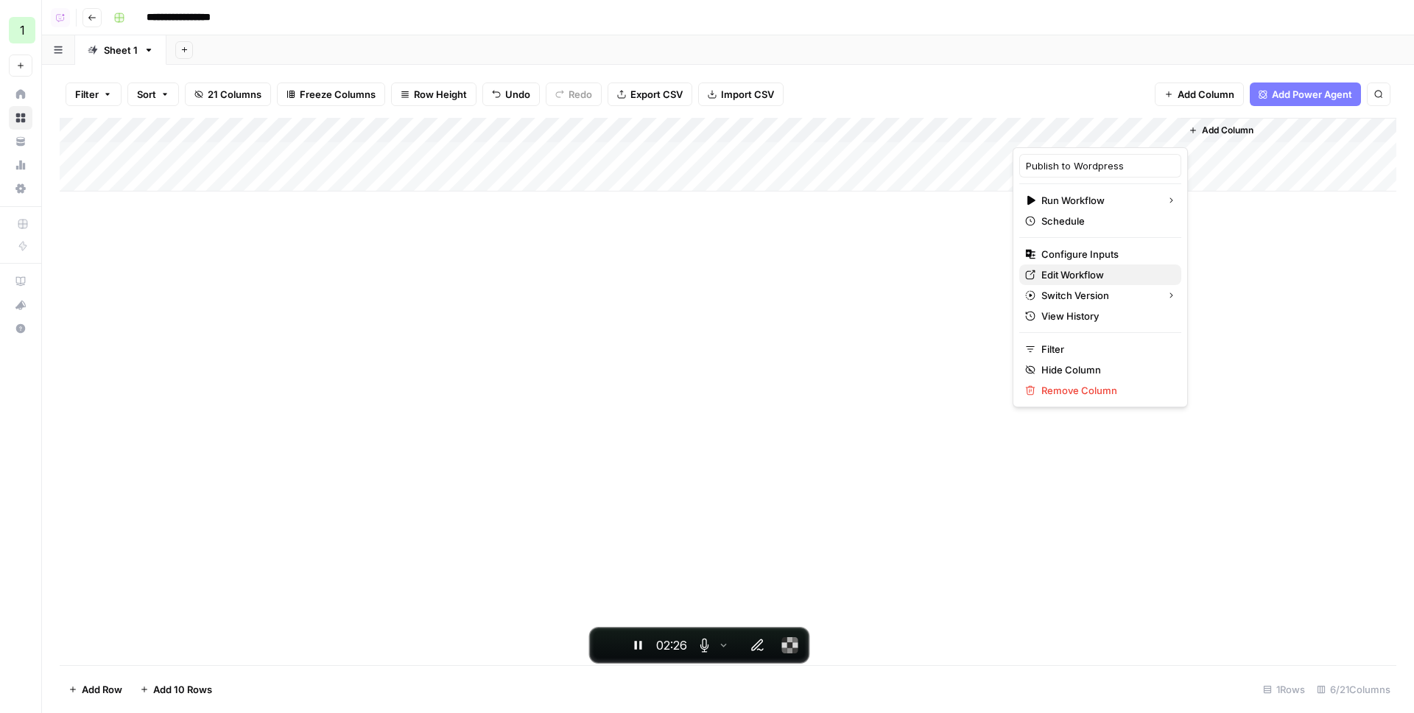
click at [1065, 275] on span "Edit Workflow" at bounding box center [1105, 274] width 128 height 15
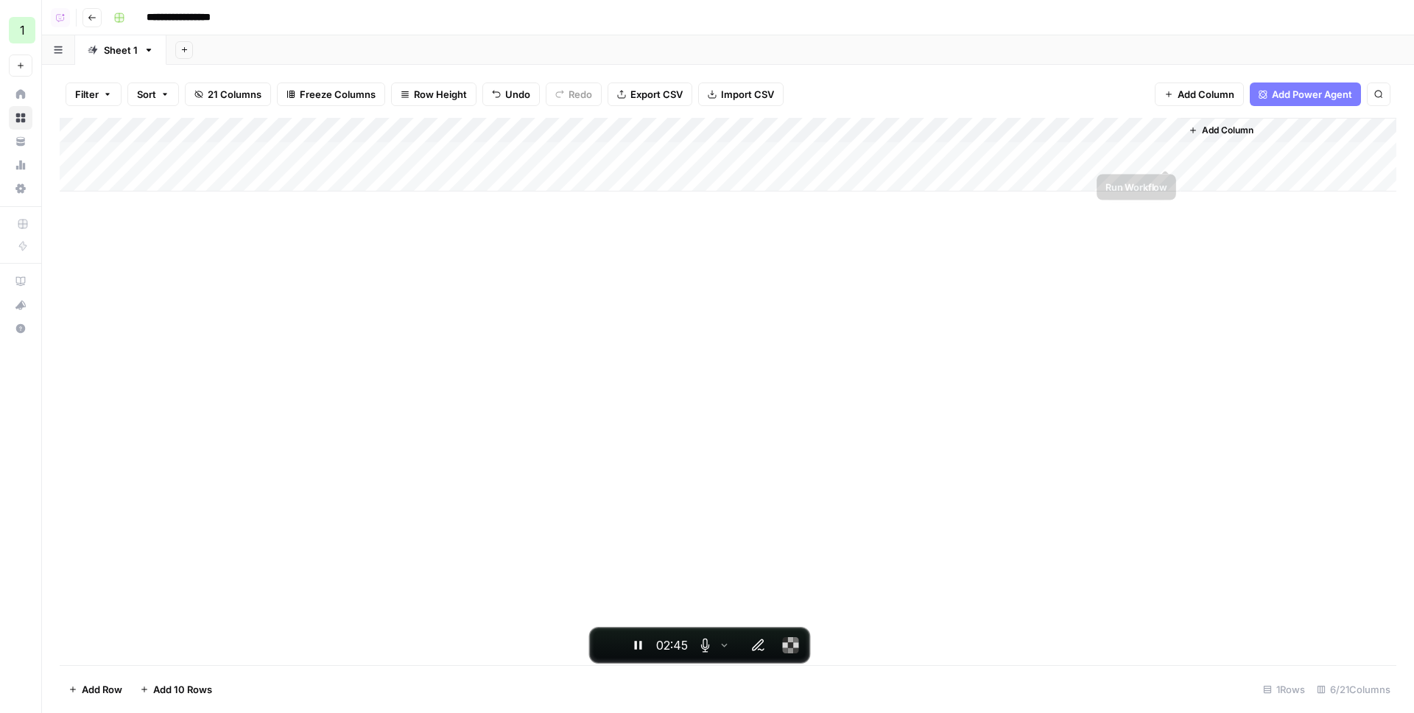
click at [1166, 155] on div "Add Column" at bounding box center [728, 155] width 1336 height 74
click at [1146, 152] on div "Add Column" at bounding box center [728, 155] width 1336 height 74
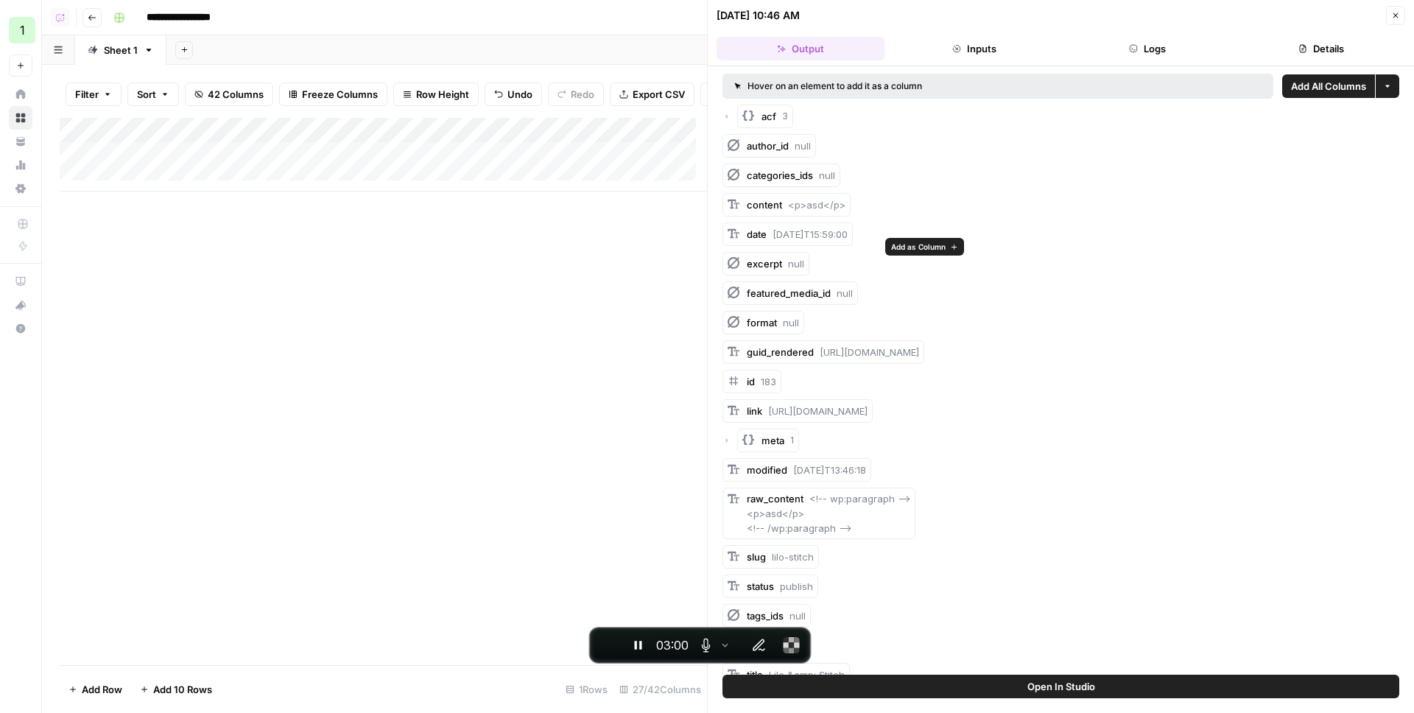
click at [905, 245] on span "Add as Column" at bounding box center [918, 247] width 54 height 12
click at [1394, 14] on icon "button" at bounding box center [1395, 15] width 5 height 5
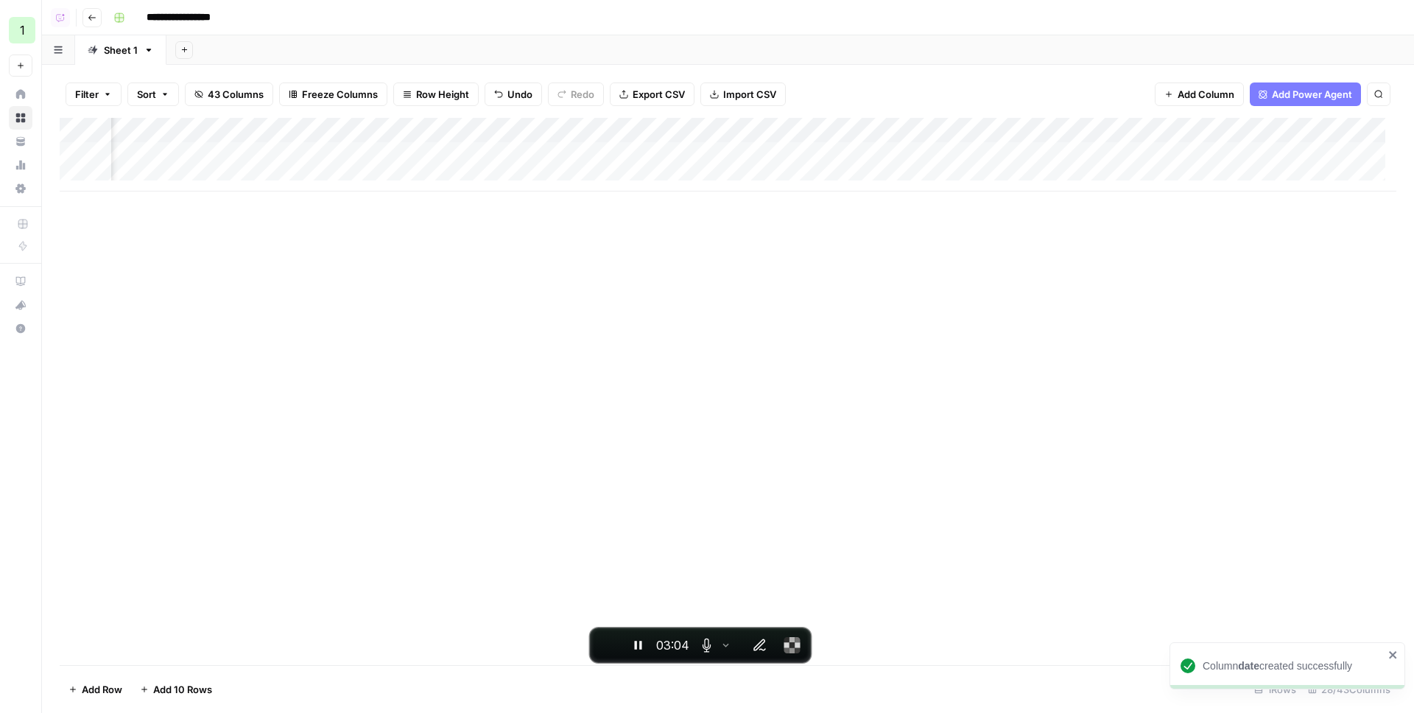
scroll to position [0, 423]
click at [317, 157] on div "Add Column" at bounding box center [728, 155] width 1336 height 74
click at [828, 151] on div "Add Column" at bounding box center [728, 155] width 1336 height 74
click at [347, 152] on div "Add Column" at bounding box center [728, 155] width 1336 height 74
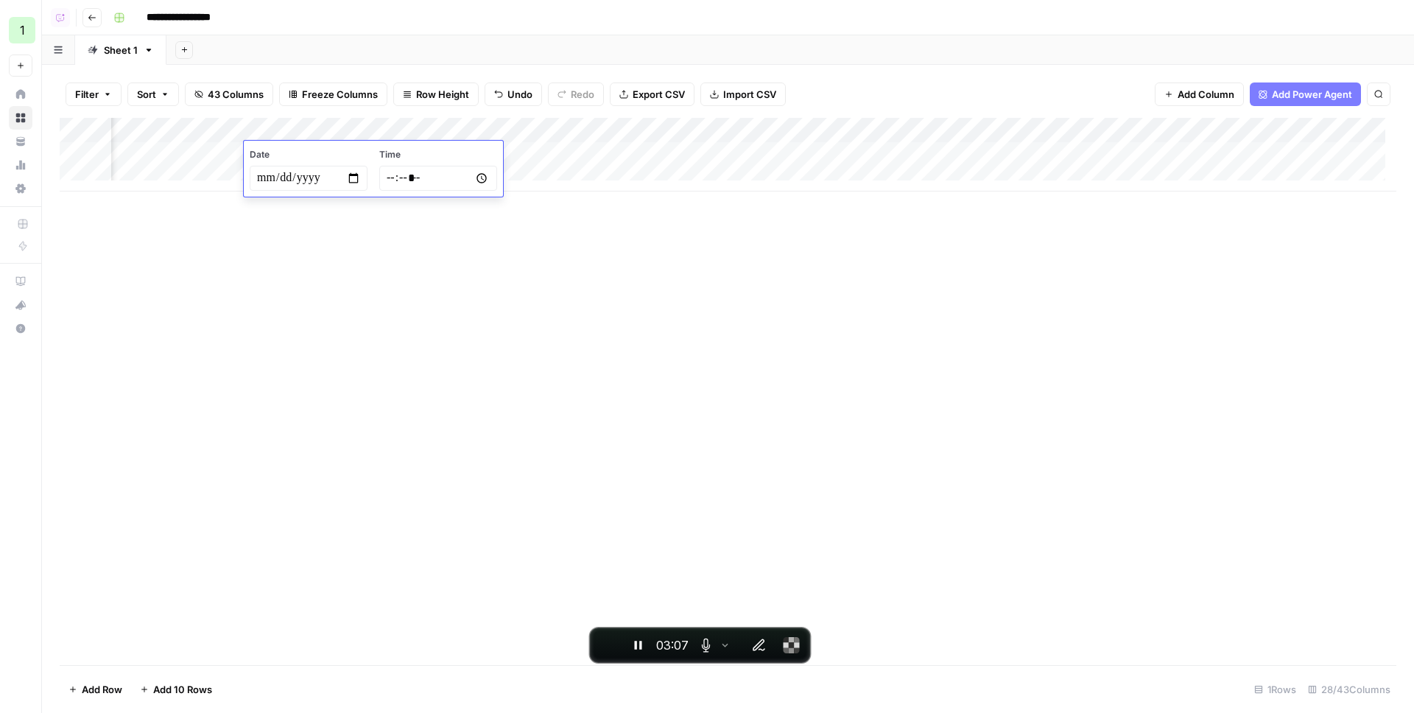
click at [350, 177] on input "**********" at bounding box center [309, 178] width 118 height 25
type input "**********"
click at [487, 253] on div "Add Column" at bounding box center [728, 391] width 1336 height 547
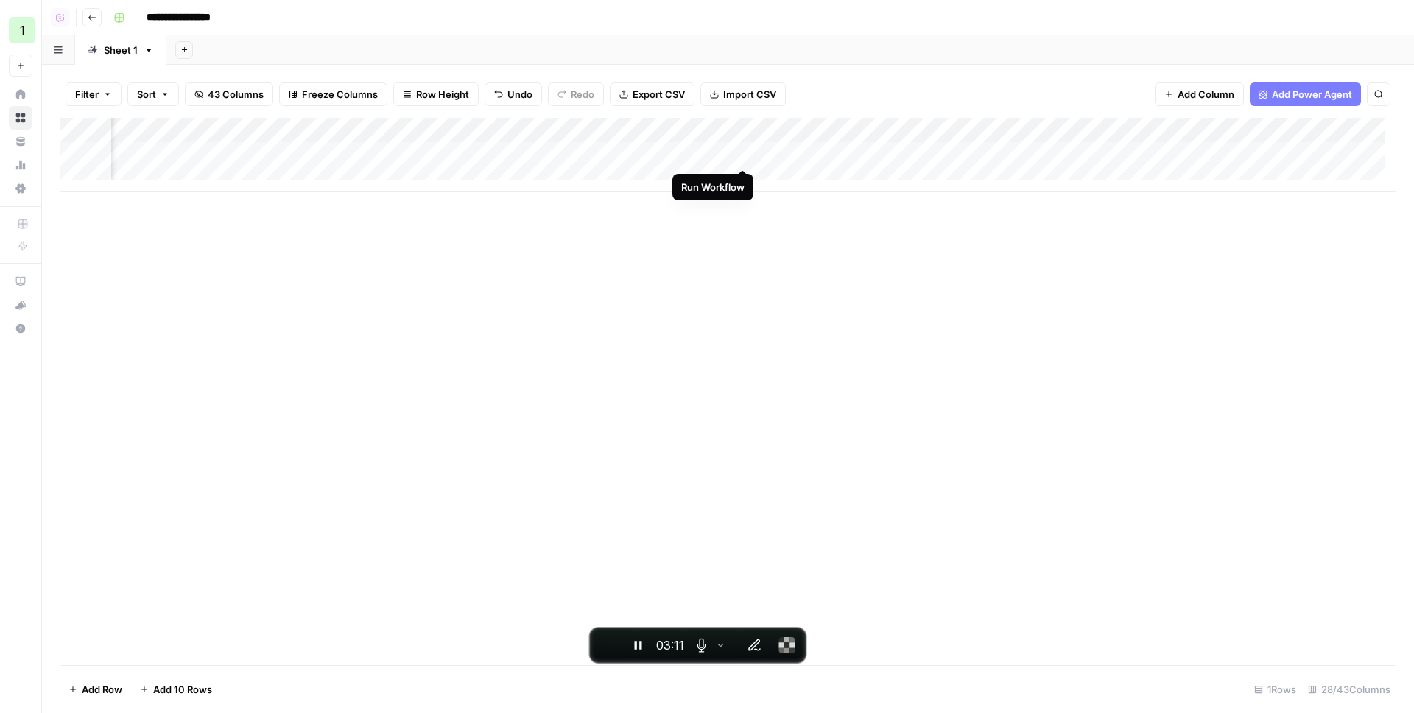
click at [744, 152] on div "Add Column" at bounding box center [728, 155] width 1336 height 74
click at [607, 645] on span "End recording" at bounding box center [607, 645] width 0 height 0
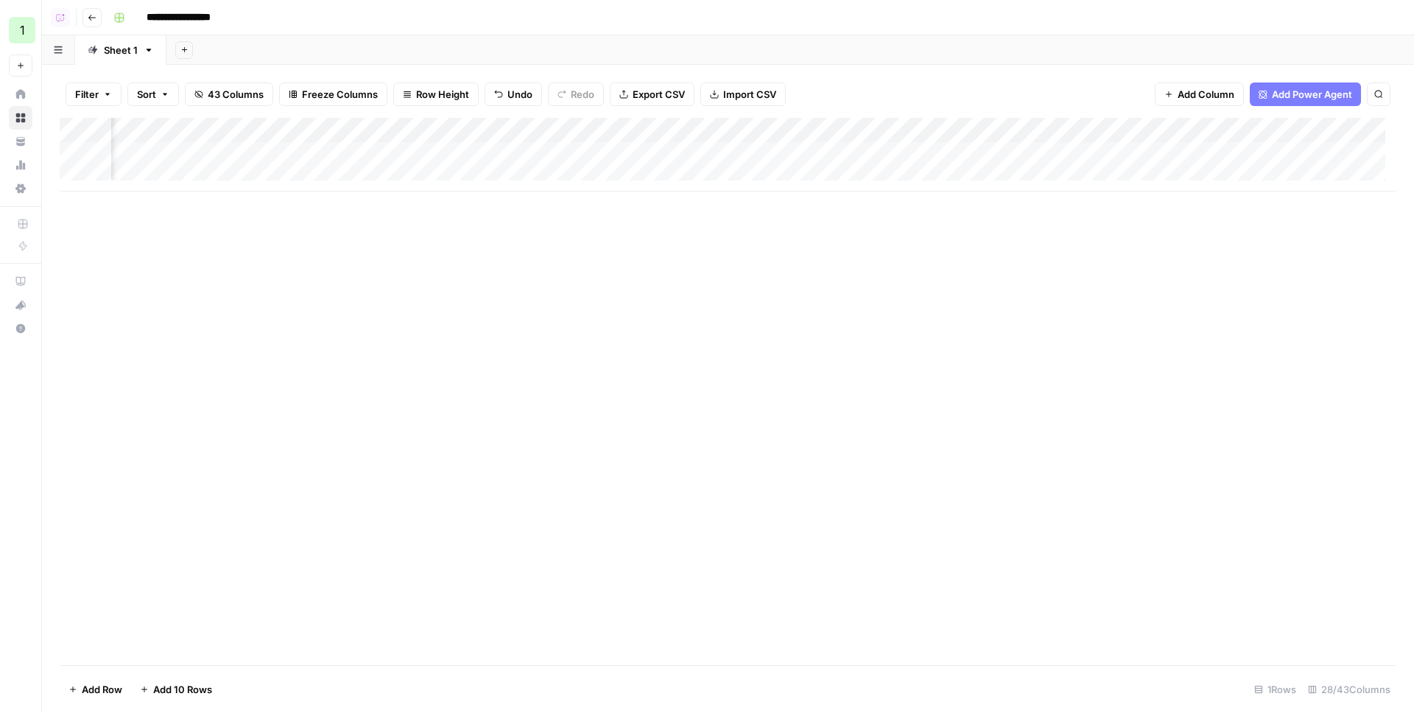
click at [962, 84] on div "Filter Sort 43 Columns Freeze Columns Row Height Undo Redo Export CSV Import CS…" at bounding box center [728, 94] width 1336 height 47
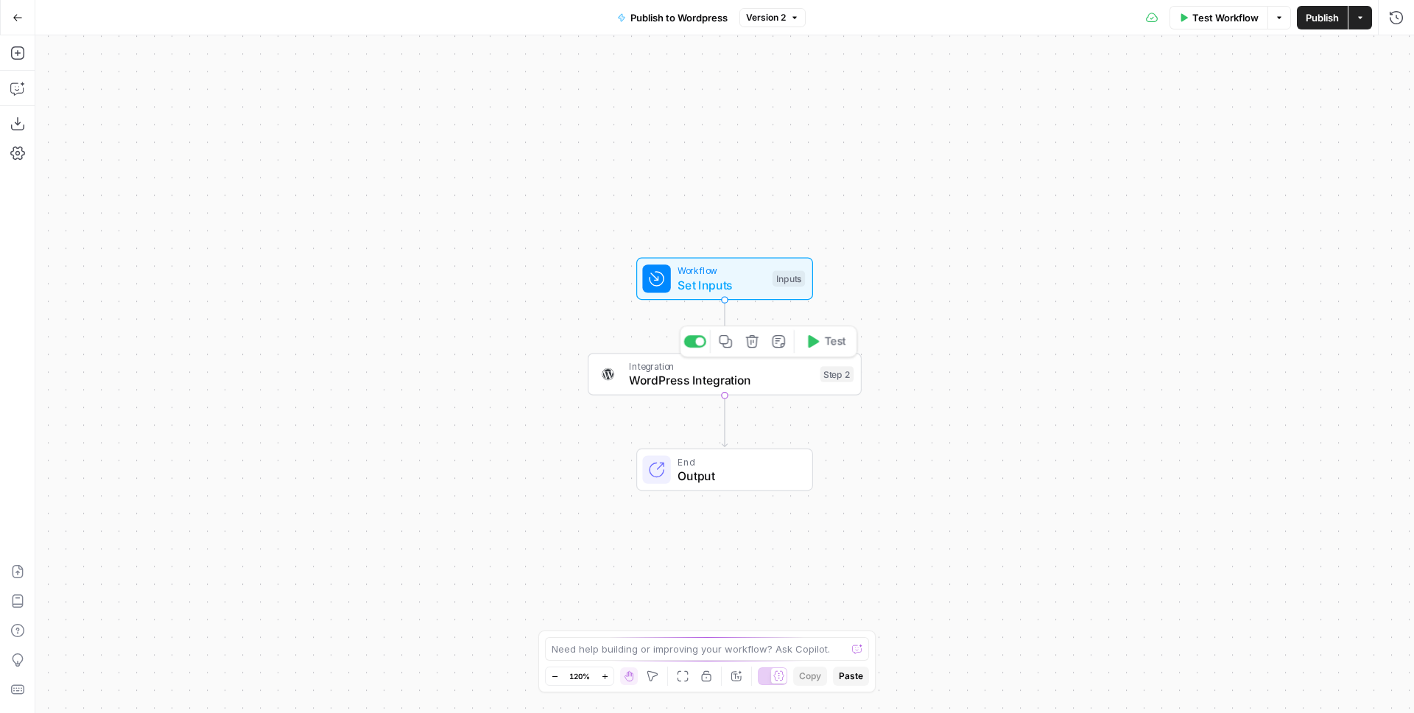
click at [734, 373] on span "WordPress Integration" at bounding box center [721, 380] width 184 height 18
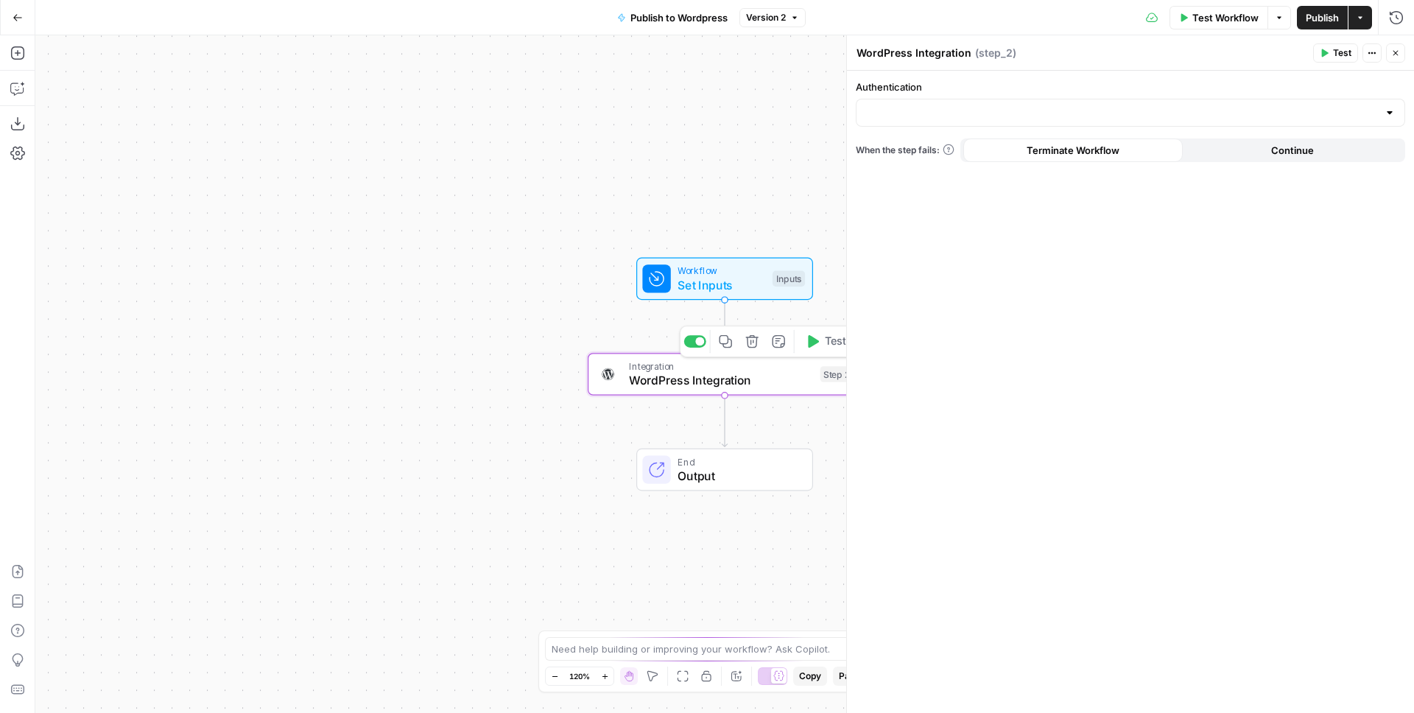
type input "WordPress 3 - [DOMAIN_NAME]"
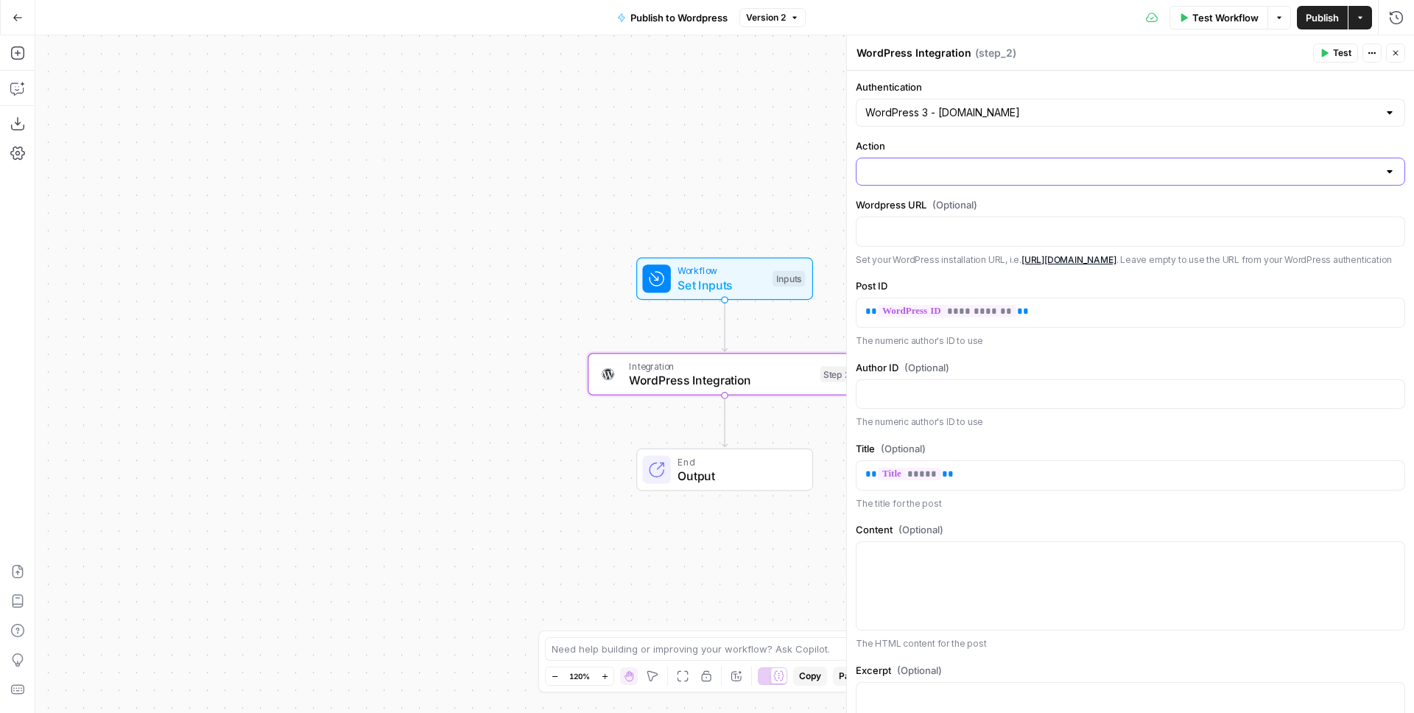
click at [1159, 168] on input "Action" at bounding box center [1121, 171] width 512 height 15
click at [1138, 144] on label "Action" at bounding box center [1130, 145] width 549 height 15
click at [1138, 164] on input "Action" at bounding box center [1121, 171] width 512 height 15
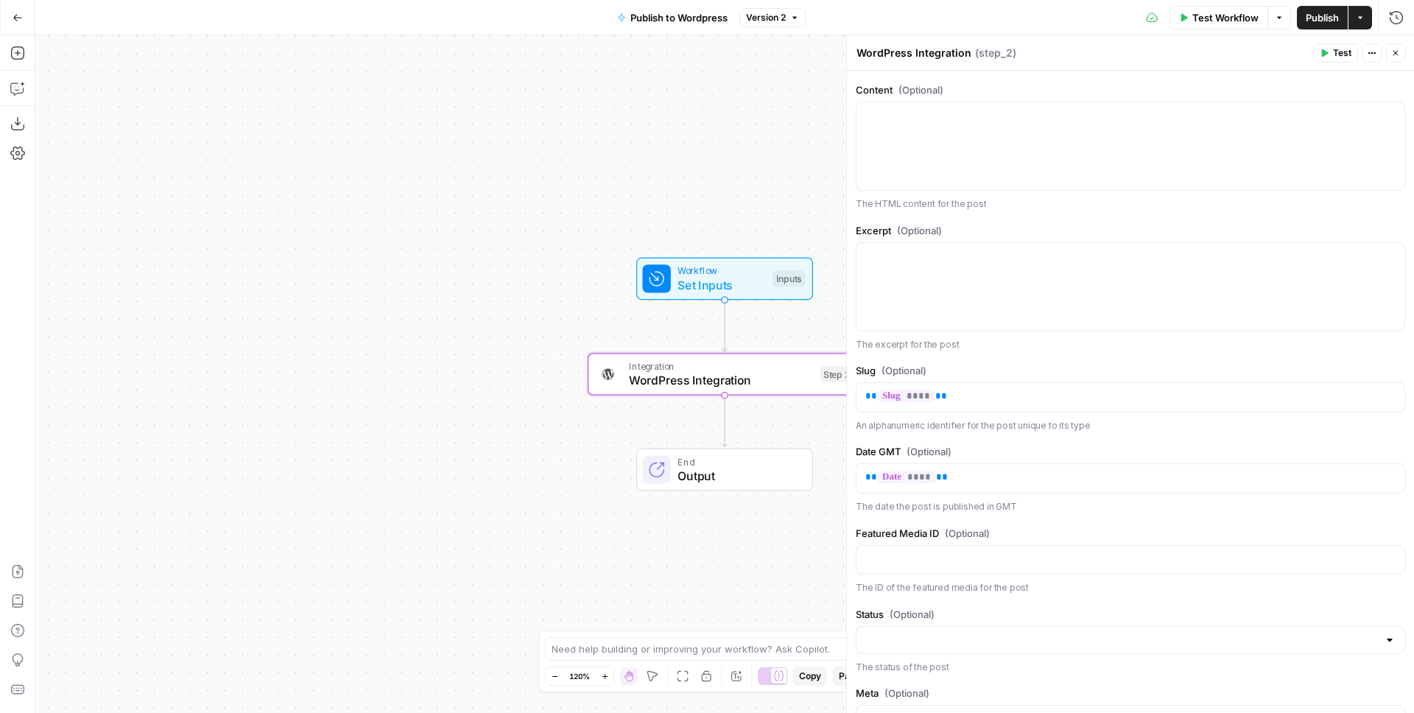
scroll to position [956, 0]
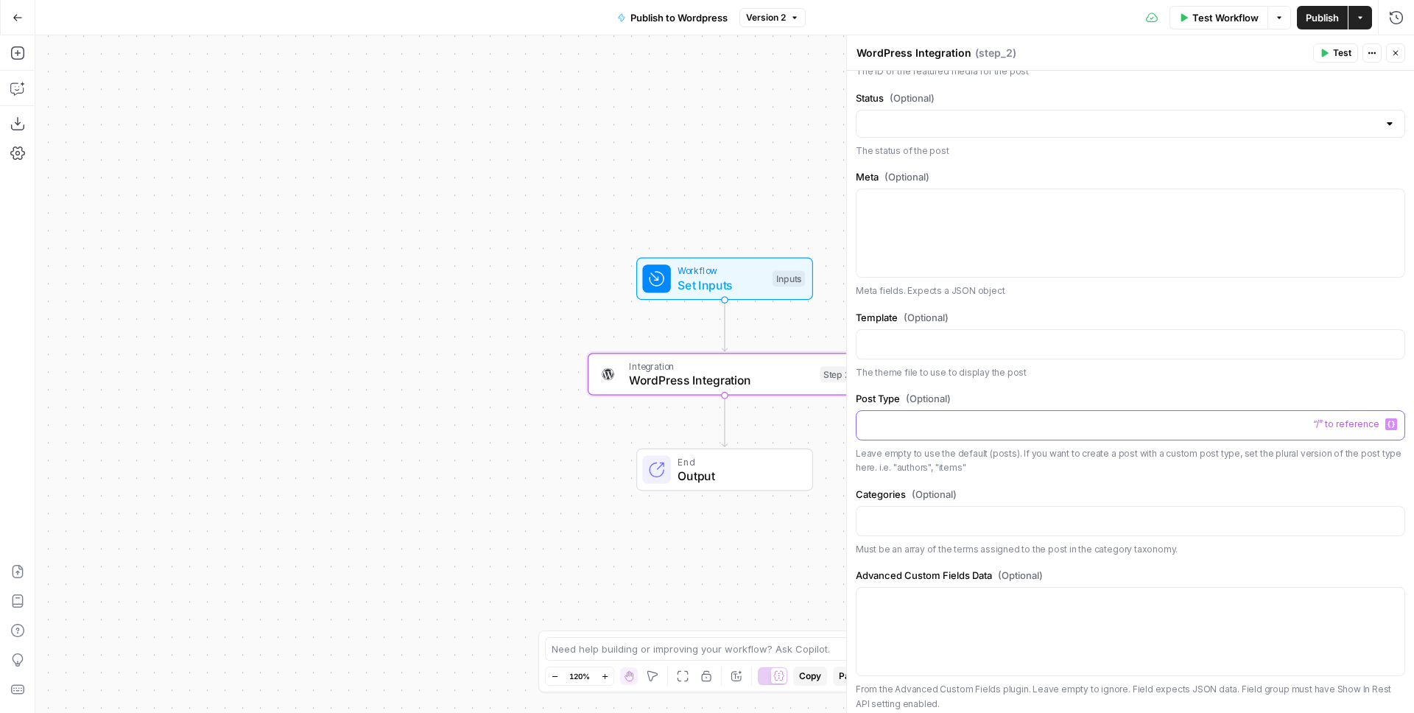
click at [900, 431] on p at bounding box center [1130, 424] width 530 height 15
click at [1316, 18] on span "Publish" at bounding box center [1321, 17] width 33 height 15
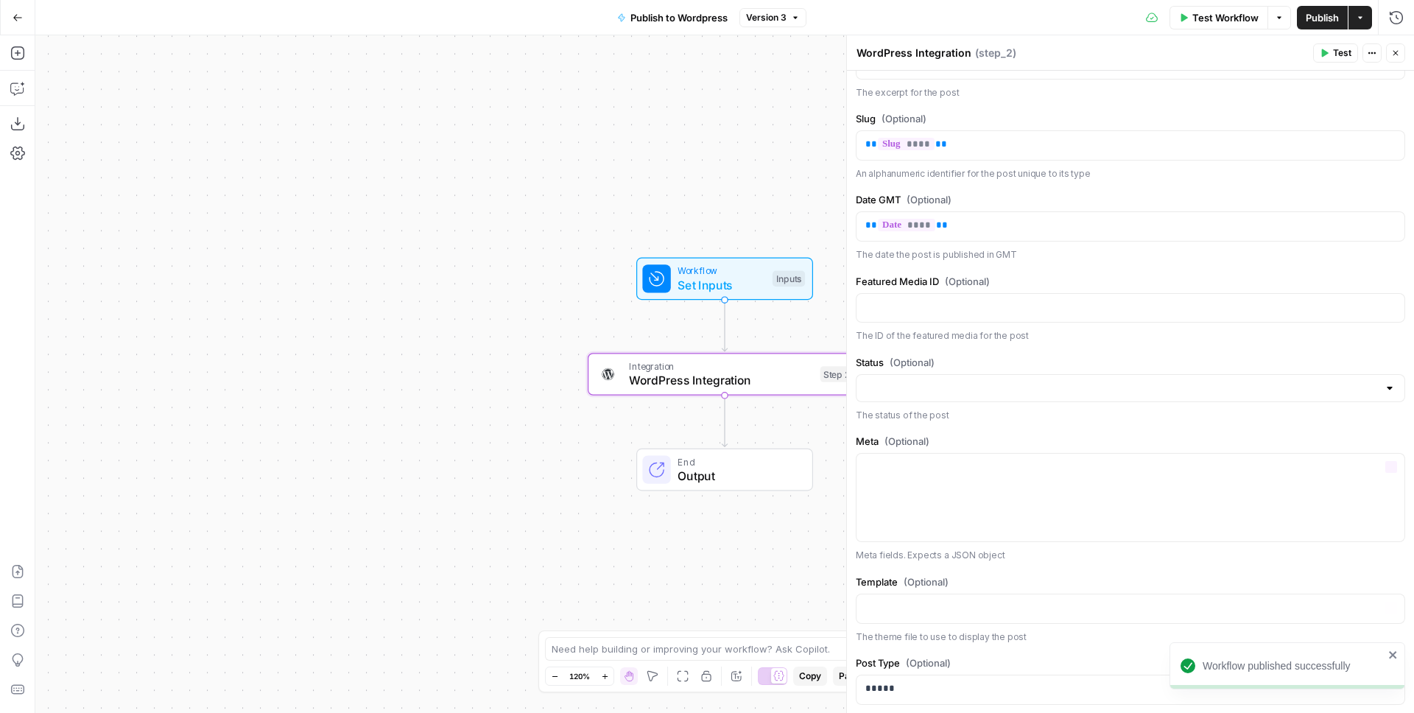
scroll to position [682, 0]
